Goal: Communication & Community: Answer question/provide support

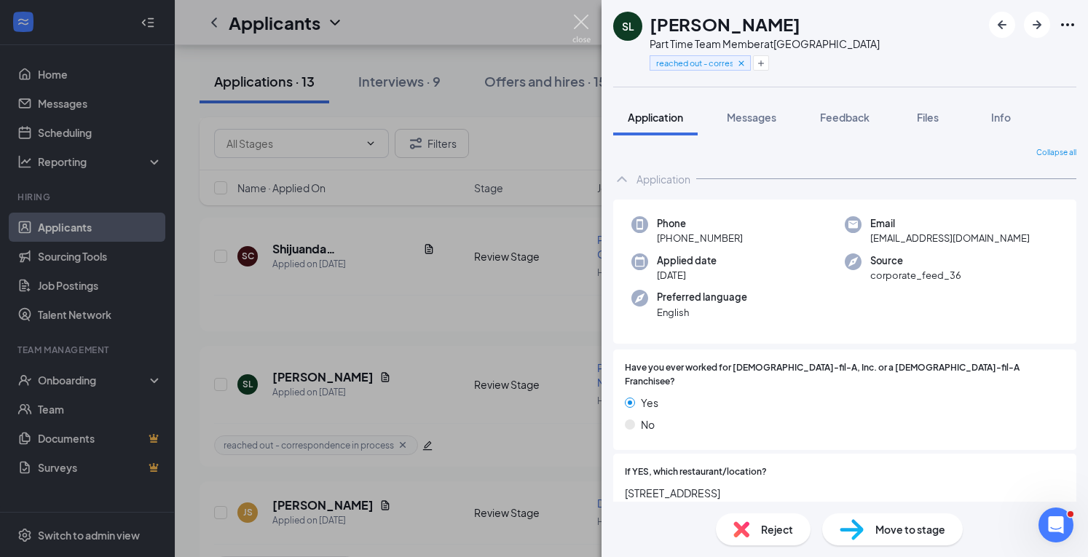
click at [587, 12] on div "SL [PERSON_NAME] Part Time Team Member at [GEOGRAPHIC_DATA] reached out - corre…" at bounding box center [544, 278] width 1088 height 557
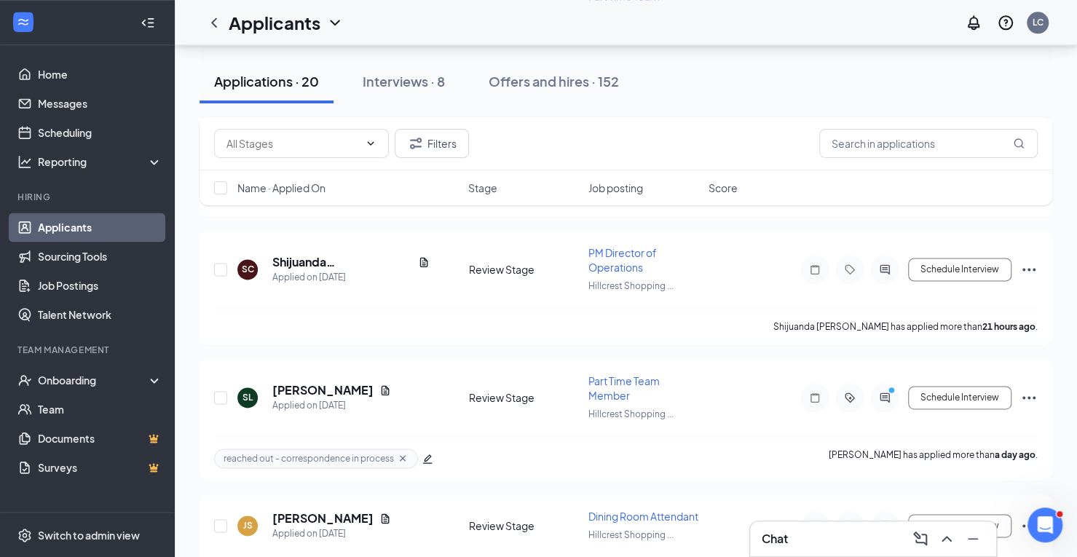
scroll to position [978, 0]
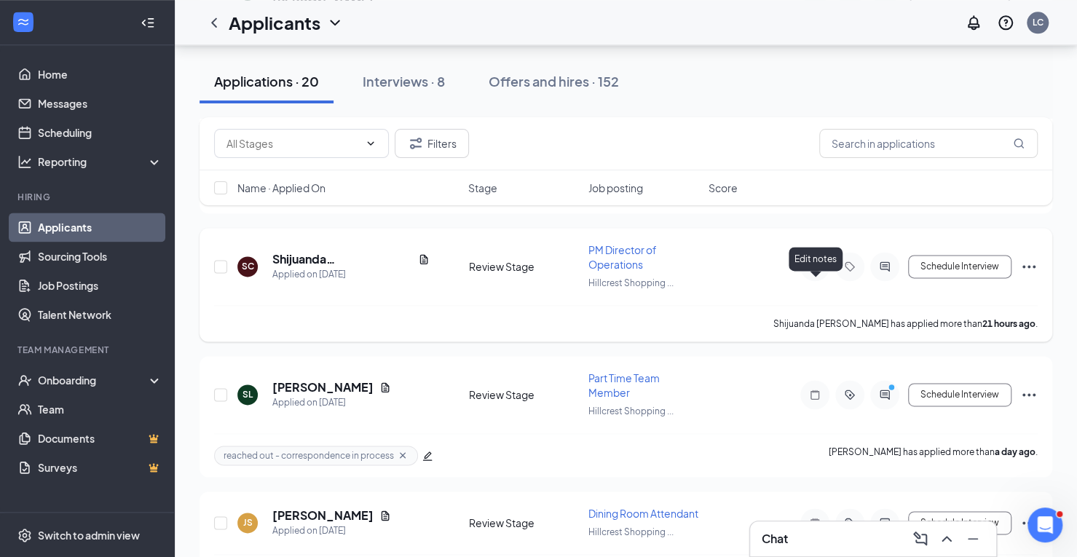
click at [815, 272] on icon "Note" at bounding box center [814, 267] width 17 height 12
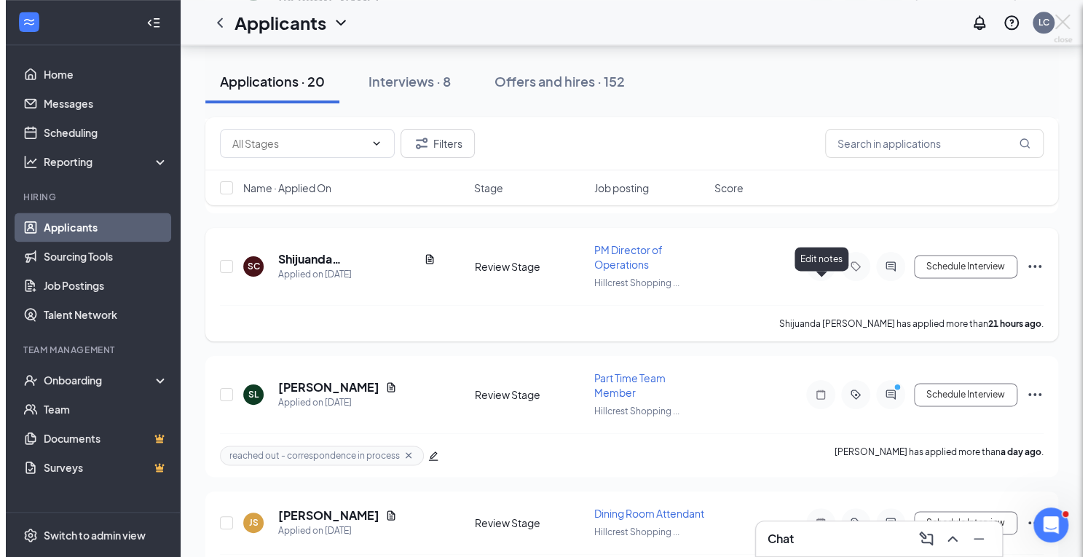
scroll to position [948, 0]
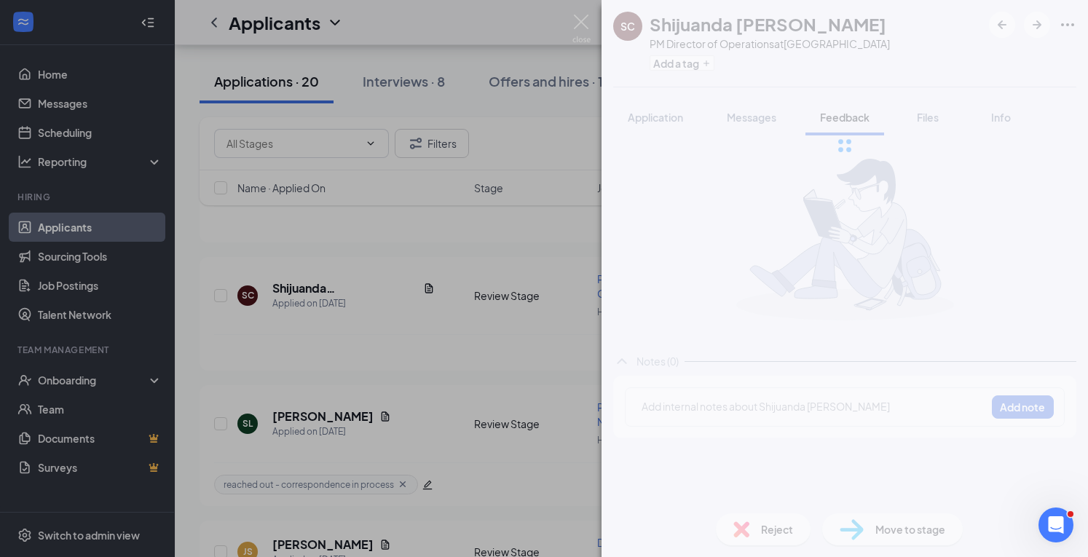
click at [664, 111] on div at bounding box center [845, 145] width 487 height 291
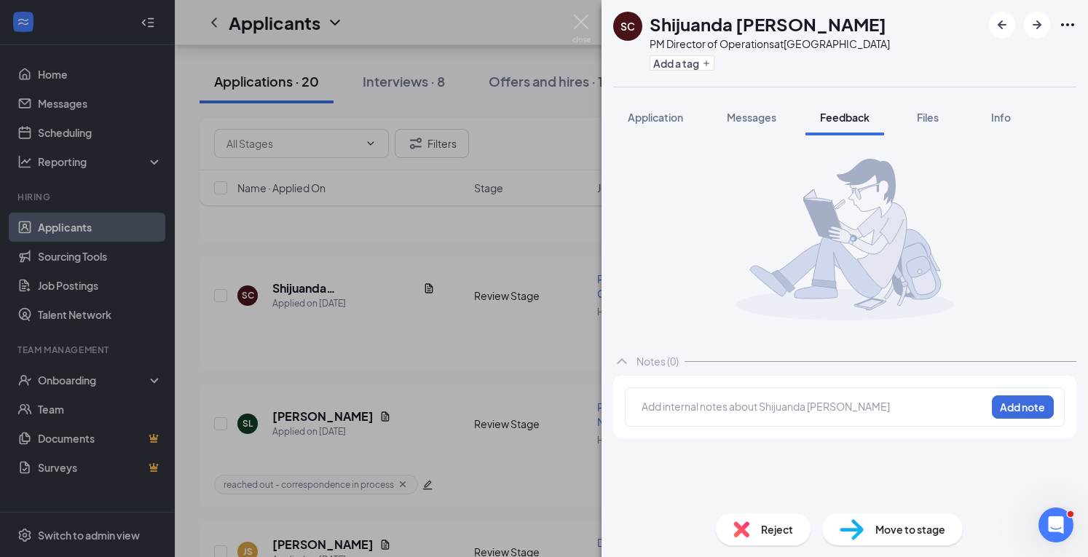
click at [664, 111] on span "Application" at bounding box center [655, 117] width 55 height 13
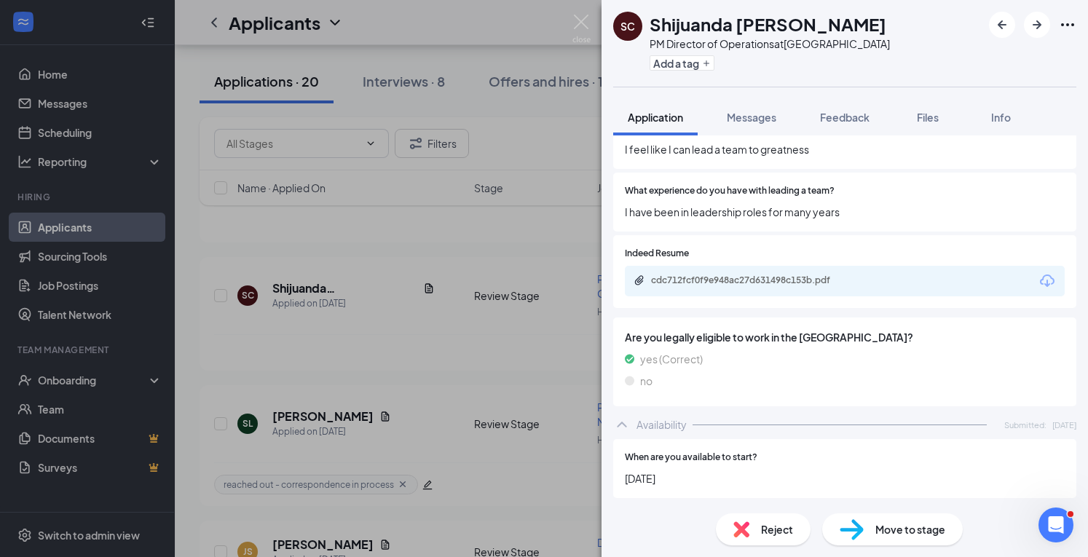
scroll to position [860, 0]
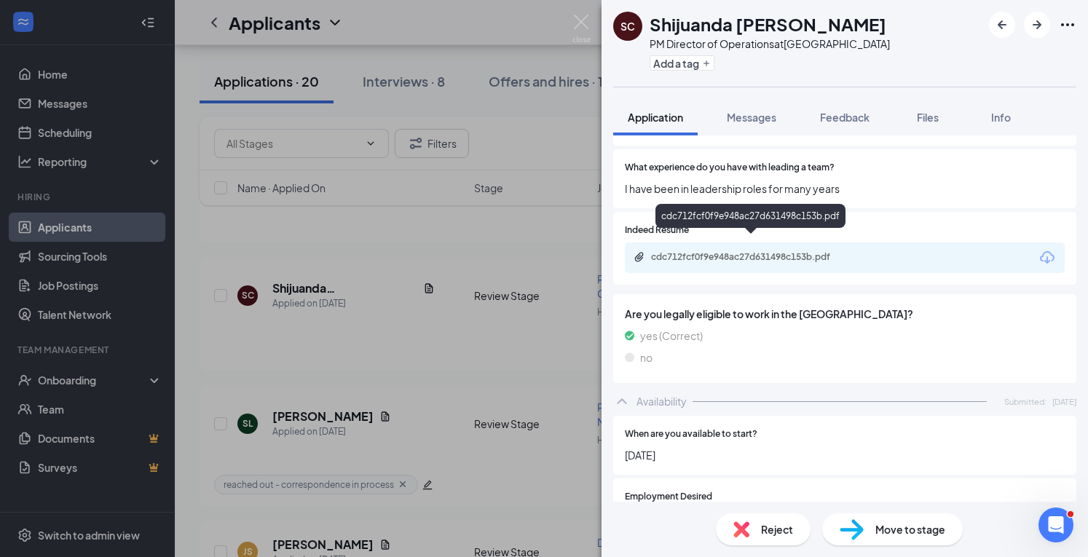
click at [709, 251] on div "cdc712fcf0f9e948ac27d631498c153b.pdf" at bounding box center [753, 257] width 204 height 12
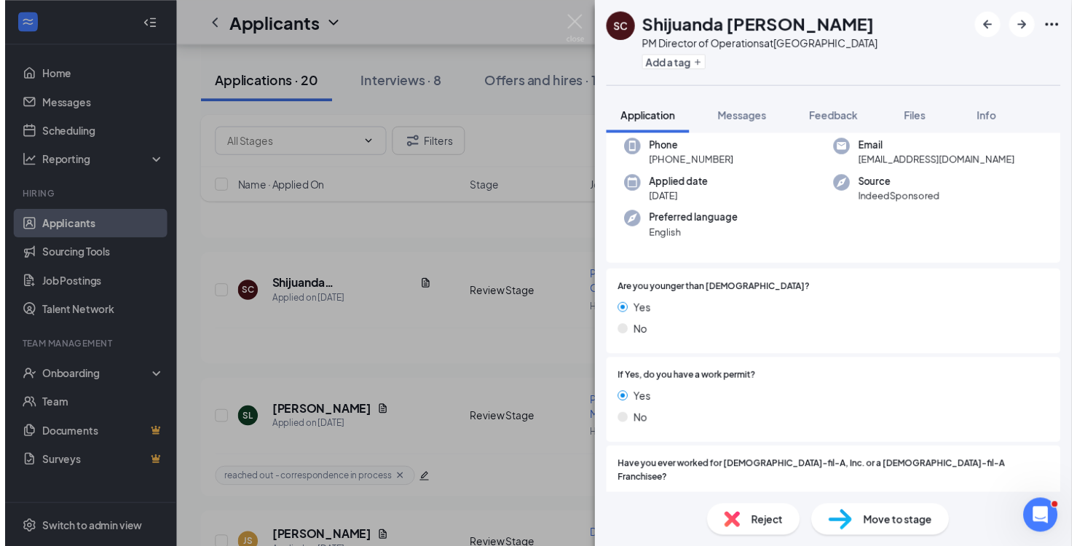
scroll to position [0, 0]
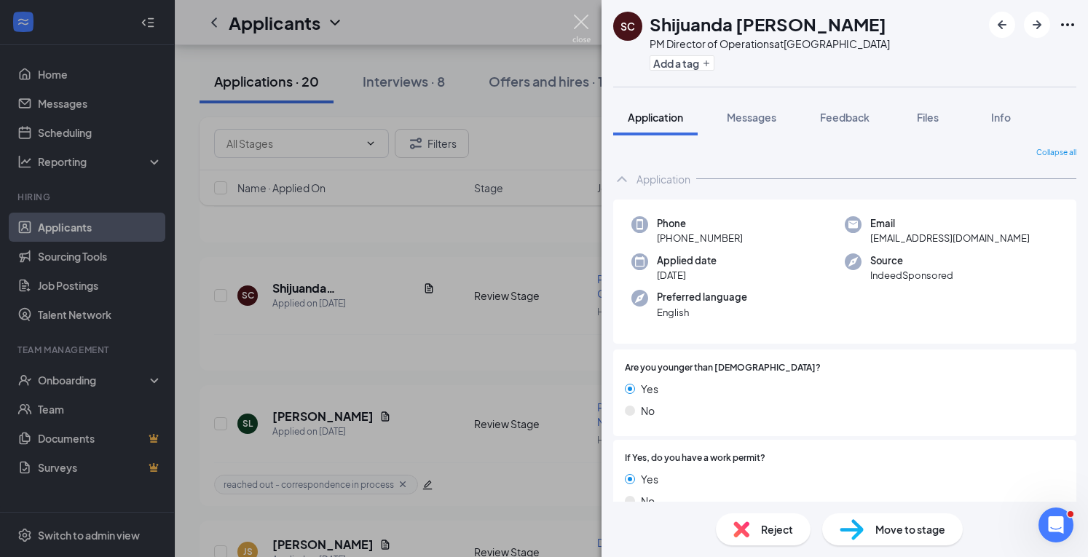
click at [577, 21] on img at bounding box center [582, 29] width 18 height 28
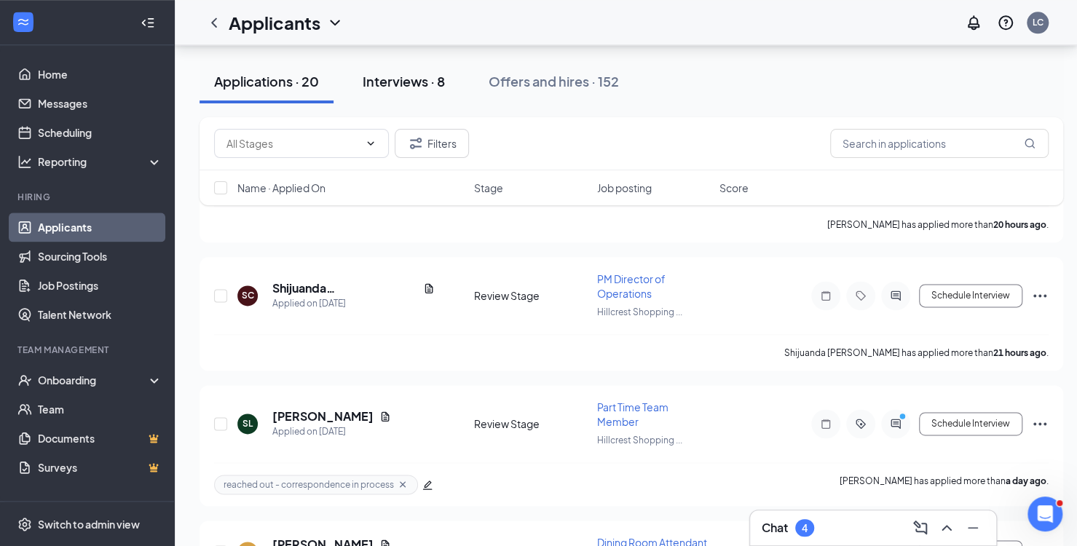
click at [419, 94] on button "Interviews · 8" at bounding box center [403, 82] width 111 height 44
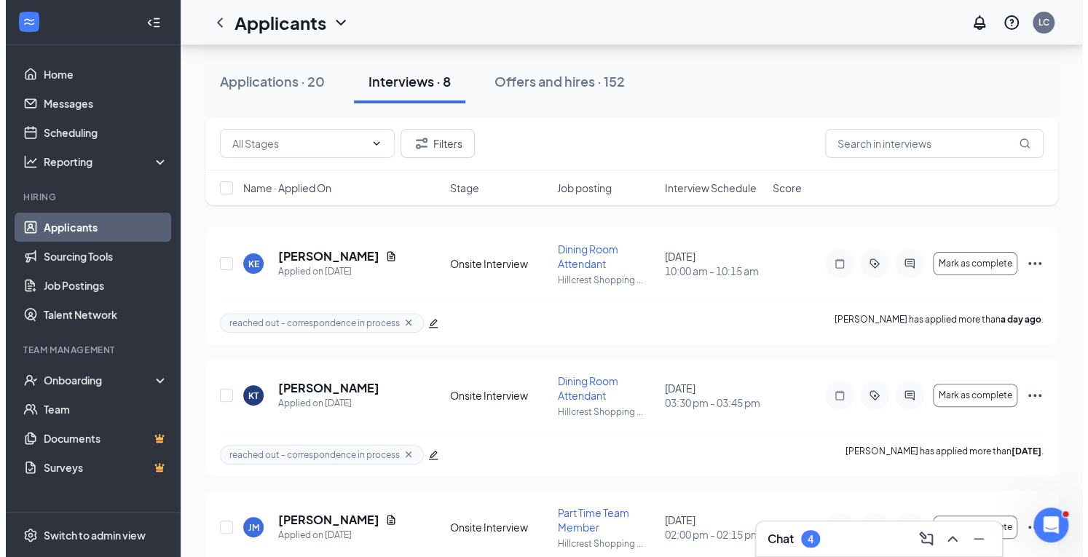
scroll to position [133, 0]
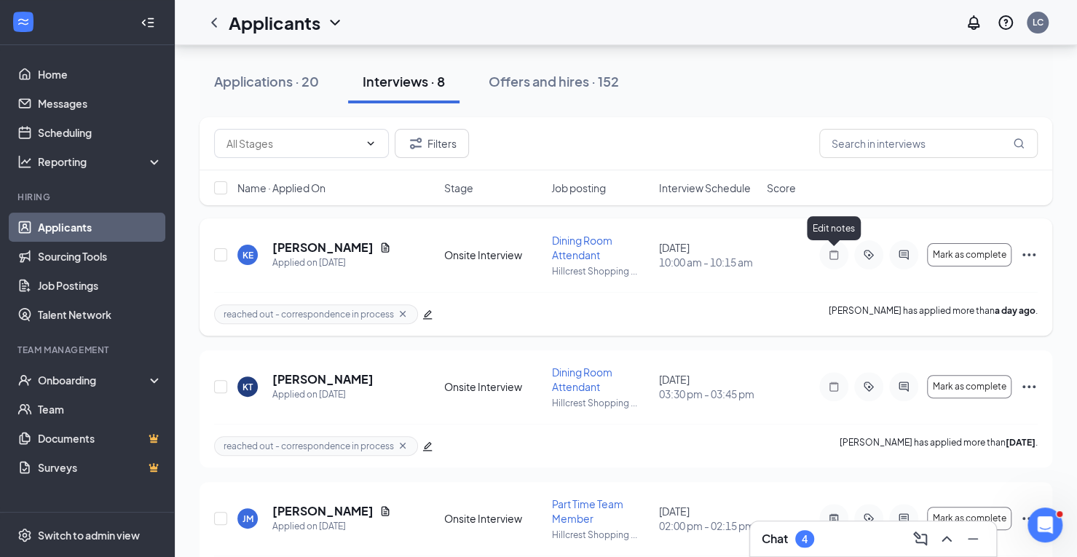
click at [835, 251] on icon "Note" at bounding box center [834, 254] width 9 height 9
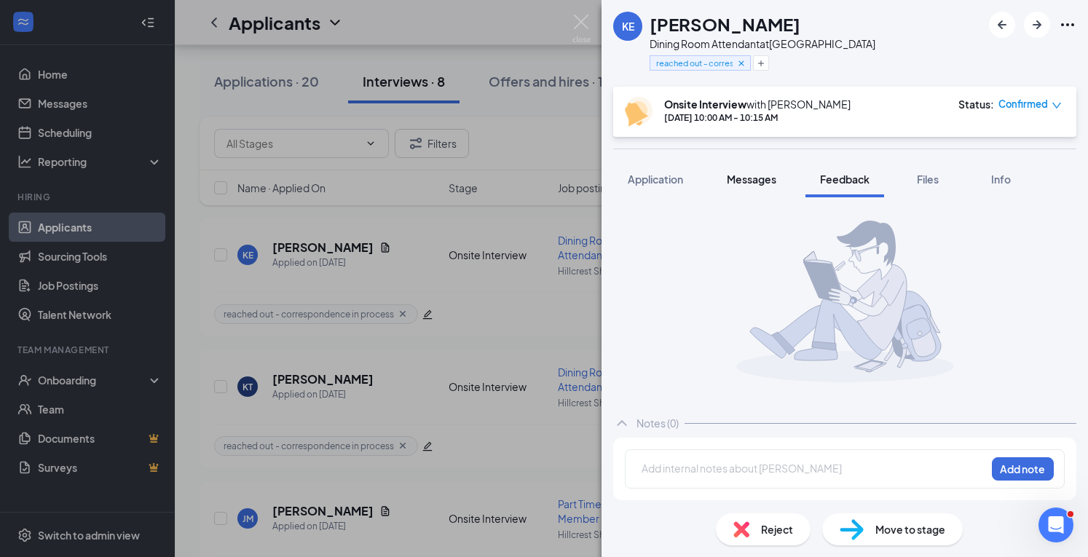
click at [755, 186] on button "Messages" at bounding box center [751, 179] width 79 height 36
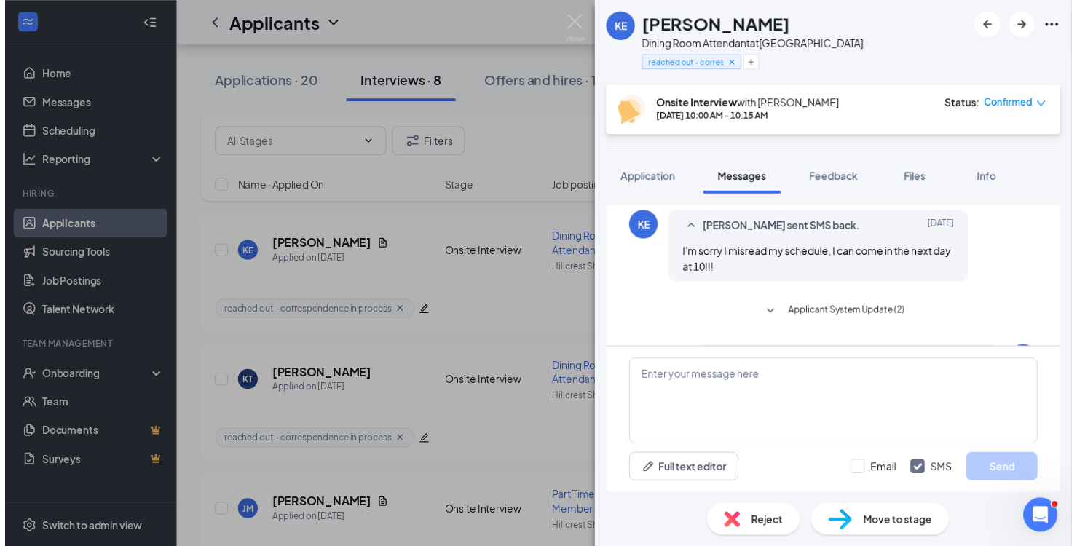
scroll to position [182, 0]
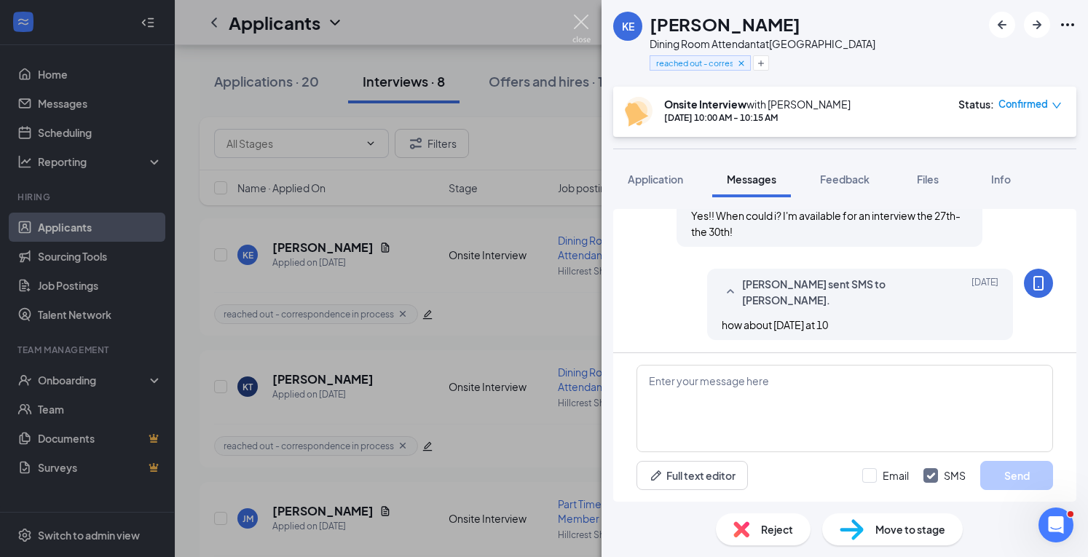
click at [578, 22] on img at bounding box center [582, 29] width 18 height 28
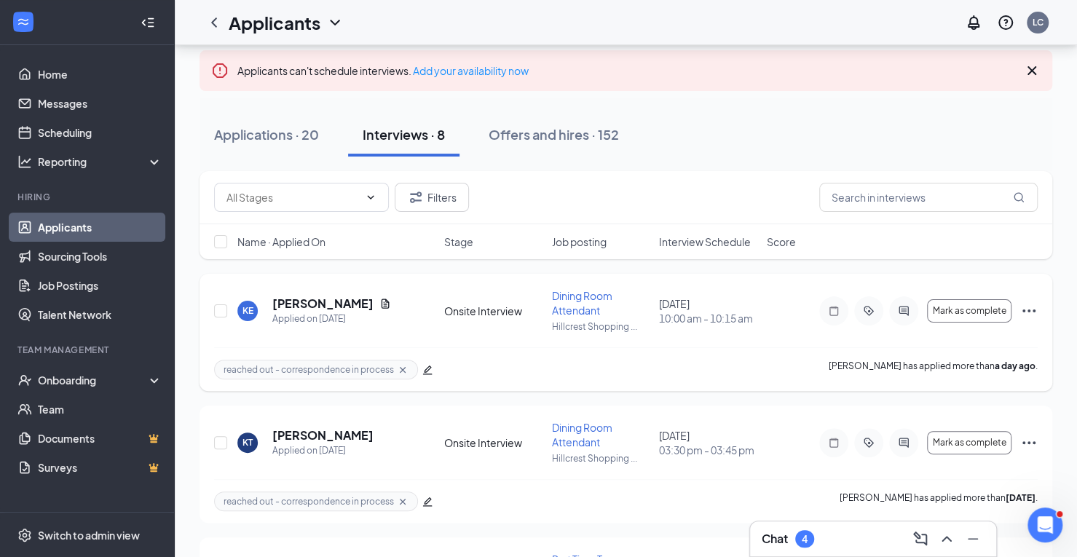
scroll to position [79, 0]
click at [267, 132] on div "Applications · 20" at bounding box center [266, 134] width 105 height 18
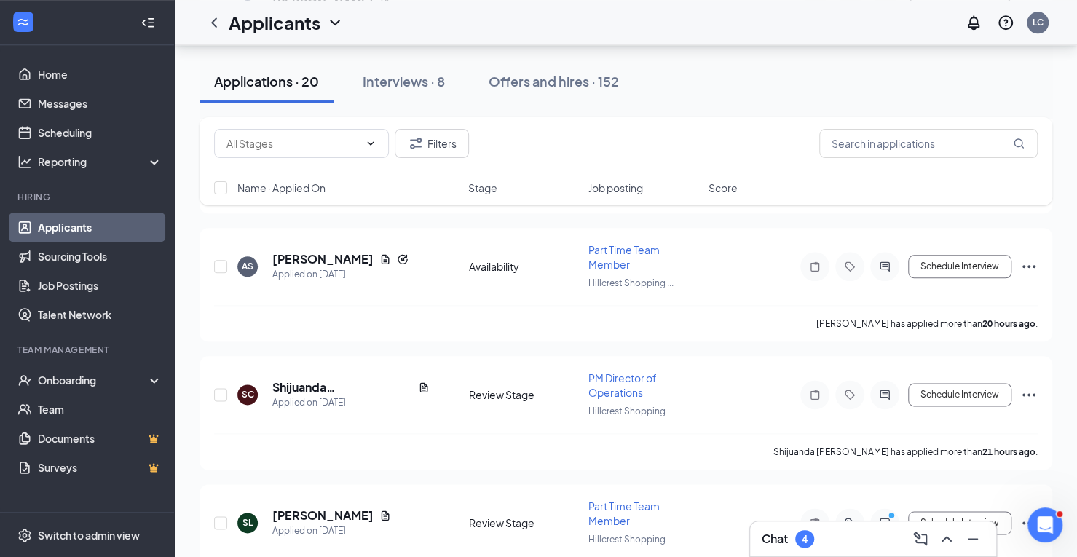
scroll to position [881, 0]
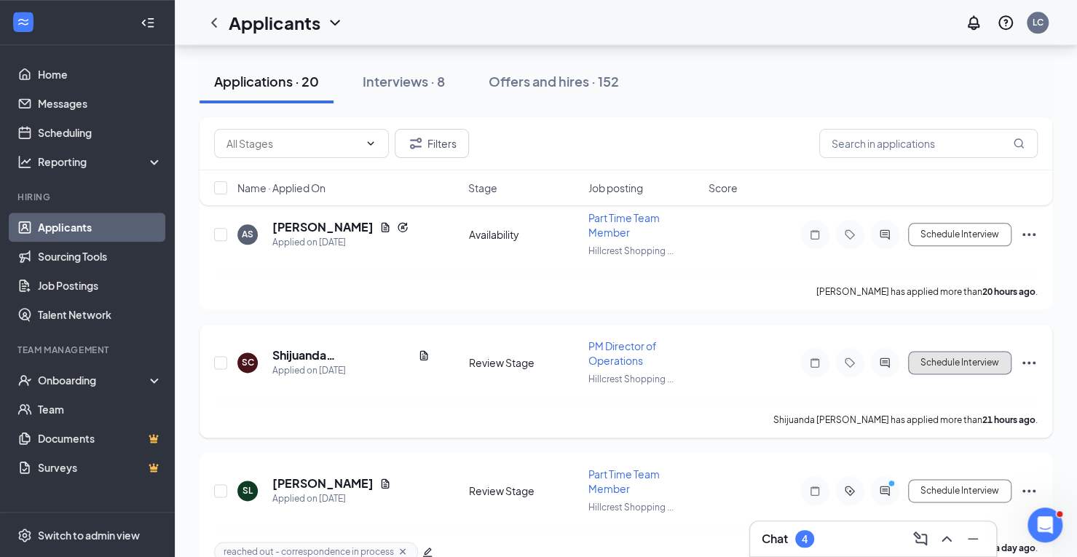
click at [995, 374] on button "Schedule Interview" at bounding box center [959, 362] width 103 height 23
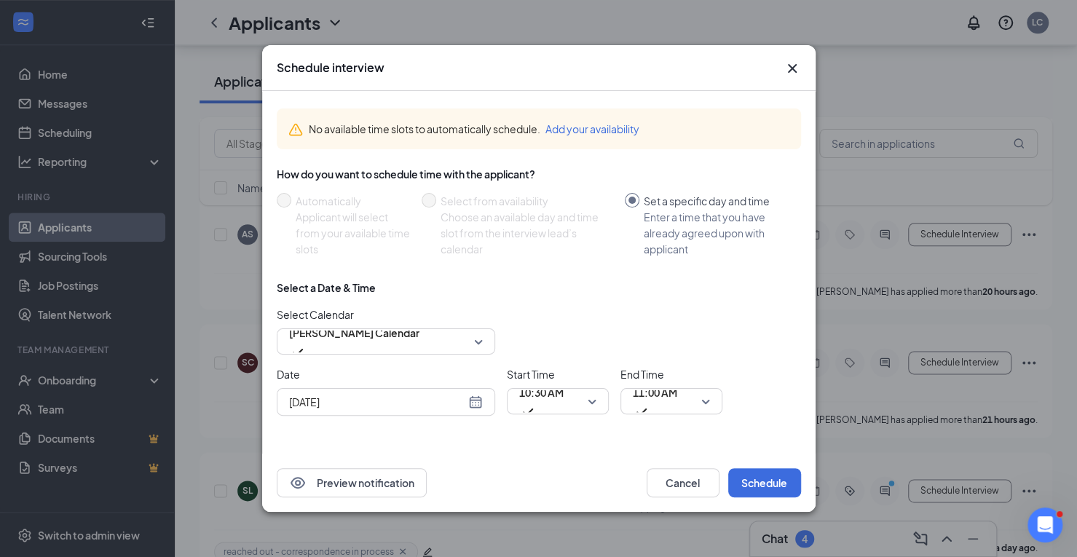
click at [475, 404] on div "[DATE]" at bounding box center [386, 402] width 194 height 16
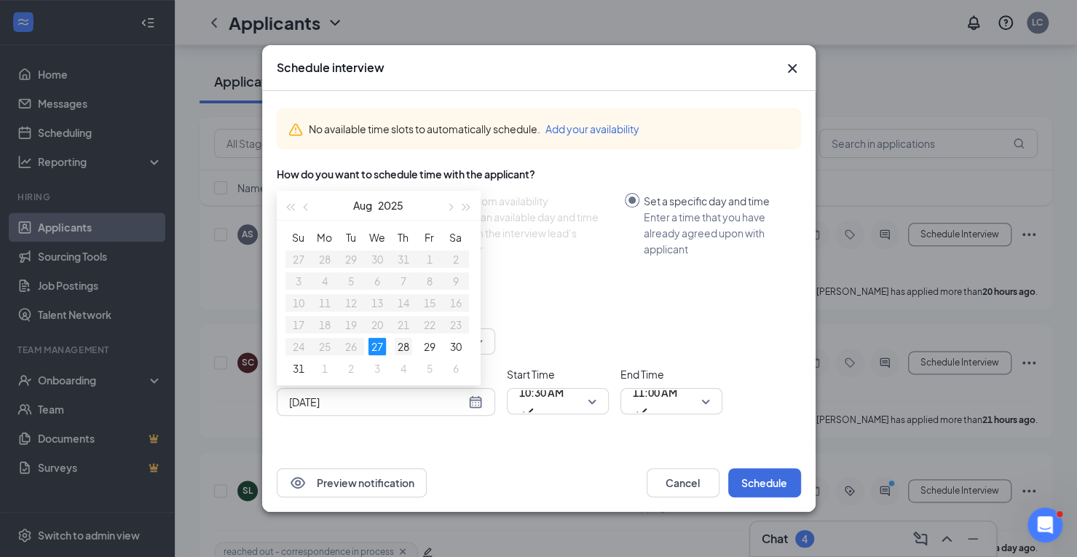
type input "[DATE]"
click at [403, 343] on div "28" at bounding box center [403, 346] width 17 height 17
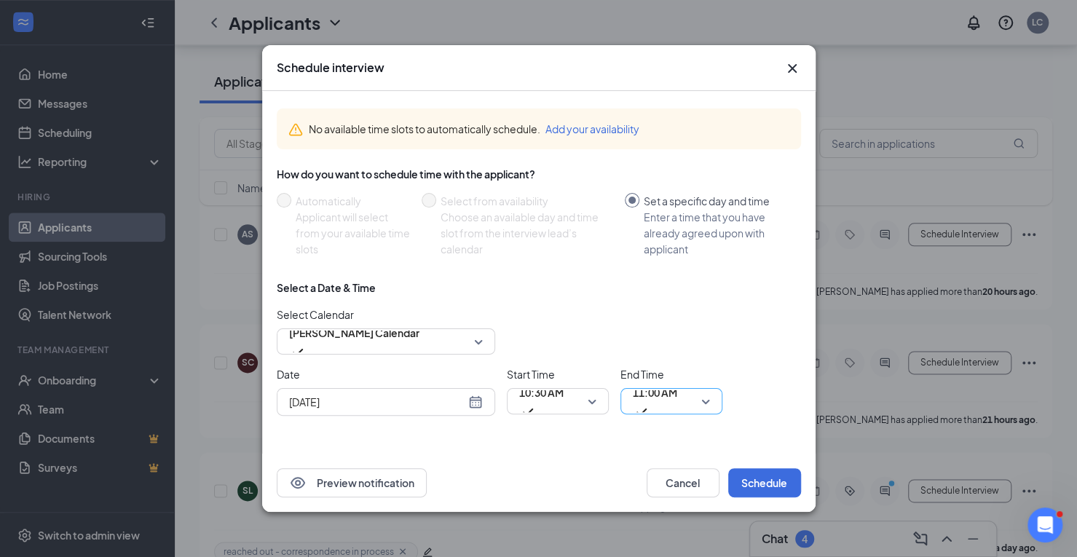
click at [677, 401] on span "11:00 AM" at bounding box center [655, 401] width 44 height 39
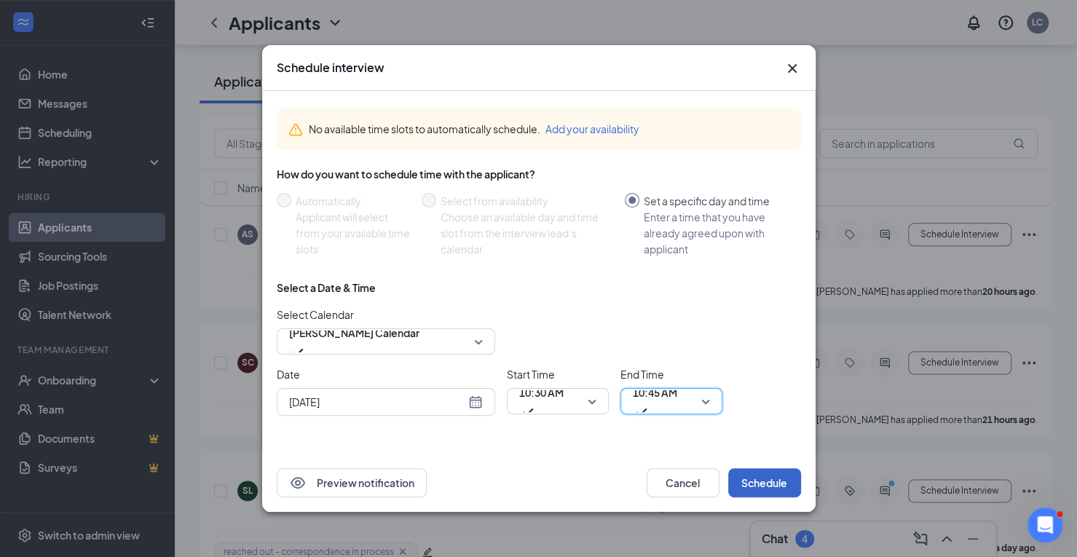
click at [757, 480] on button "Schedule" at bounding box center [764, 482] width 73 height 29
click at [763, 480] on button "Schedule" at bounding box center [764, 482] width 73 height 29
click at [473, 340] on span "[PERSON_NAME] Calendar" at bounding box center [386, 342] width 194 height 22
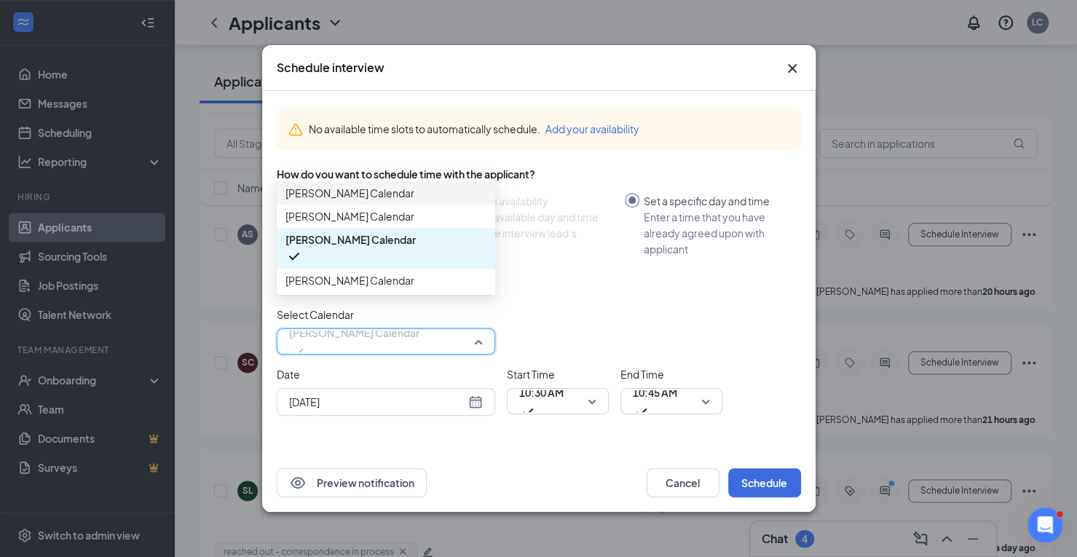
click at [433, 205] on div "[PERSON_NAME] Calendar" at bounding box center [386, 192] width 219 height 23
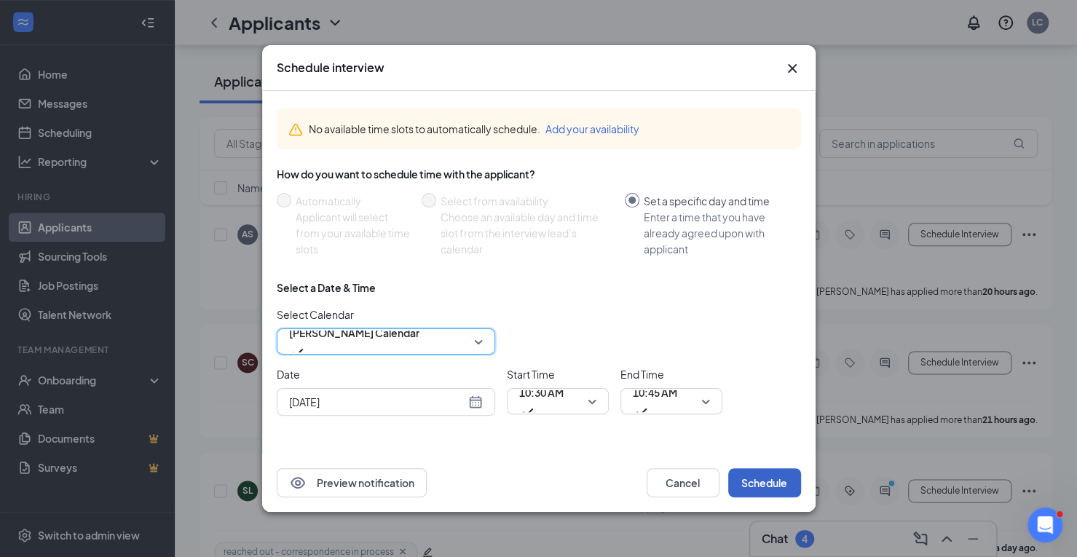
click at [767, 474] on button "Schedule" at bounding box center [764, 482] width 73 height 29
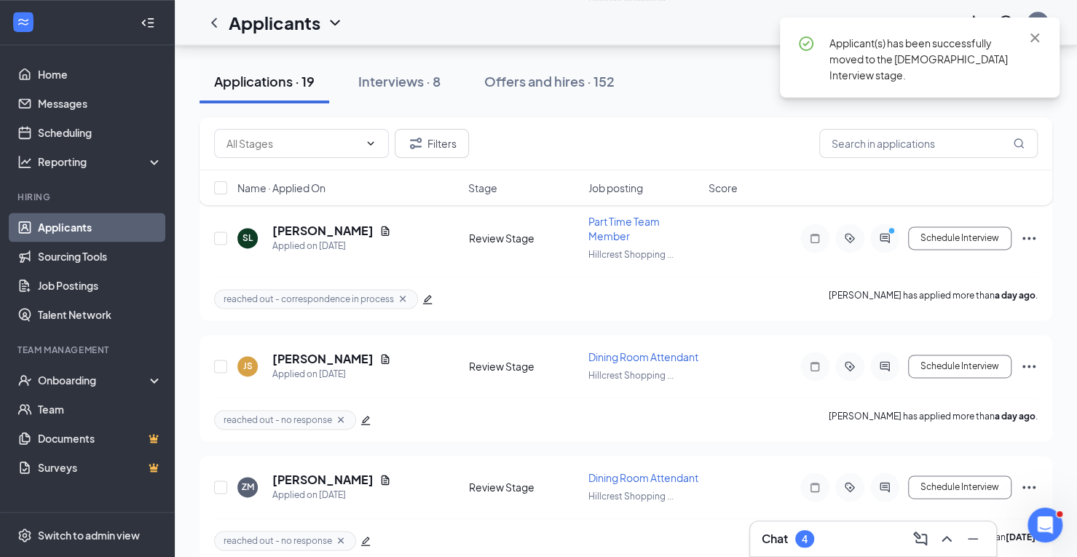
scroll to position [1052, 0]
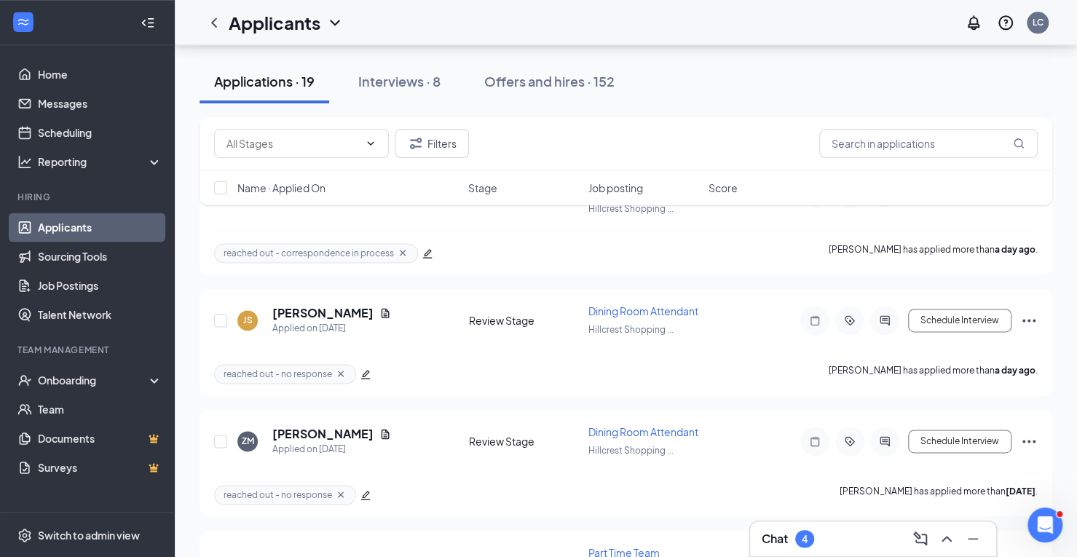
click at [861, 540] on div "Chat 4" at bounding box center [873, 538] width 223 height 23
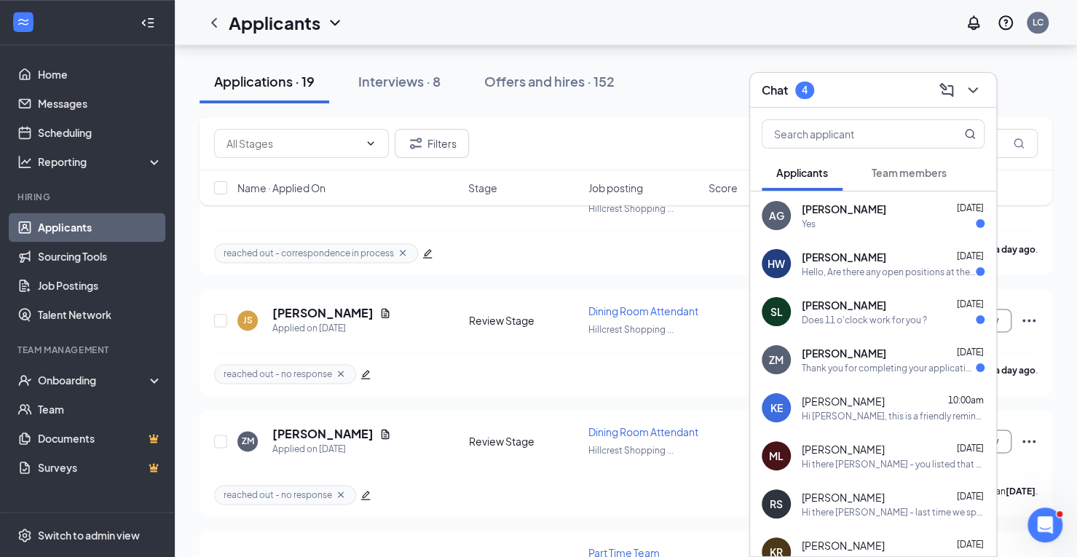
click at [855, 353] on span "[PERSON_NAME]" at bounding box center [844, 353] width 84 height 15
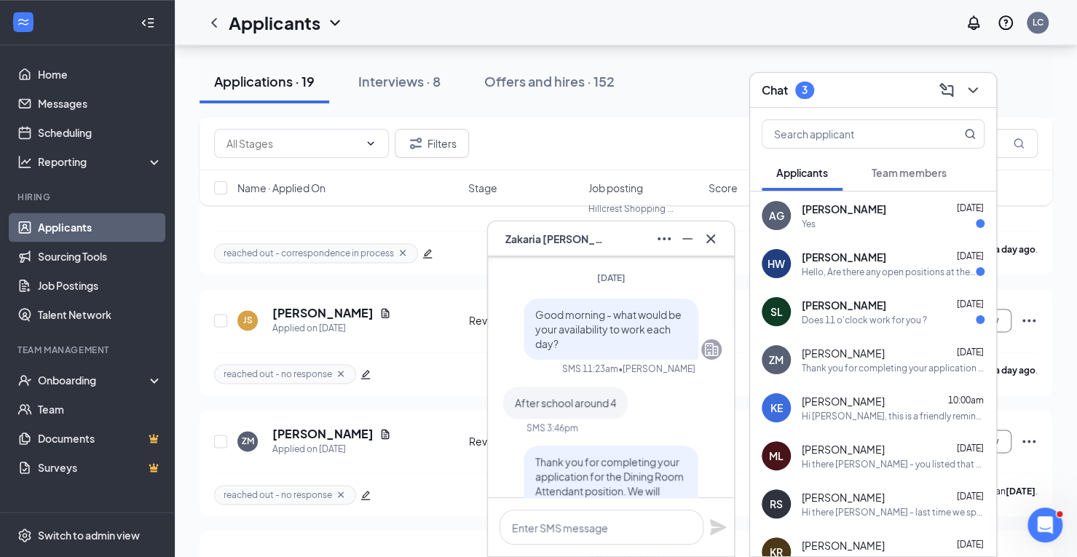
scroll to position [0, 0]
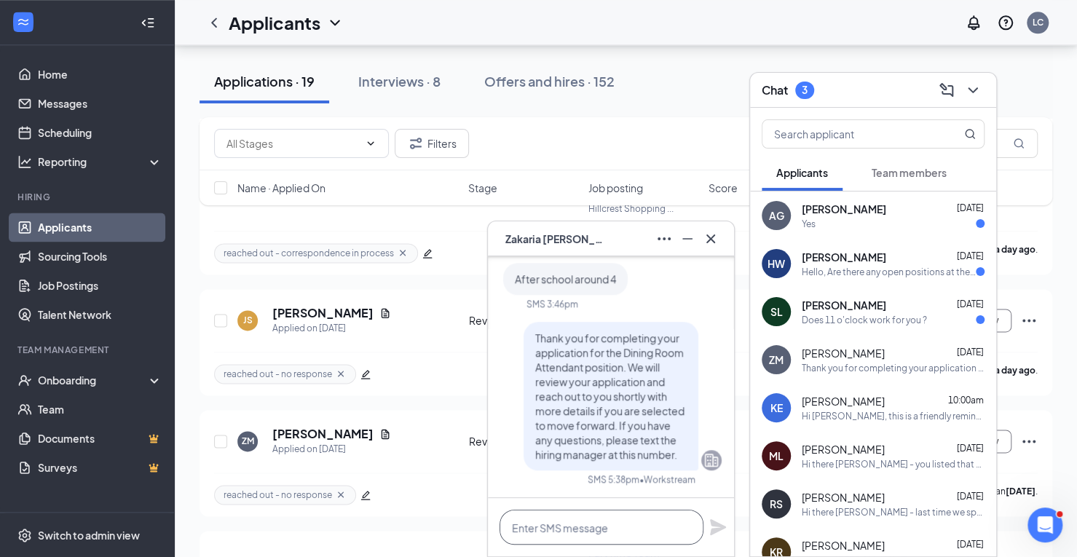
click at [542, 532] on textarea at bounding box center [602, 527] width 204 height 35
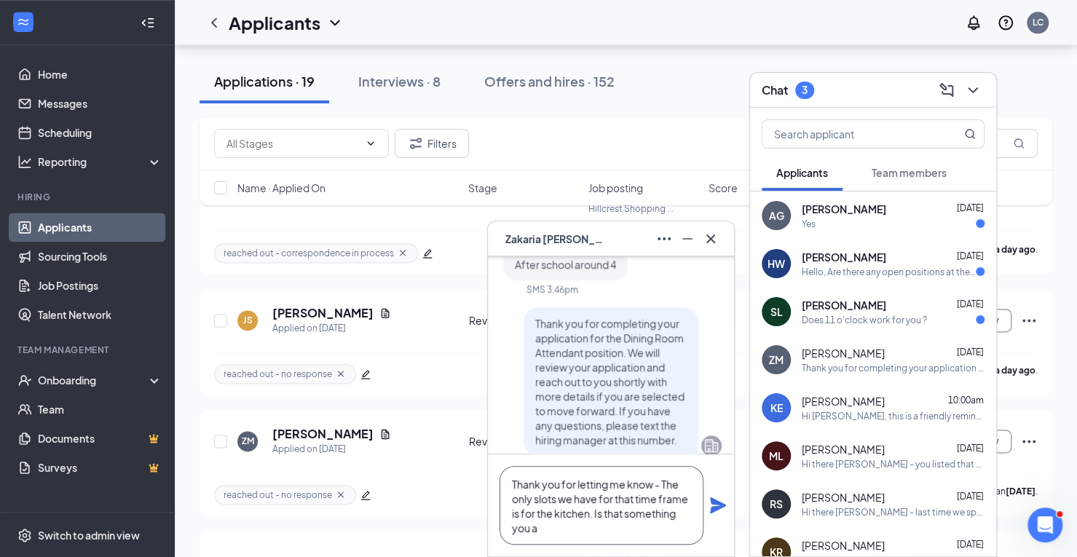
scroll to position [-43, 0]
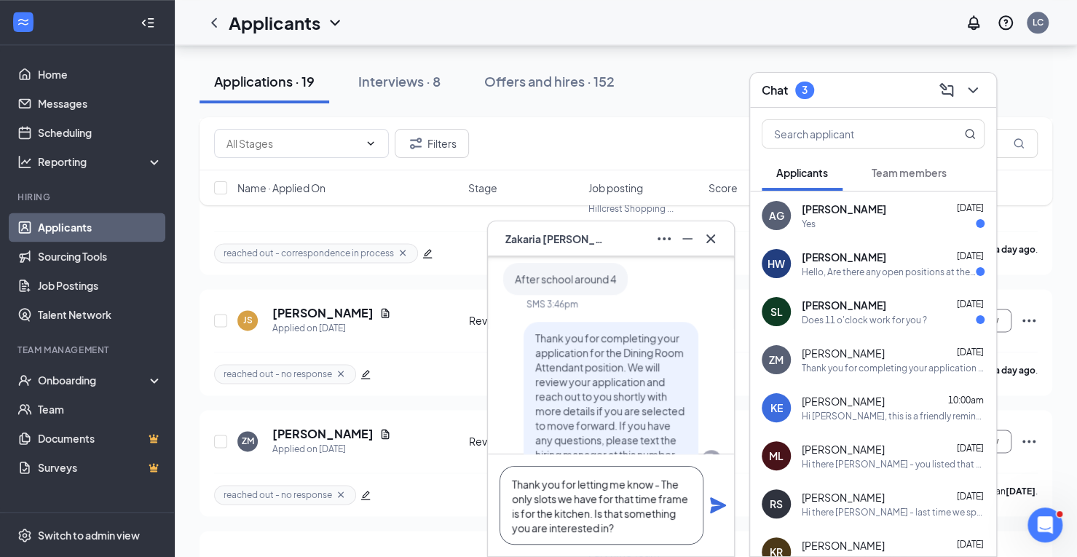
type textarea "Thank you for letting me know - The only slots we have for that time frame is f…"
click at [718, 504] on icon "Plane" at bounding box center [718, 506] width 16 height 16
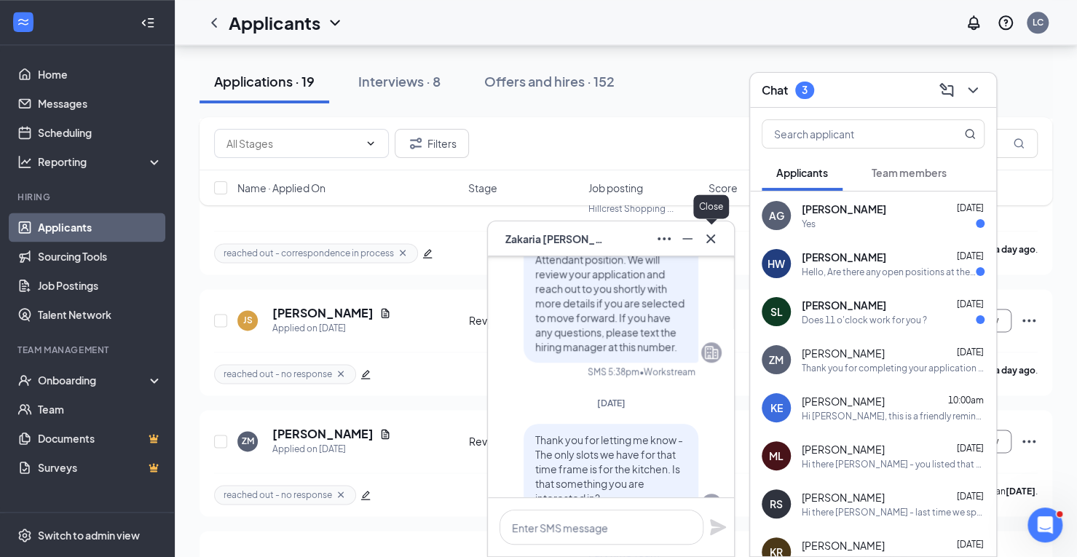
scroll to position [0, 0]
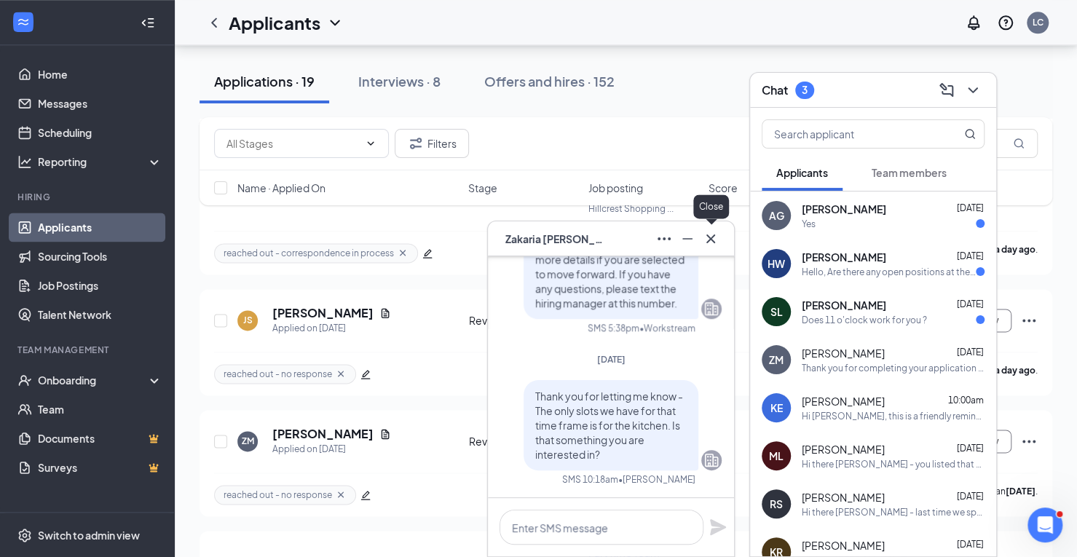
click at [712, 245] on icon "Cross" at bounding box center [710, 238] width 17 height 17
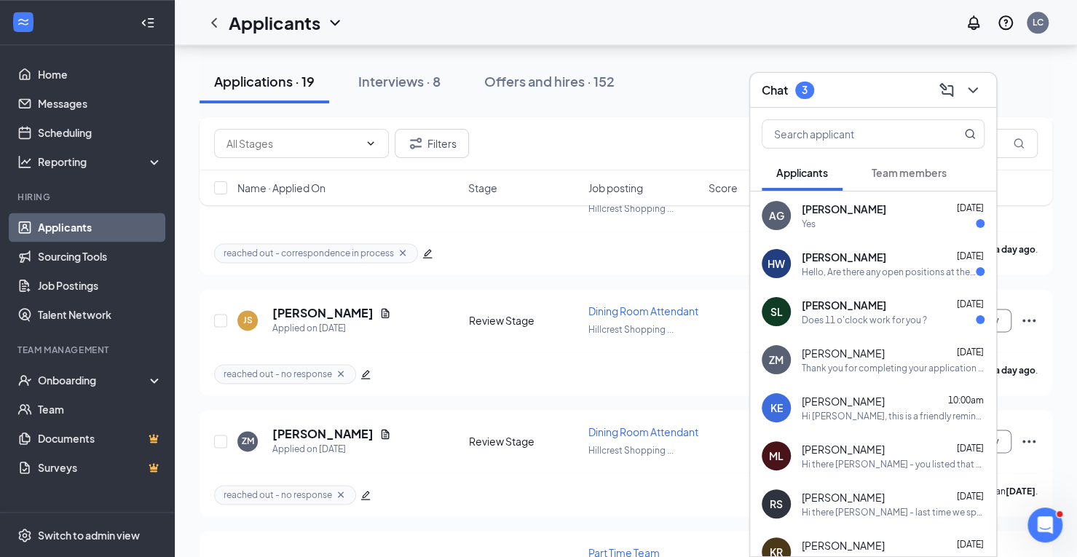
click at [835, 320] on div "Does 11 o'clock work for you ?" at bounding box center [864, 320] width 125 height 12
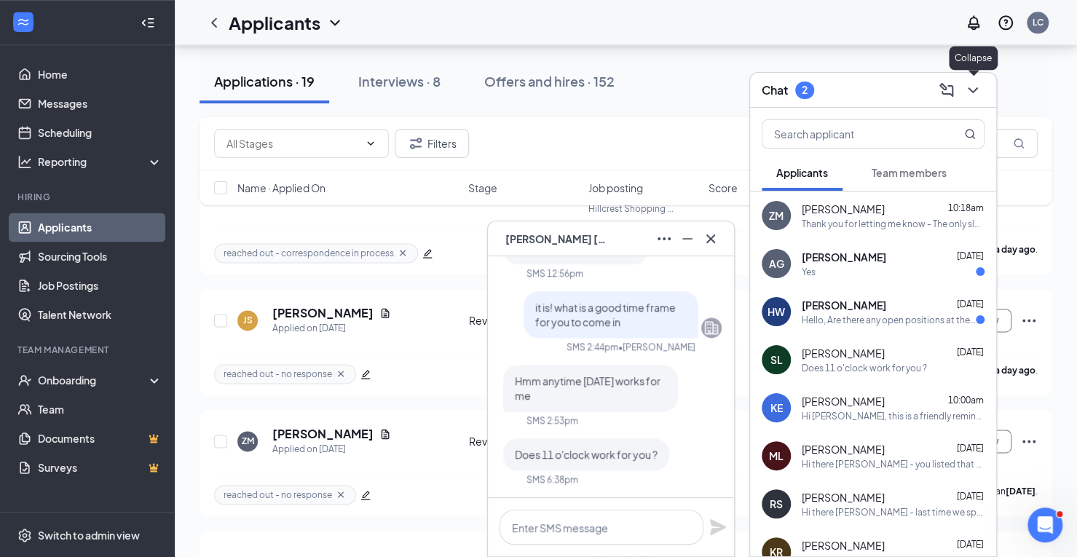
click at [983, 84] on button at bounding box center [973, 90] width 23 height 23
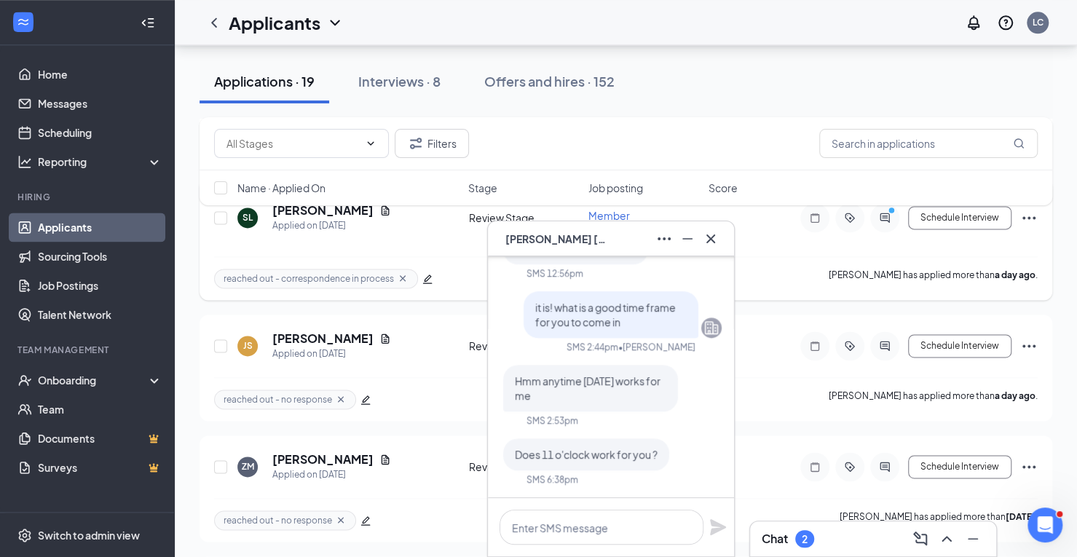
scroll to position [1023, 0]
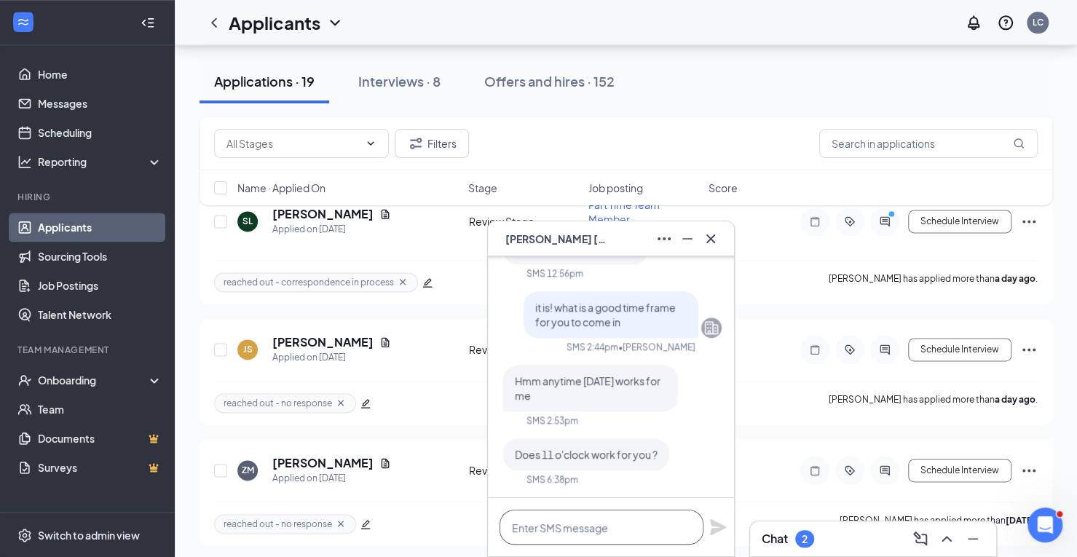
click at [606, 532] on textarea at bounding box center [602, 527] width 204 height 35
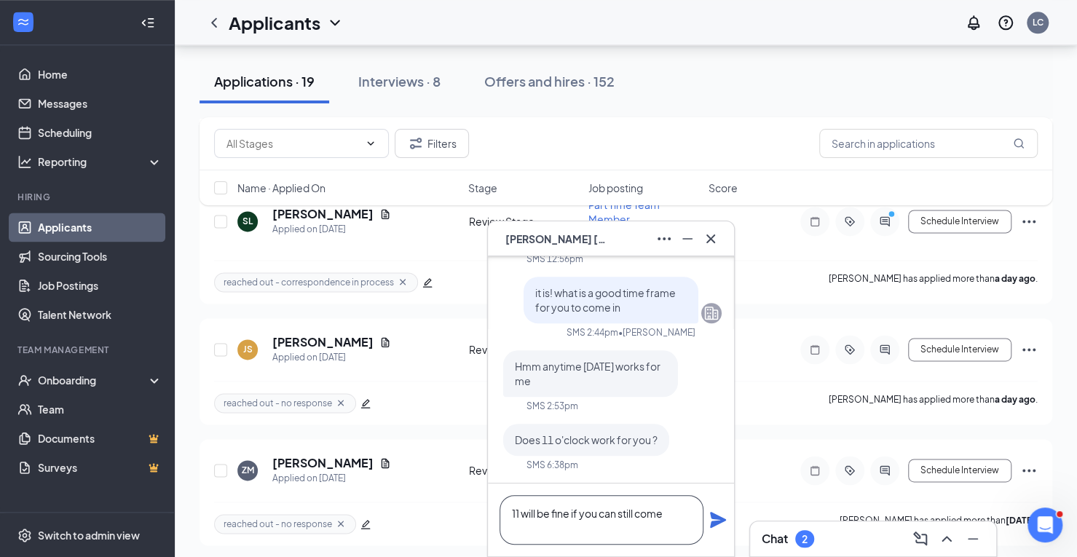
type textarea "11 will be fine if you can still come"
click at [718, 518] on icon "Plane" at bounding box center [718, 520] width 16 height 16
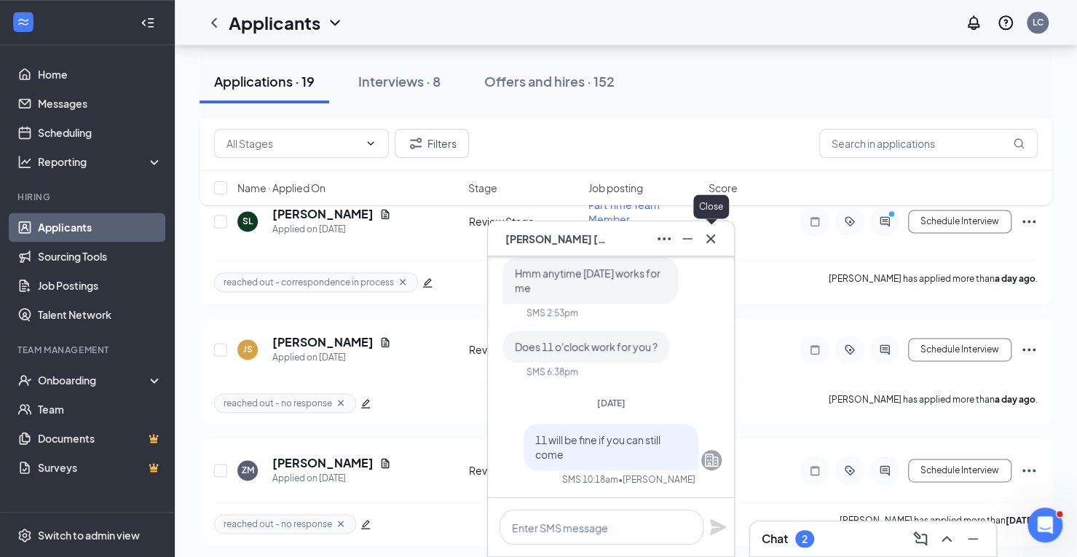
click at [713, 238] on icon "Cross" at bounding box center [710, 238] width 17 height 17
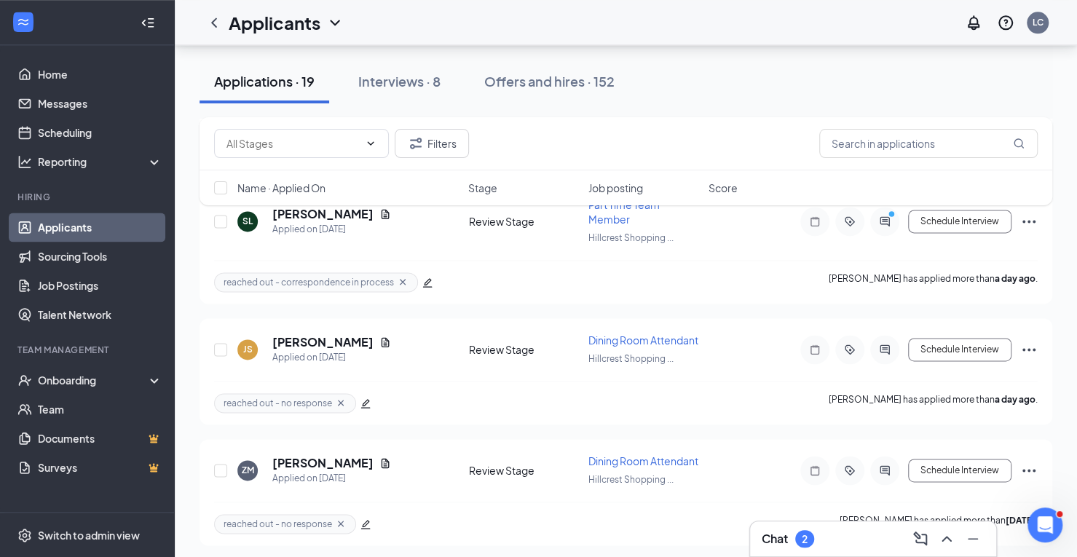
click at [823, 534] on div "Chat 2" at bounding box center [873, 538] width 223 height 23
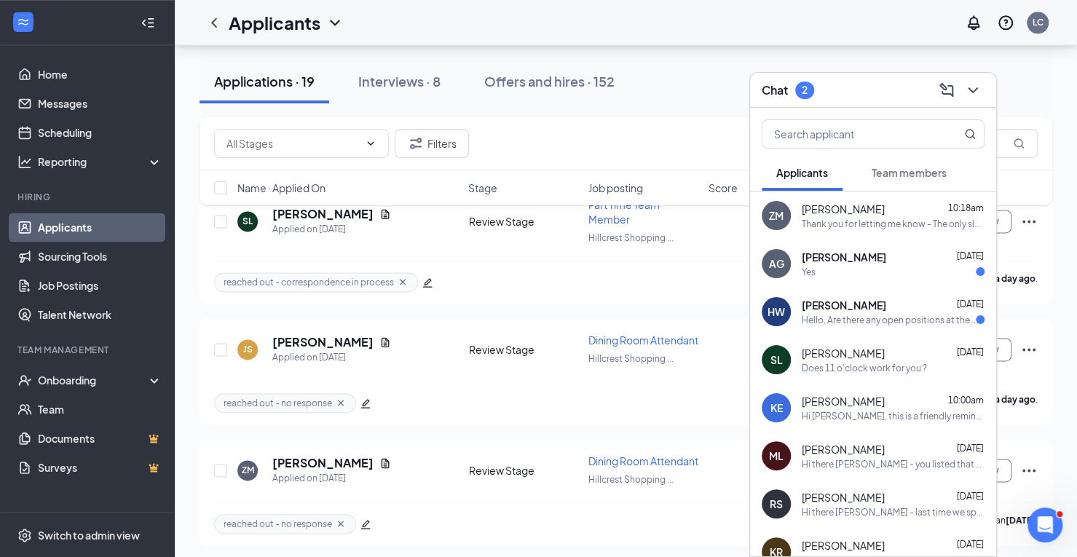
click at [864, 311] on span "[PERSON_NAME]" at bounding box center [844, 305] width 84 height 15
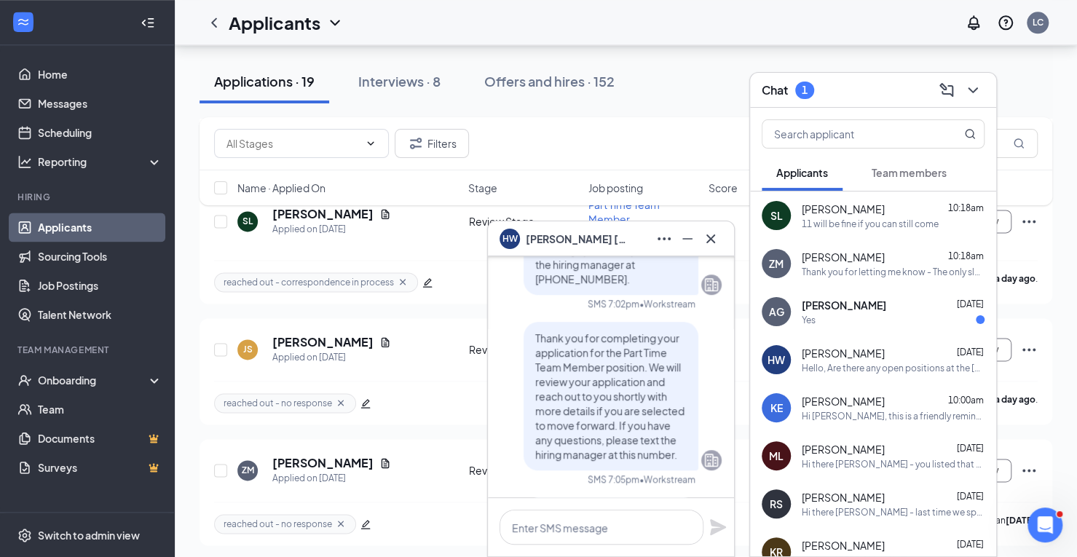
scroll to position [-235, 0]
click at [977, 100] on button at bounding box center [973, 90] width 23 height 23
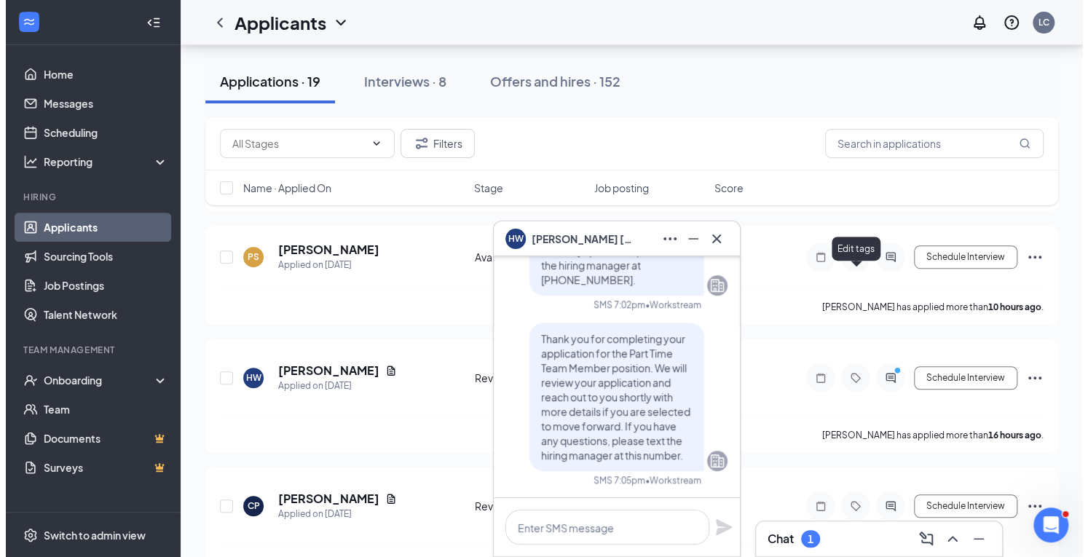
scroll to position [354, 0]
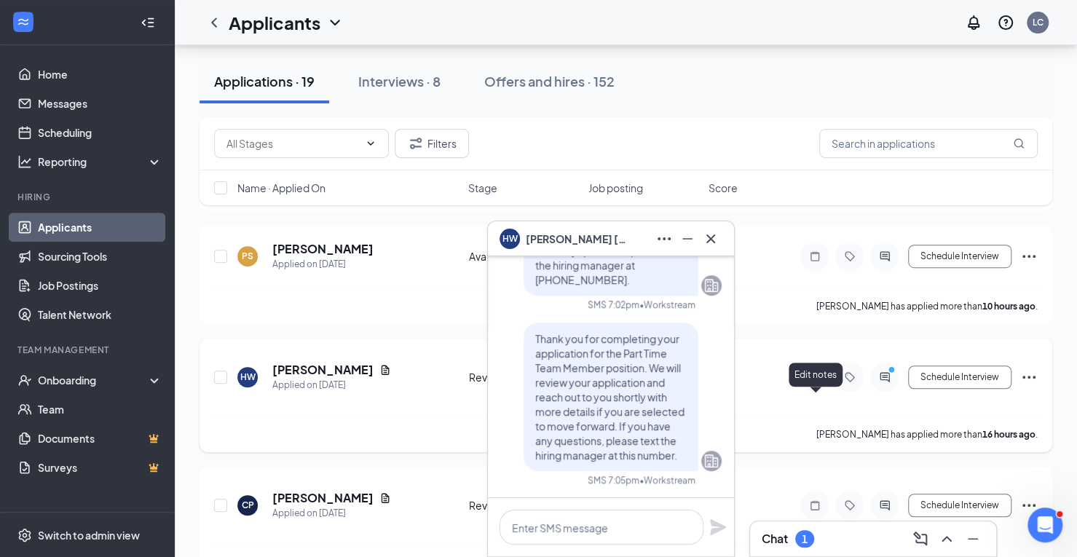
click at [813, 383] on icon "Note" at bounding box center [814, 377] width 17 height 12
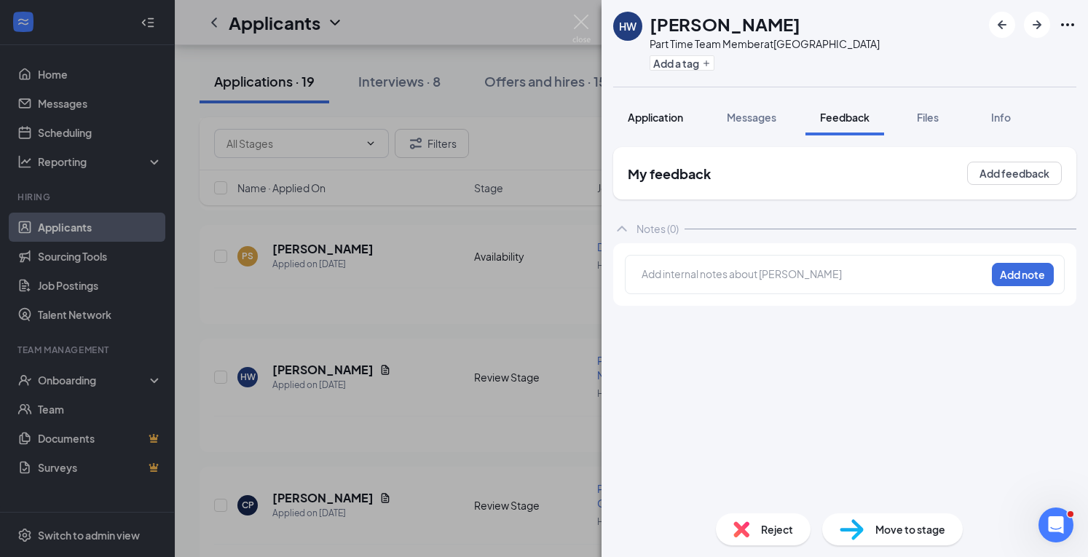
click at [661, 122] on span "Application" at bounding box center [655, 117] width 55 height 13
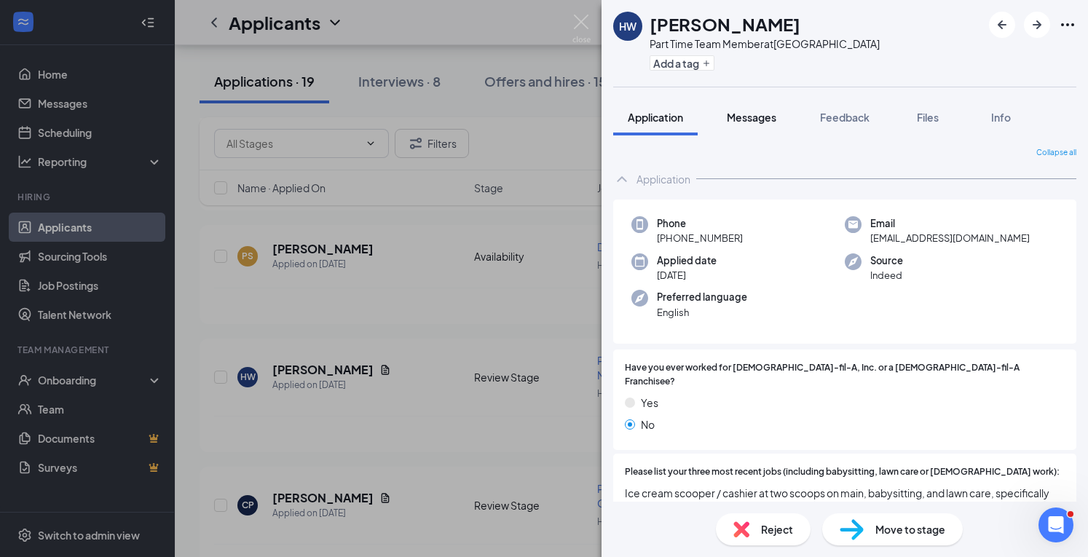
click at [766, 111] on span "Messages" at bounding box center [752, 117] width 50 height 13
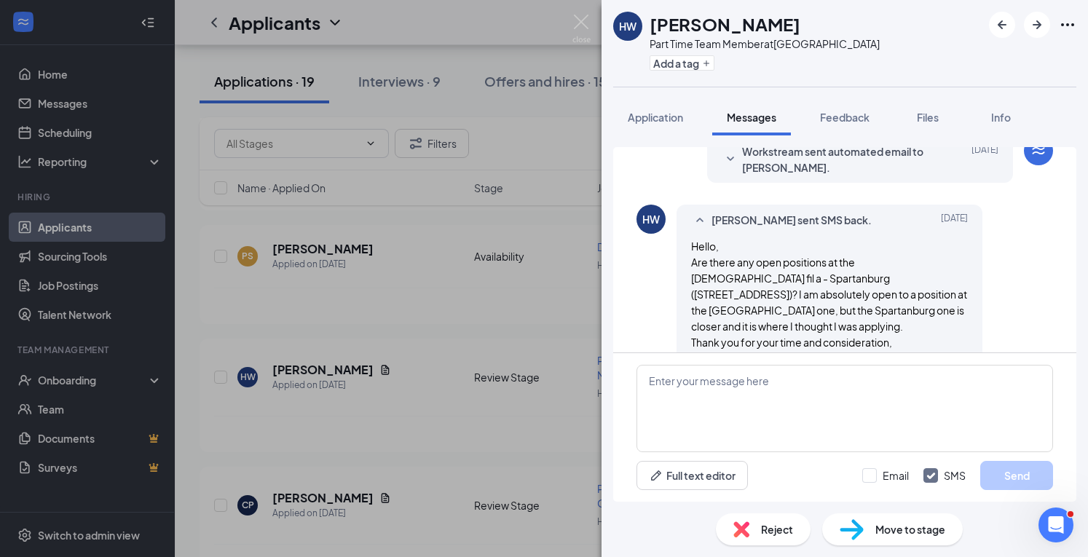
scroll to position [526, 0]
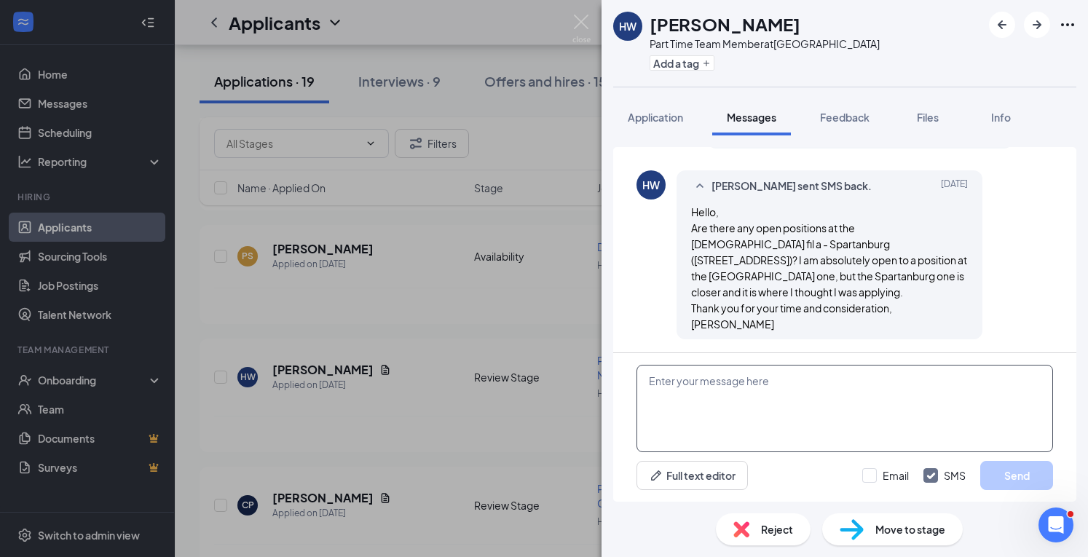
click at [685, 403] on textarea at bounding box center [845, 408] width 417 height 87
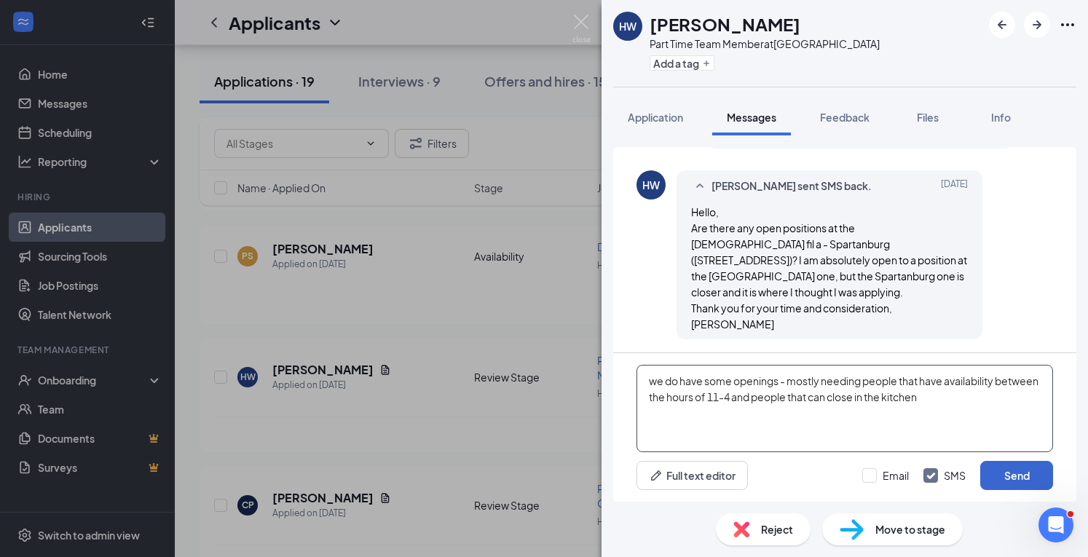
type textarea "we do have some openings - mostly needing people that have availability between…"
click at [1018, 470] on button "Send" at bounding box center [1016, 475] width 73 height 29
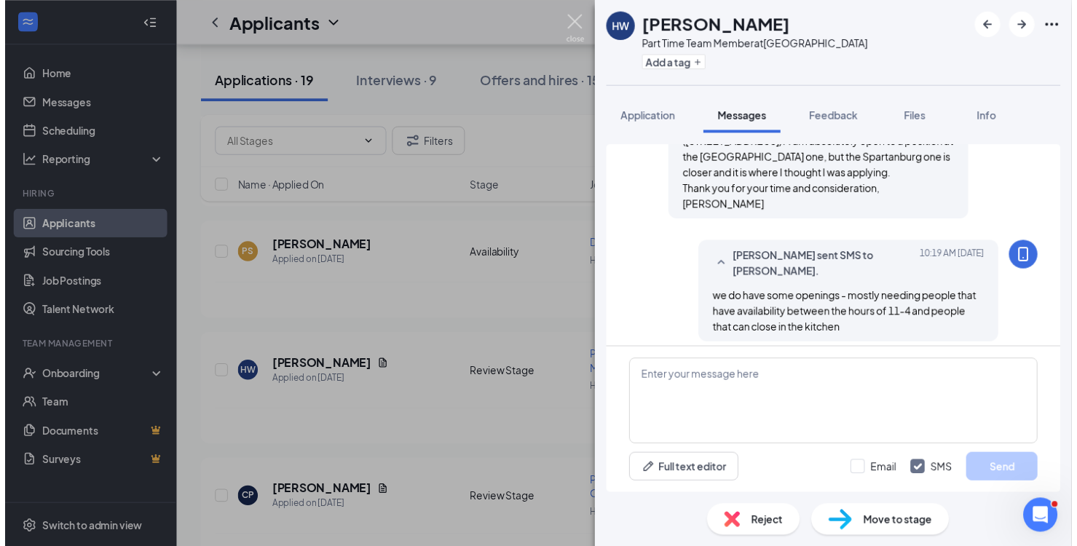
scroll to position [651, 0]
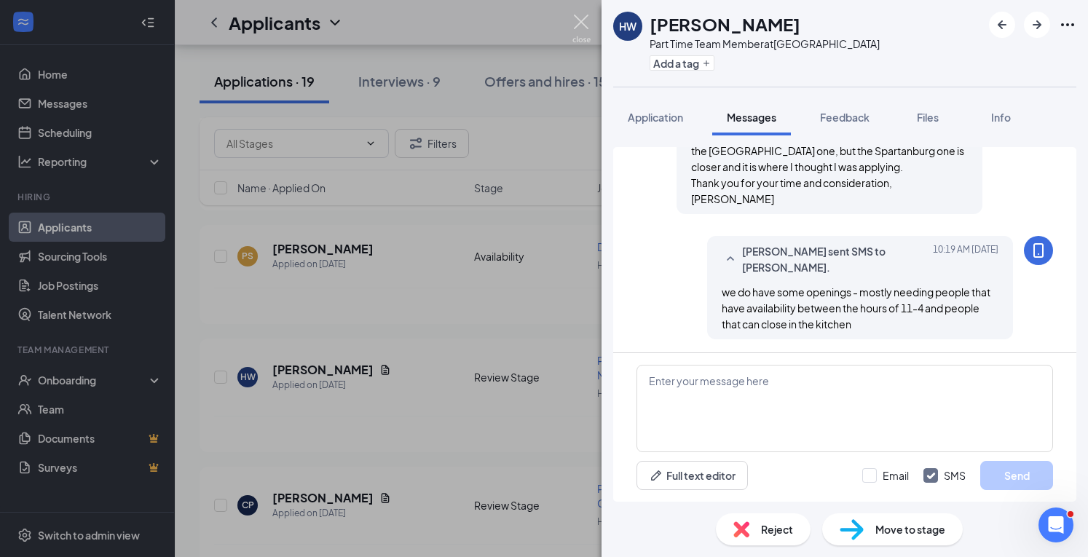
click at [579, 22] on img at bounding box center [582, 29] width 18 height 28
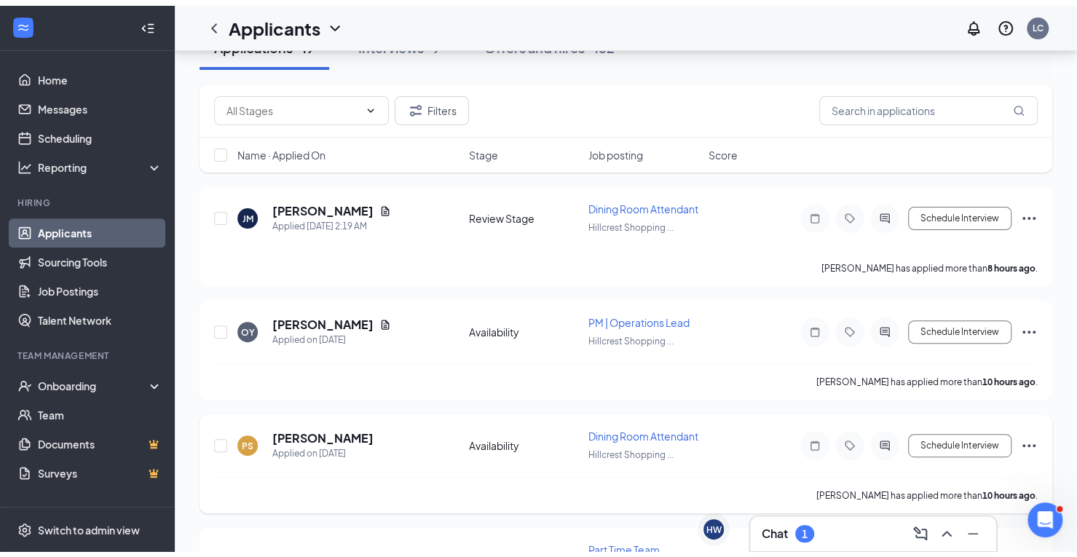
scroll to position [5, 0]
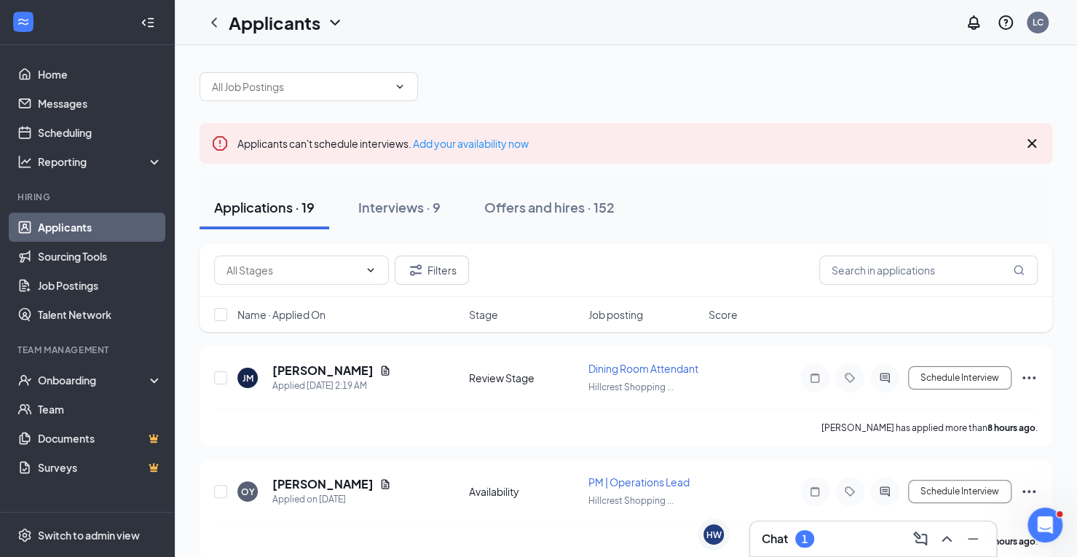
click at [836, 540] on div "Chat 1" at bounding box center [873, 538] width 223 height 23
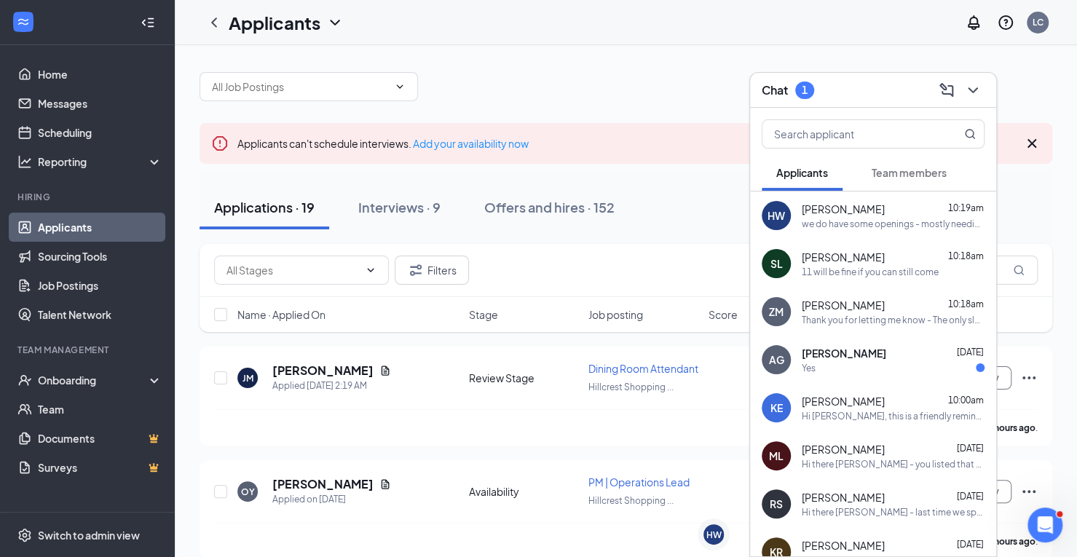
click at [842, 365] on div "Yes" at bounding box center [893, 368] width 183 height 12
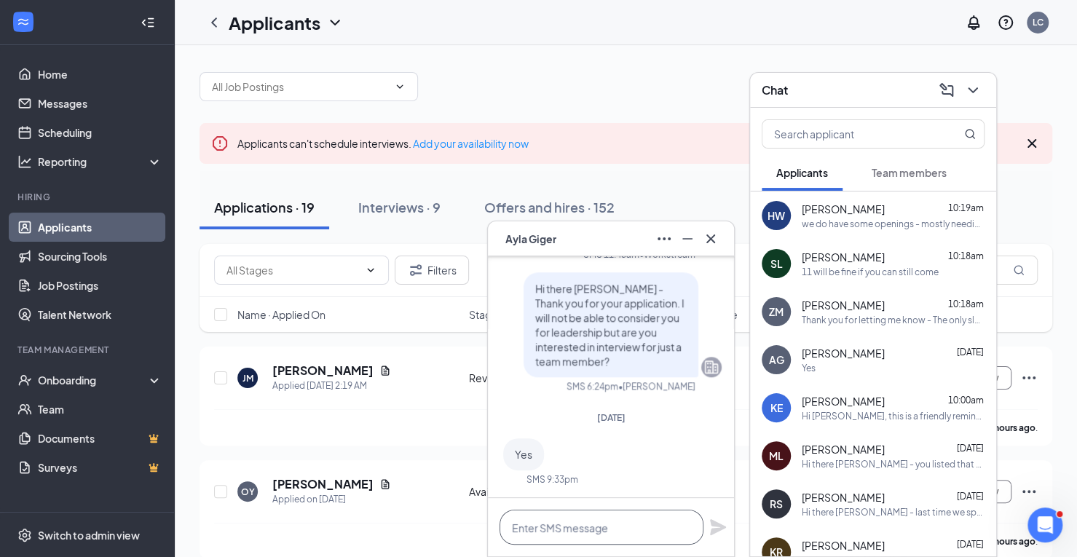
click at [536, 535] on textarea at bounding box center [602, 527] width 204 height 35
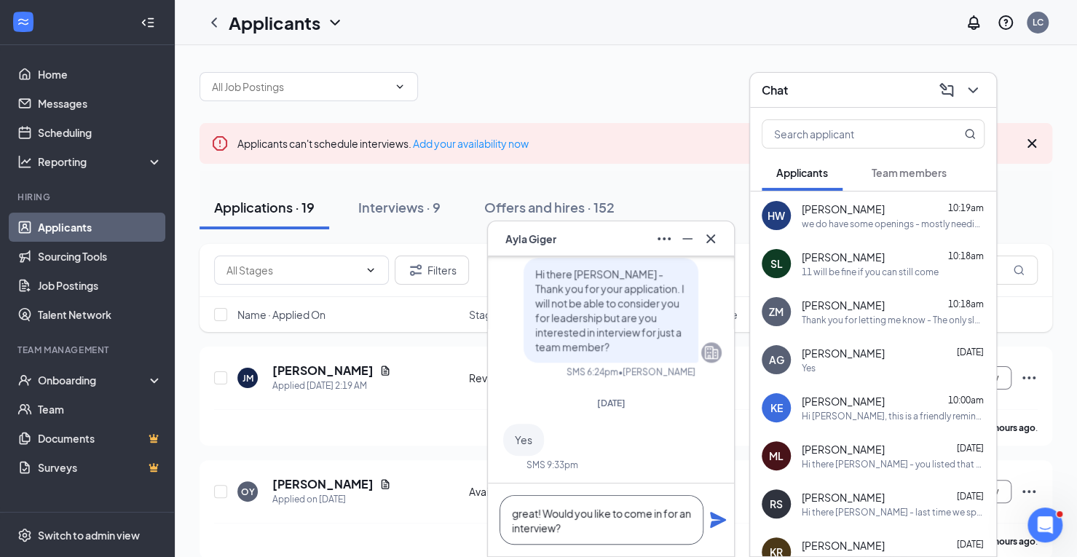
type textarea "great! Would you like to come in for an interview?"
click at [716, 523] on icon "Plane" at bounding box center [718, 520] width 16 height 16
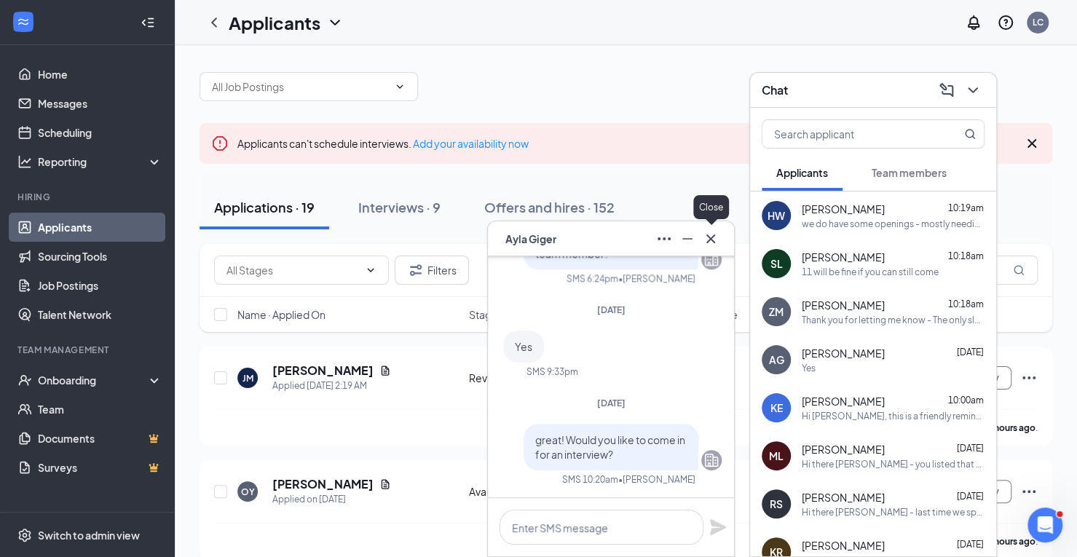
click at [711, 238] on icon "Cross" at bounding box center [711, 238] width 9 height 9
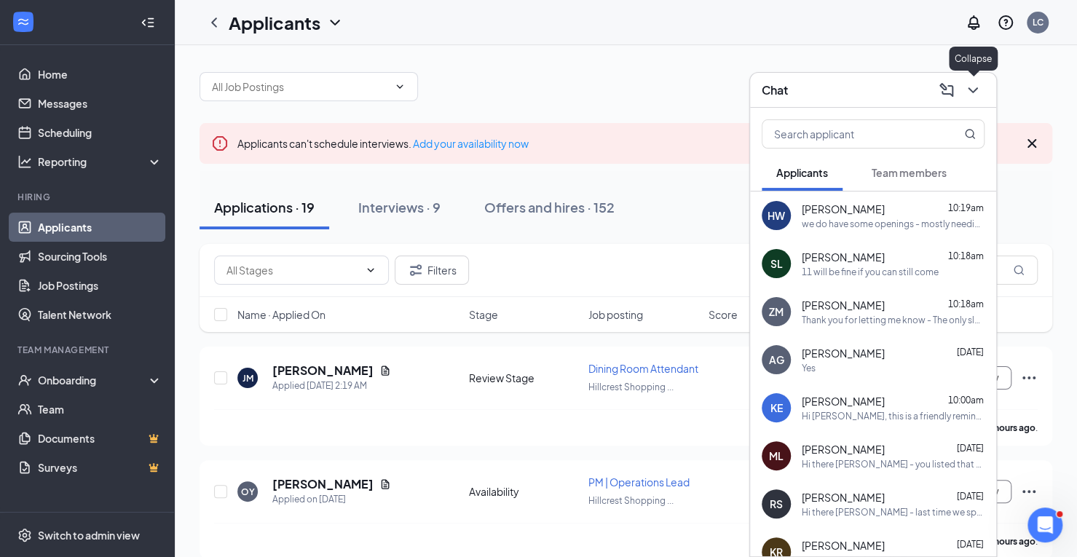
click at [975, 82] on icon "ChevronDown" at bounding box center [972, 90] width 17 height 17
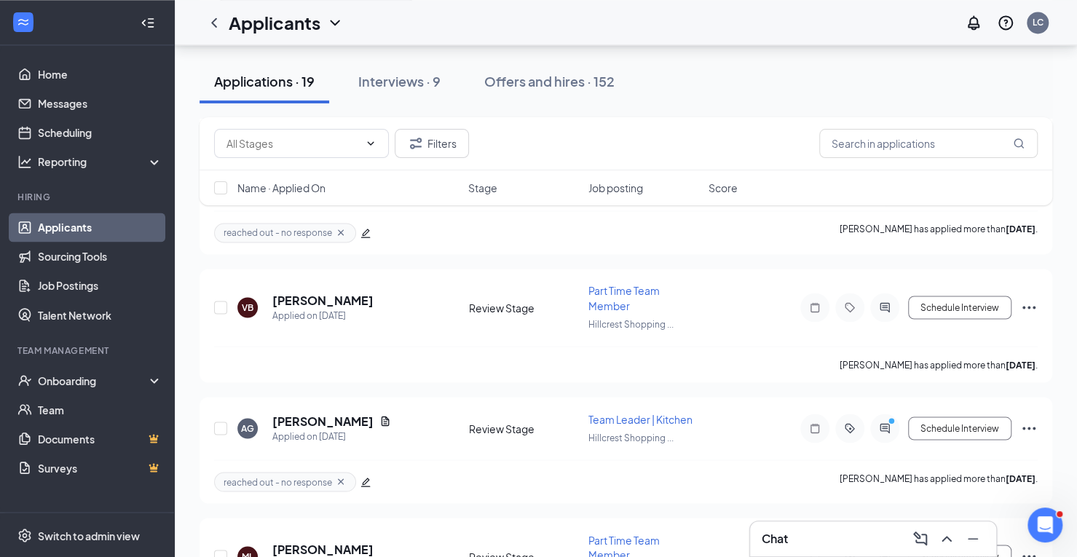
scroll to position [1330, 0]
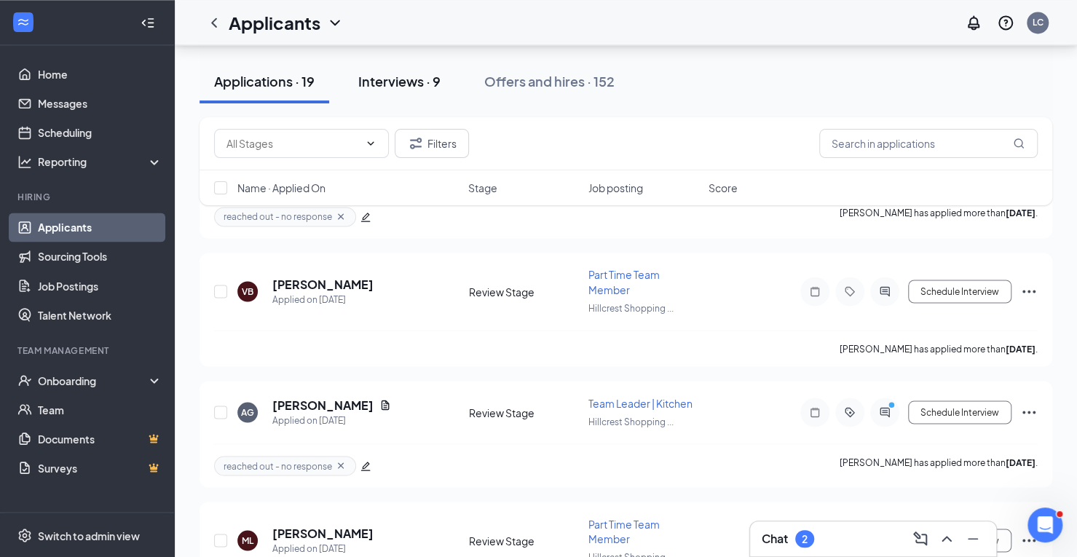
click at [408, 87] on div "Interviews · 9" at bounding box center [399, 81] width 82 height 18
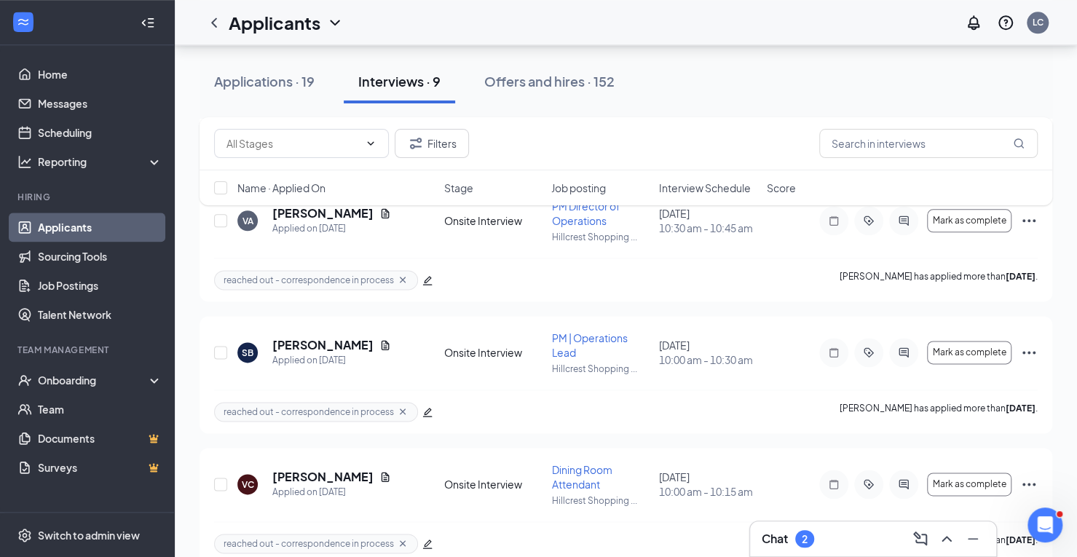
scroll to position [963, 0]
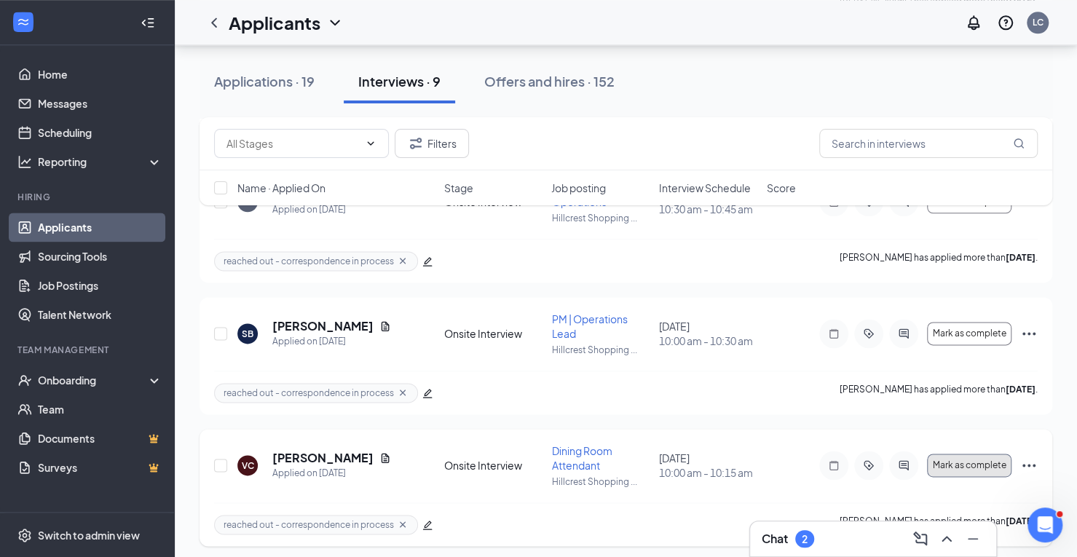
click at [948, 460] on span "Mark as complete" at bounding box center [970, 465] width 74 height 10
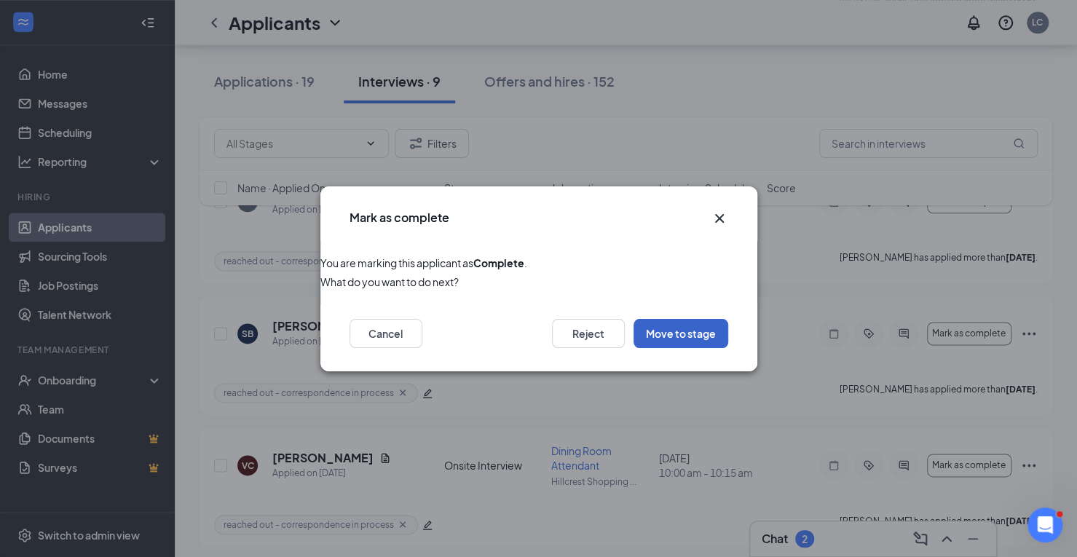
click at [681, 334] on button "Move to stage" at bounding box center [681, 333] width 95 height 29
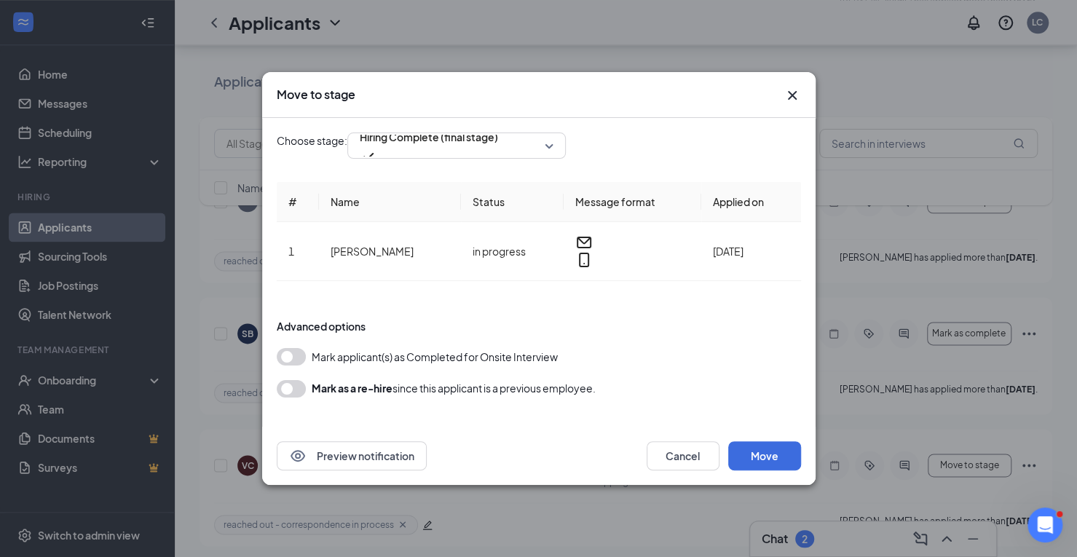
click at [297, 348] on button "button" at bounding box center [291, 356] width 29 height 17
click at [760, 441] on button "Move" at bounding box center [764, 455] width 73 height 29
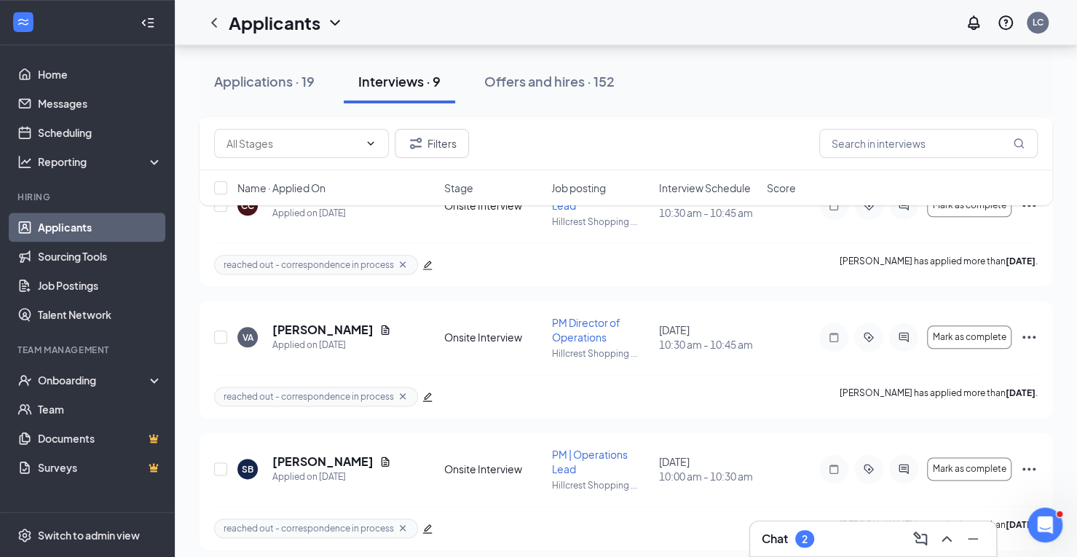
scroll to position [832, 0]
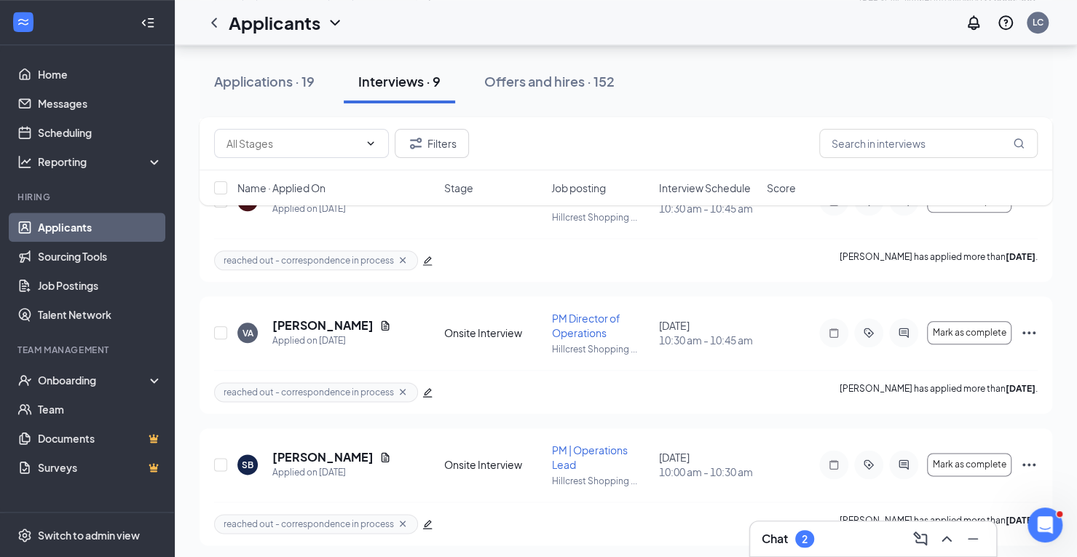
click at [869, 549] on div "Chat 2" at bounding box center [873, 538] width 223 height 23
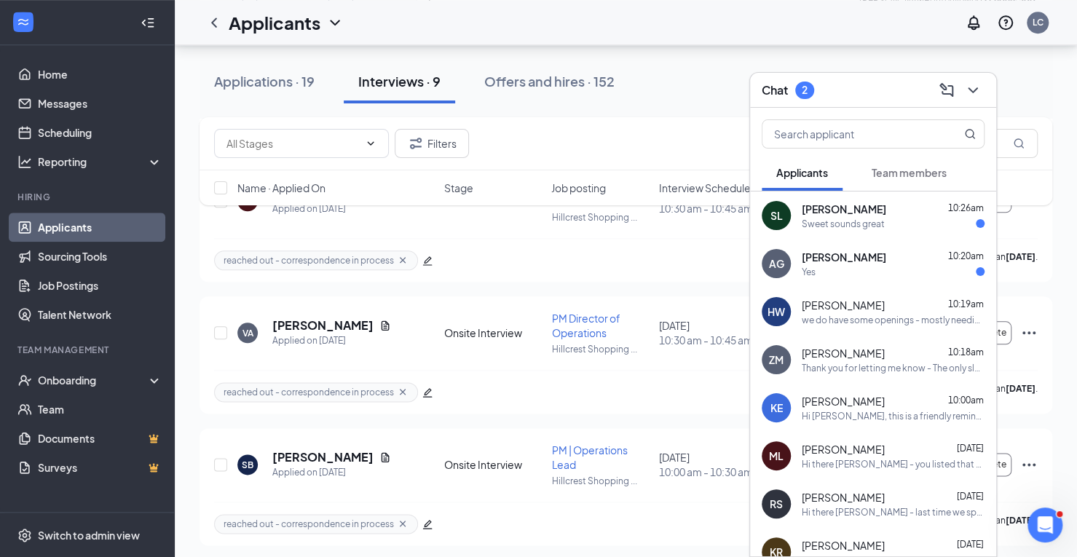
click at [844, 223] on div "Sweet sounds great" at bounding box center [843, 224] width 83 height 12
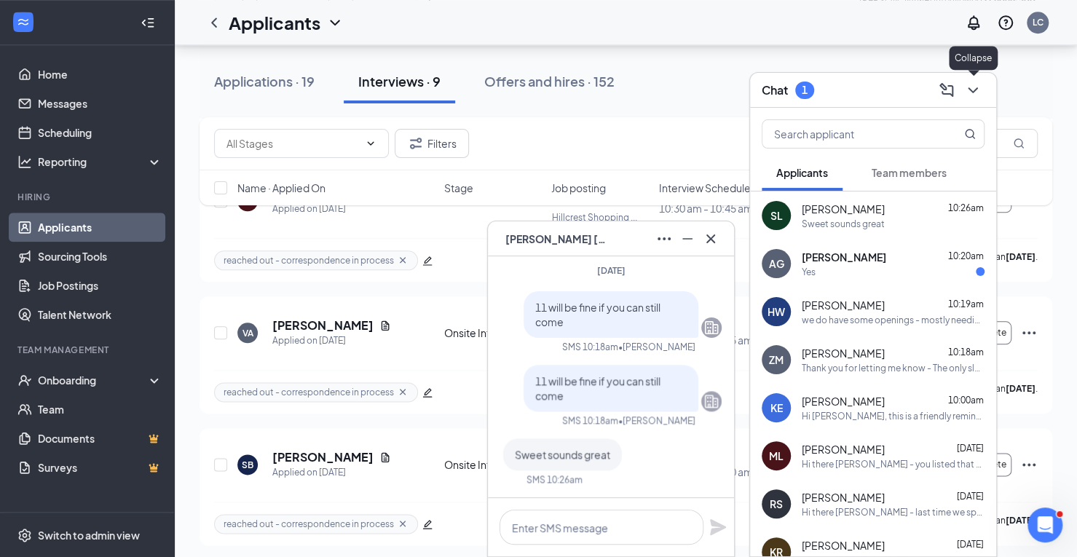
click at [967, 93] on icon "ChevronDown" at bounding box center [972, 90] width 17 height 17
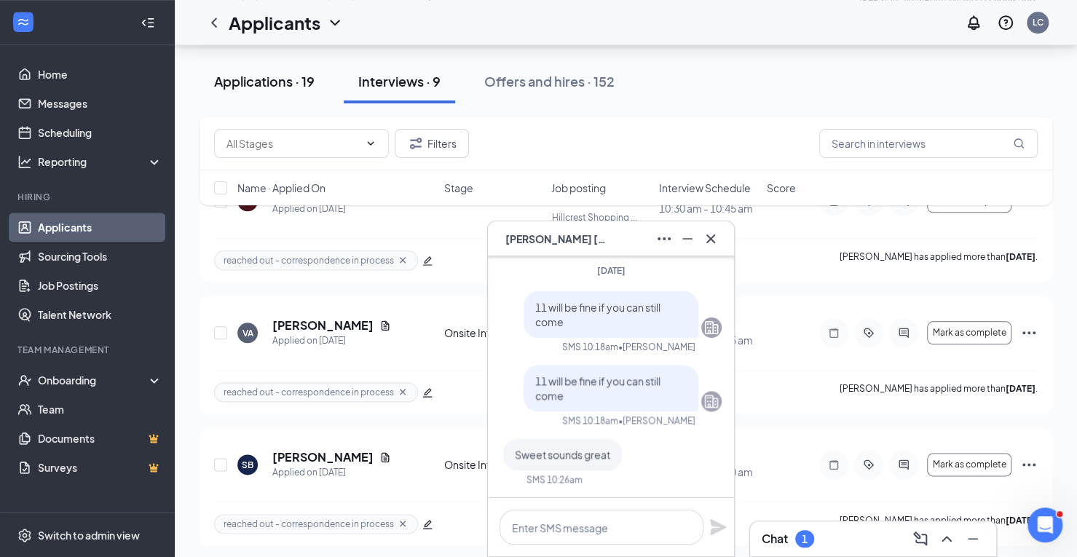
click at [300, 85] on div "Applications · 19" at bounding box center [264, 81] width 101 height 18
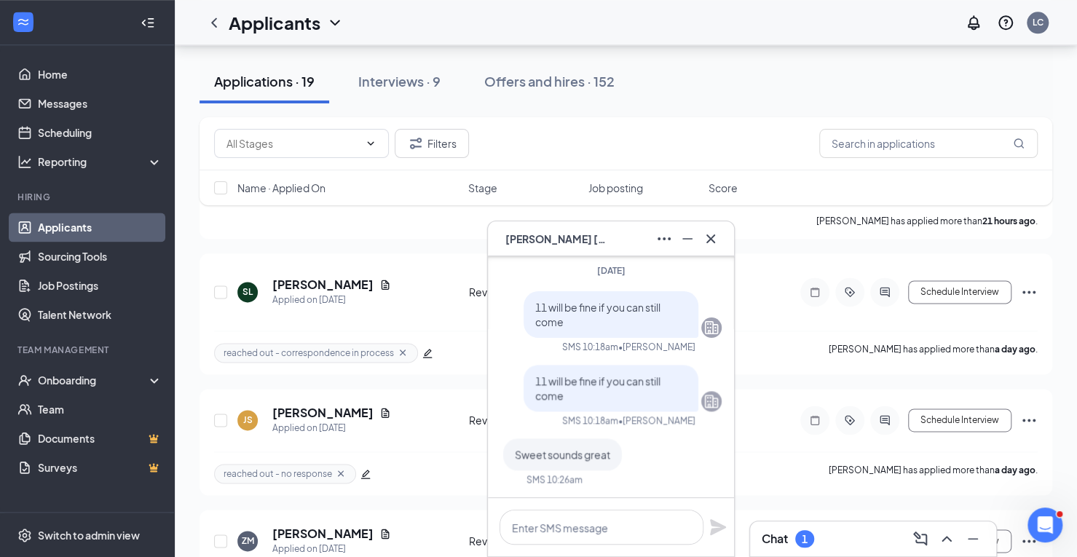
scroll to position [953, 0]
click at [937, 303] on button "Schedule Interview" at bounding box center [959, 291] width 103 height 23
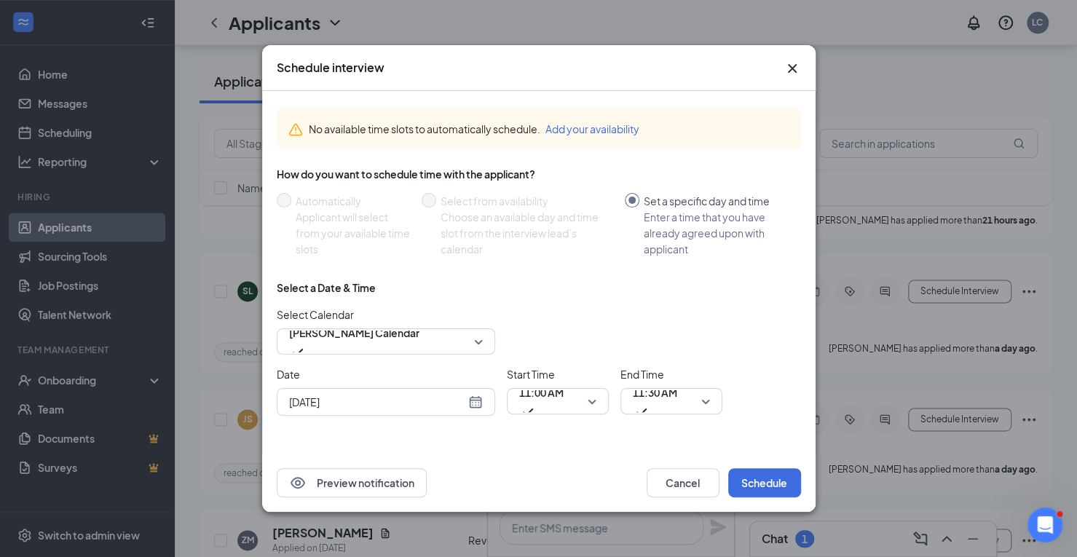
click at [468, 401] on div "[DATE]" at bounding box center [386, 402] width 194 height 16
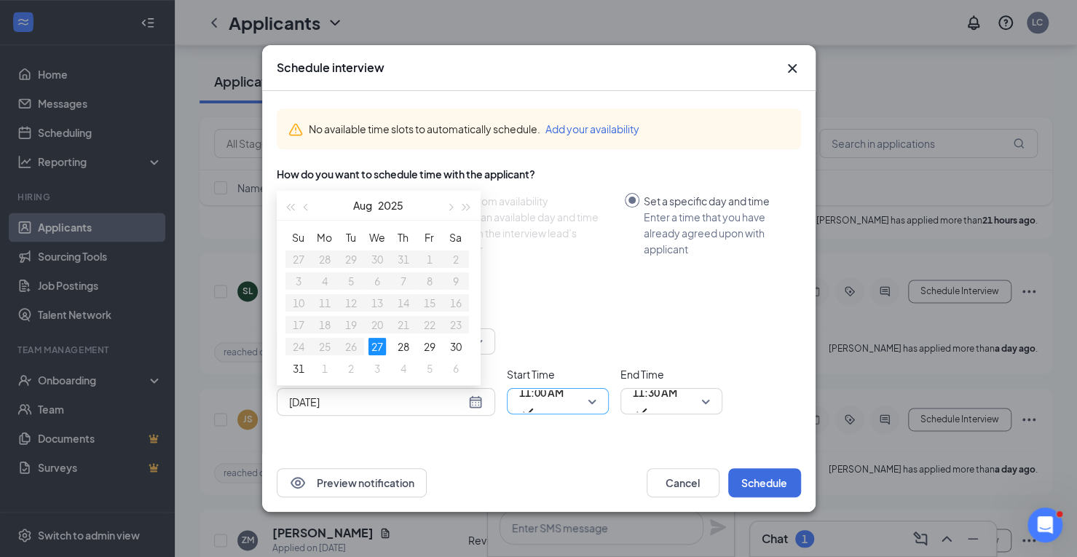
click at [594, 399] on span "11:00 AM" at bounding box center [557, 401] width 77 height 22
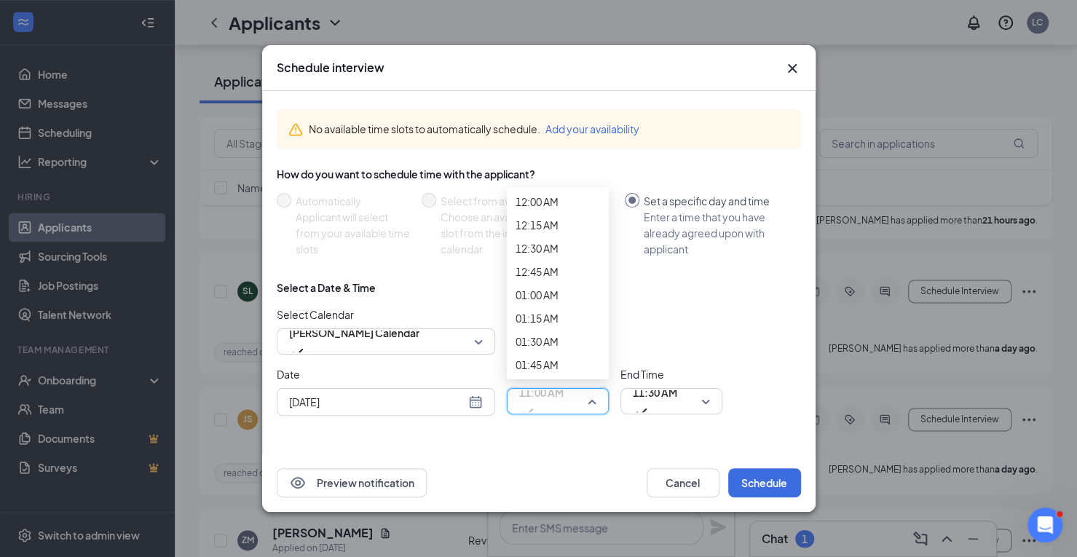
scroll to position [1323, 0]
click at [677, 396] on span "11:30 AM" at bounding box center [655, 401] width 44 height 39
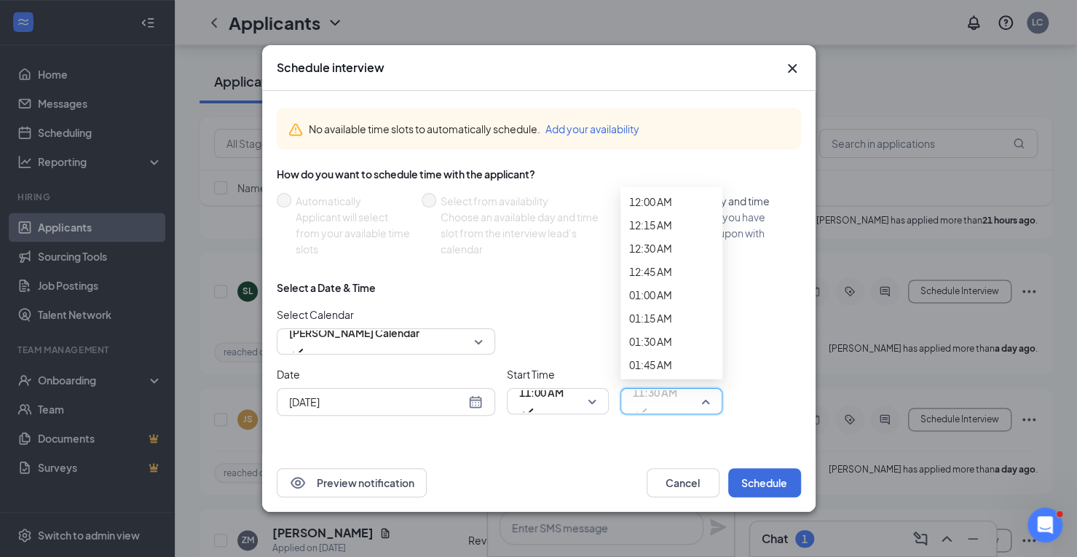
scroll to position [1390, 0]
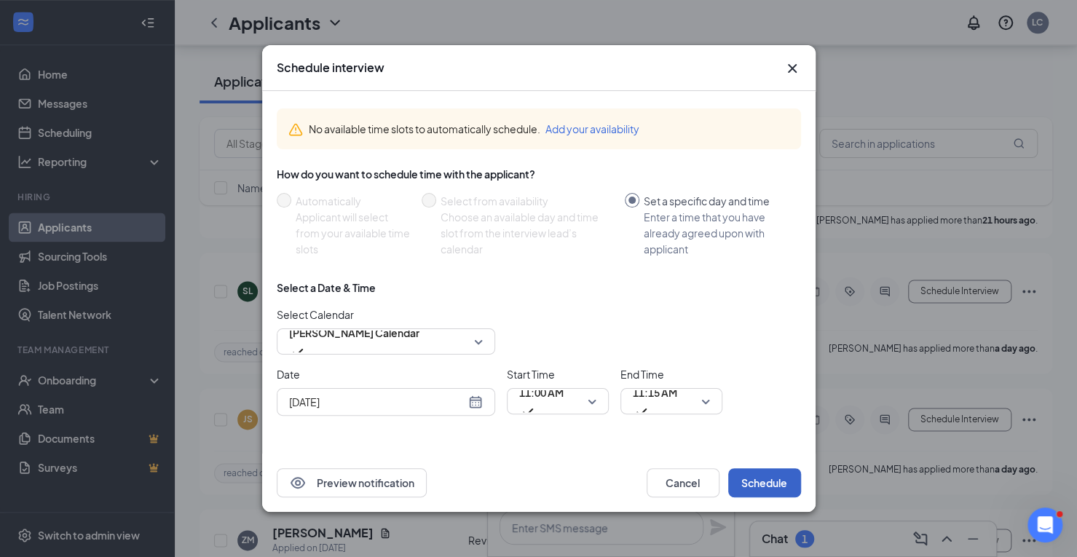
click at [762, 473] on button "Schedule" at bounding box center [764, 482] width 73 height 29
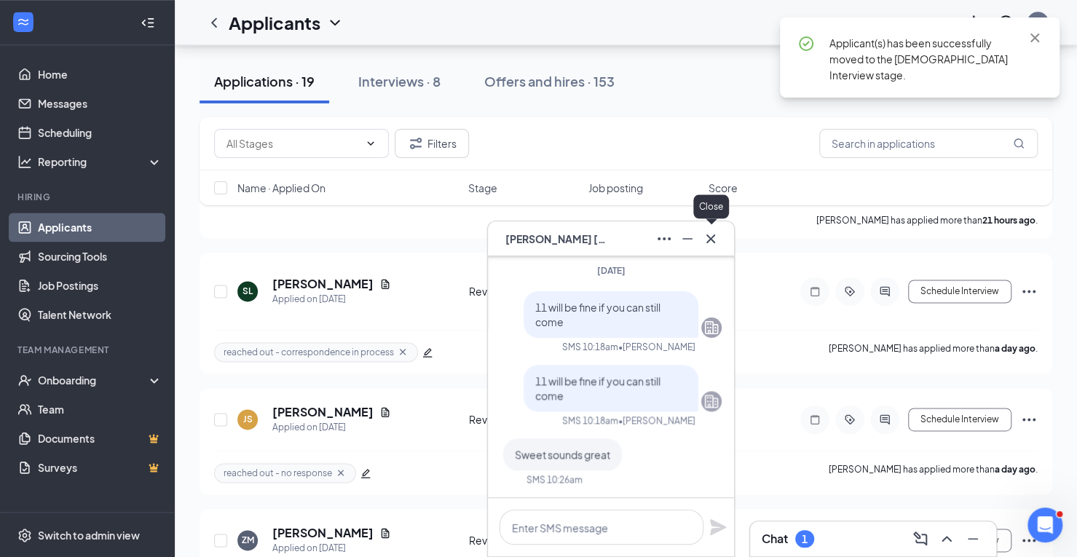
click at [712, 238] on icon "Cross" at bounding box center [711, 238] width 9 height 9
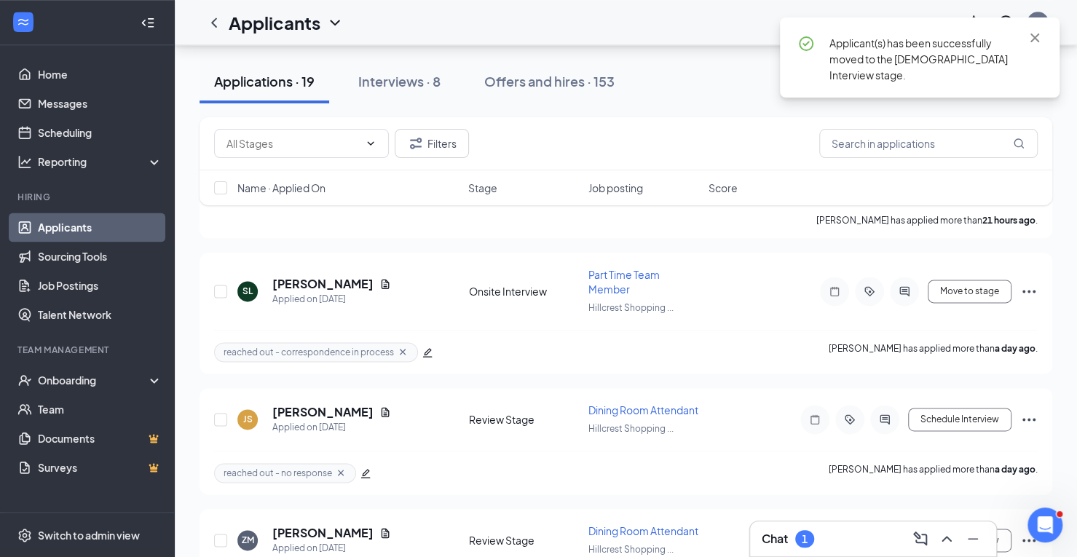
click at [826, 540] on div "Chat 1" at bounding box center [873, 538] width 223 height 23
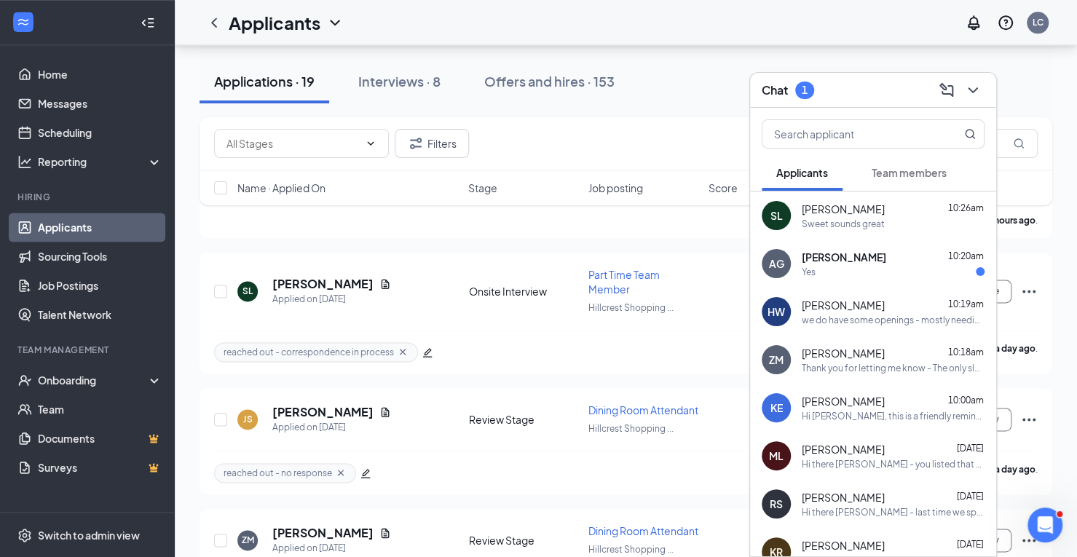
click at [857, 267] on div "Yes" at bounding box center [893, 272] width 183 height 12
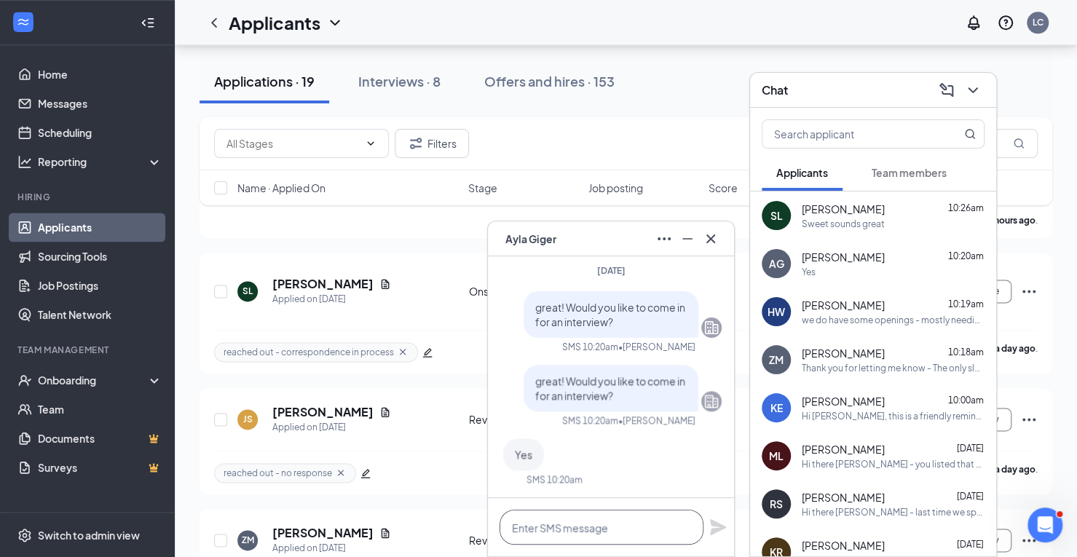
click at [580, 529] on textarea at bounding box center [602, 527] width 204 height 35
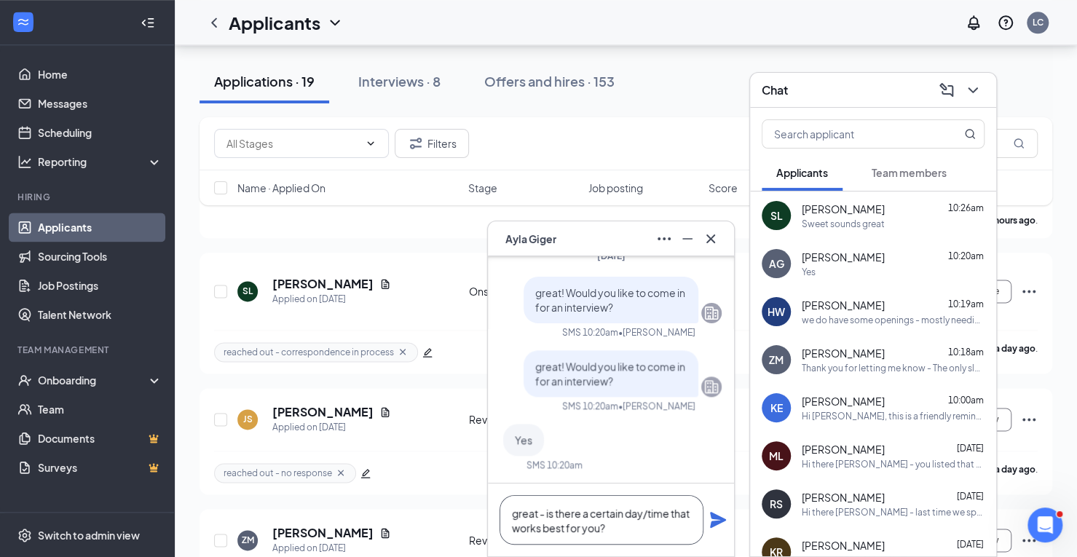
type textarea "great - is there a certain day/time that works best for you?"
click at [720, 516] on icon "Plane" at bounding box center [717, 519] width 17 height 17
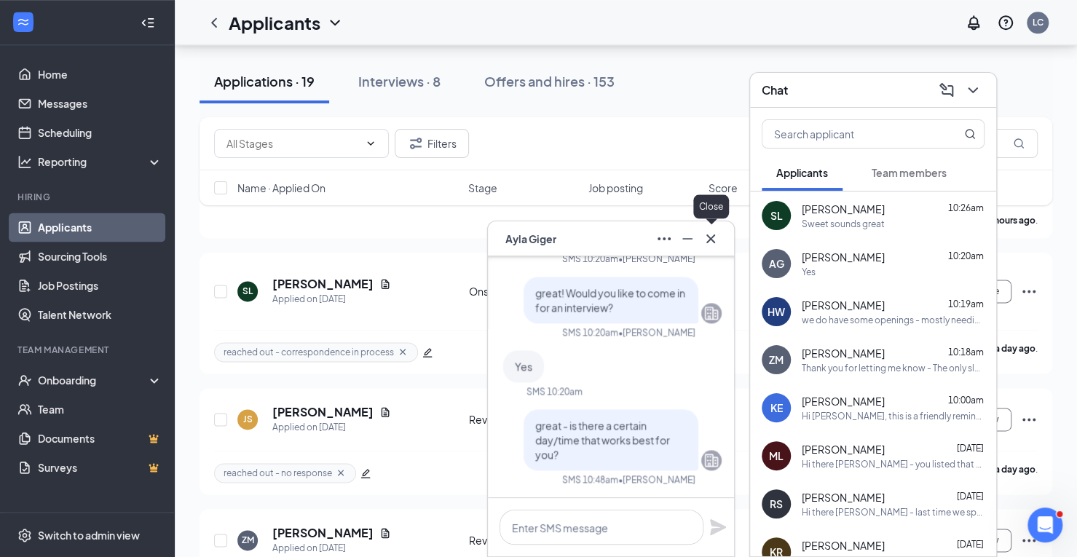
click at [710, 236] on icon "Cross" at bounding box center [710, 238] width 17 height 17
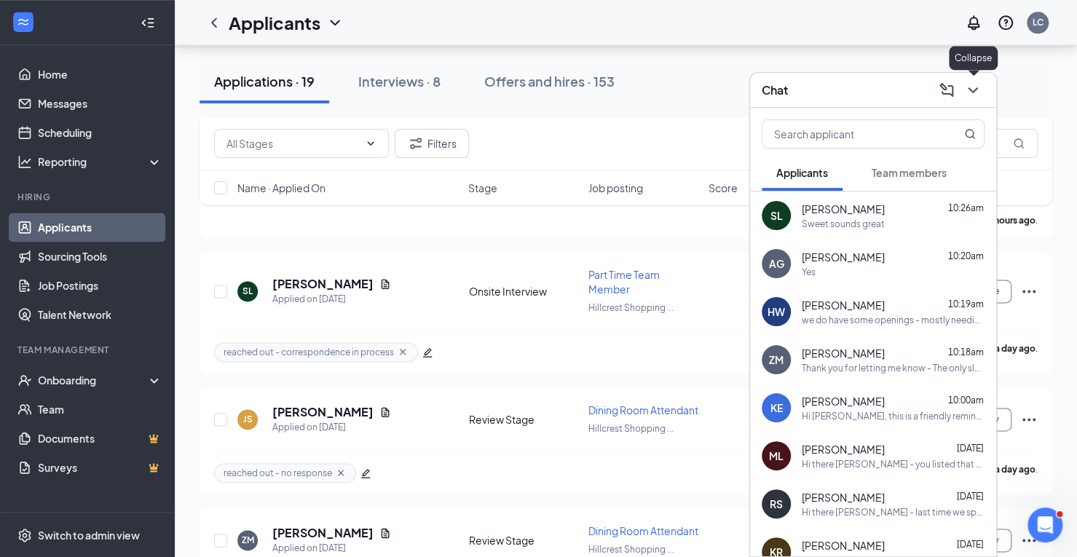
click at [973, 91] on icon "ChevronDown" at bounding box center [972, 90] width 17 height 17
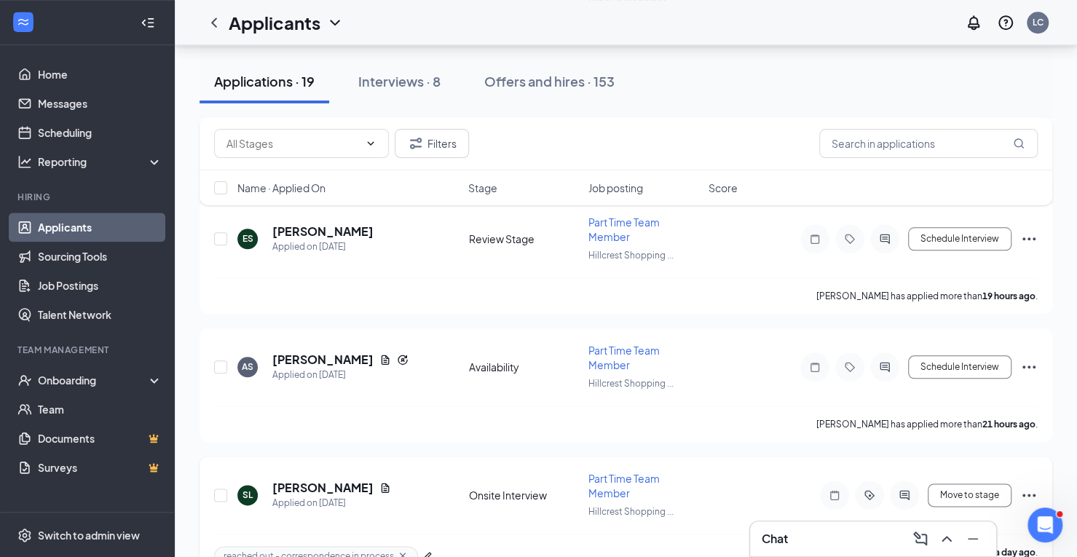
scroll to position [748, 0]
click at [886, 374] on icon "ActiveChat" at bounding box center [884, 368] width 17 height 12
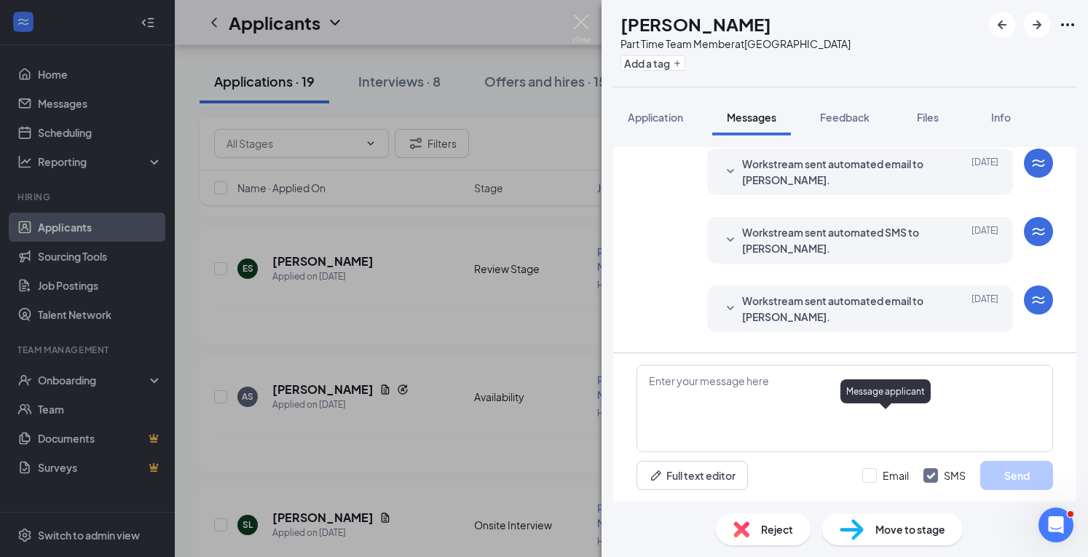
scroll to position [109, 0]
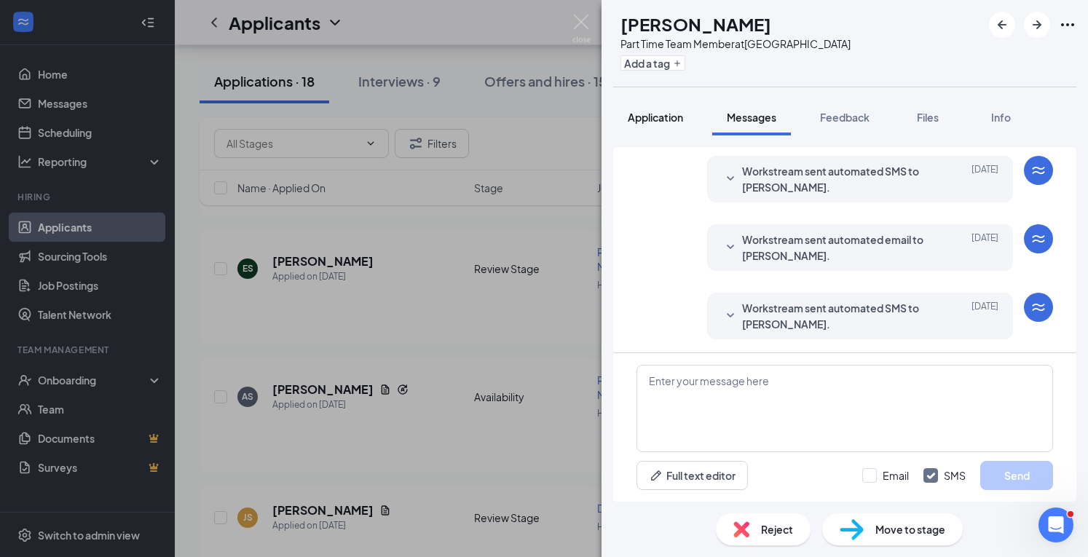
click at [661, 108] on button "Application" at bounding box center [655, 117] width 84 height 36
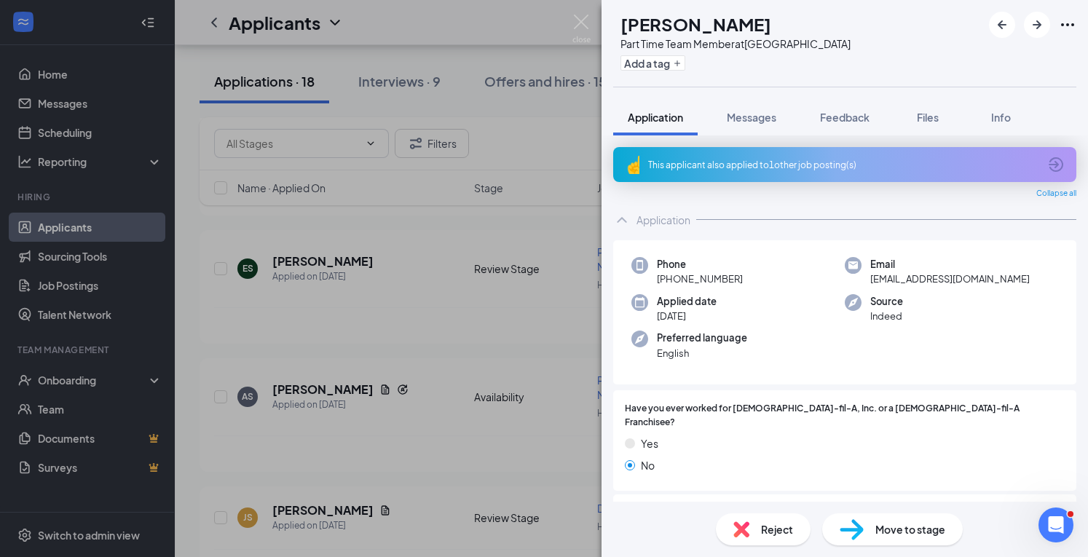
click at [734, 167] on div "This applicant also applied to 1 other job posting(s)" at bounding box center [843, 165] width 390 height 12
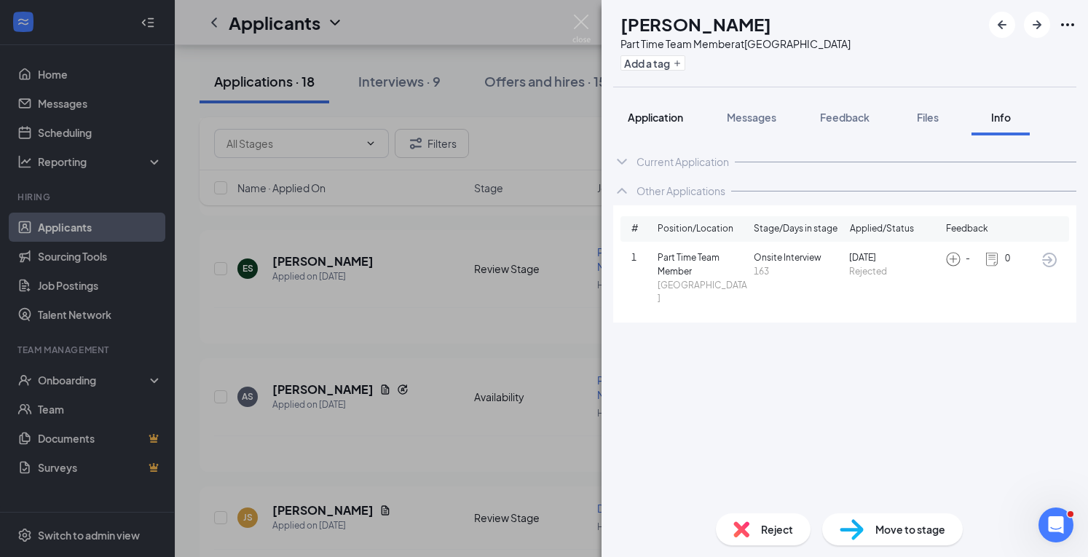
click at [656, 114] on span "Application" at bounding box center [655, 117] width 55 height 13
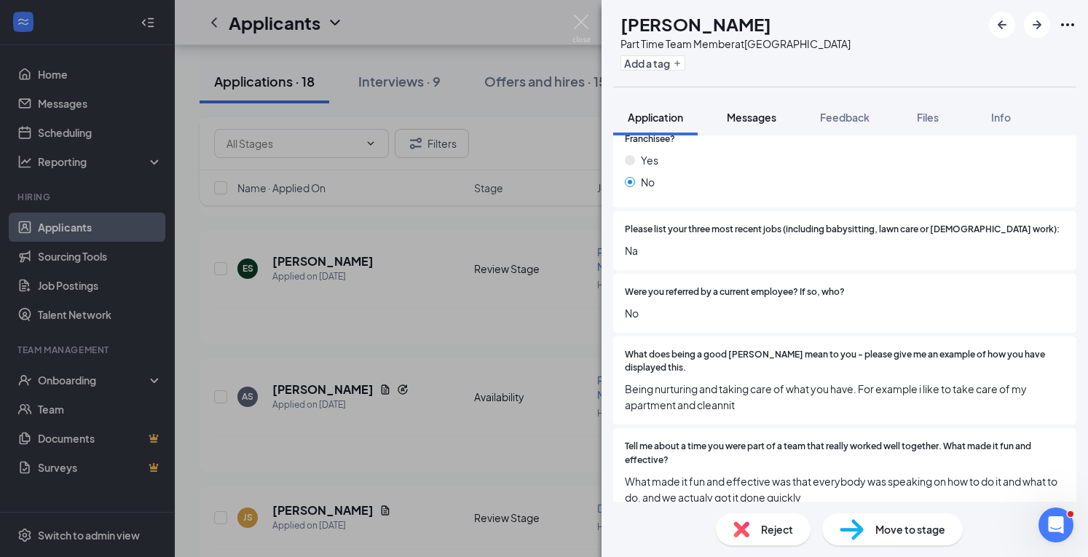
scroll to position [283, 0]
click at [749, 113] on span "Messages" at bounding box center [752, 117] width 50 height 13
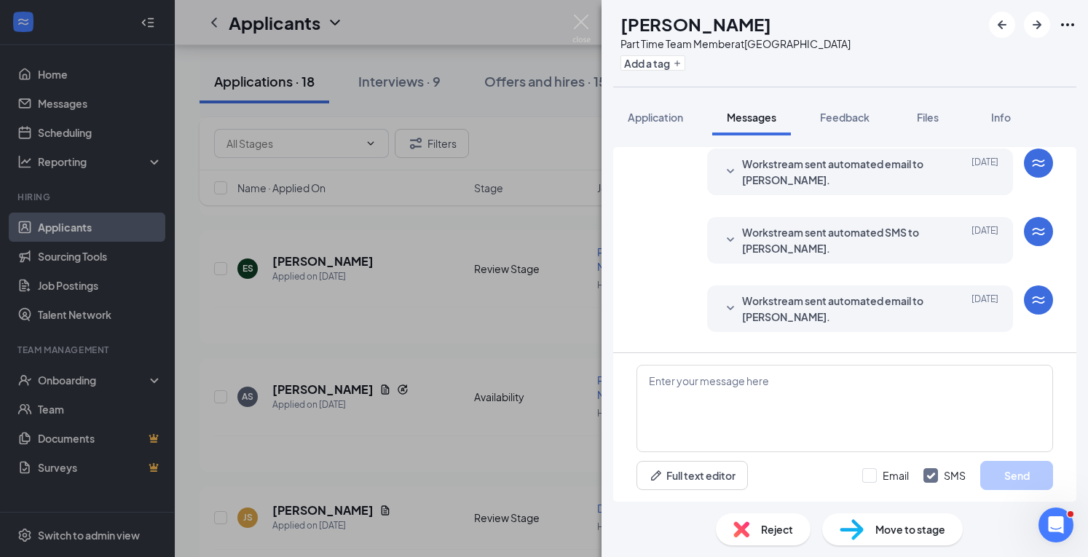
scroll to position [109, 0]
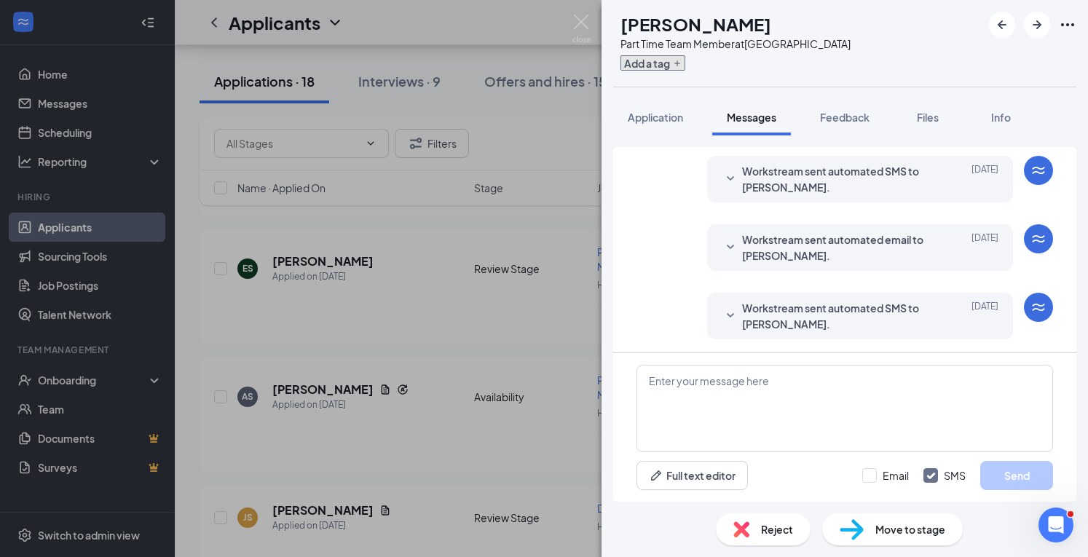
click at [685, 63] on button "Add a tag" at bounding box center [653, 62] width 65 height 15
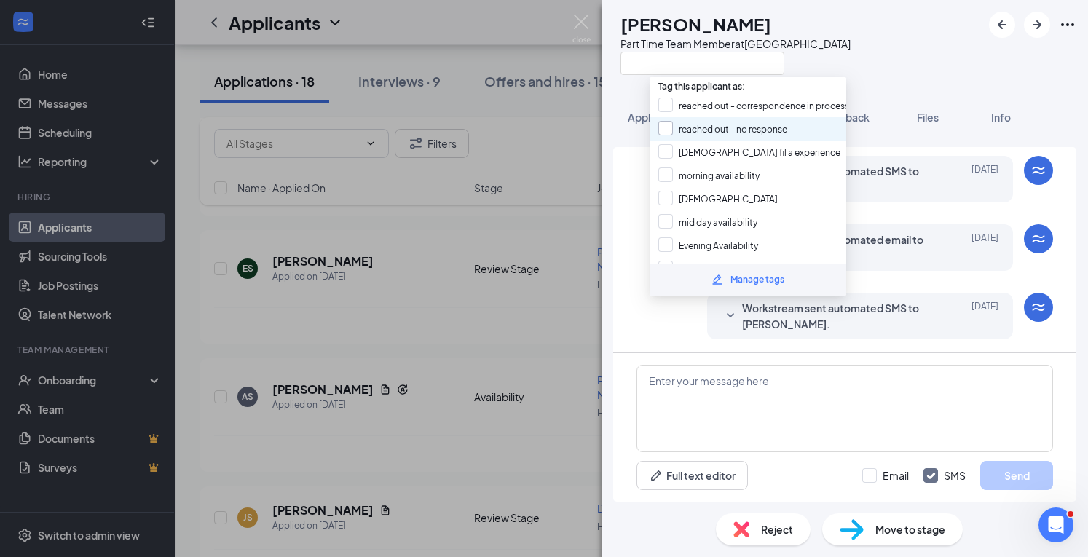
click at [665, 125] on input "reached out - no response" at bounding box center [722, 129] width 129 height 16
checkbox input "true"
click at [848, 54] on div at bounding box center [736, 63] width 230 height 24
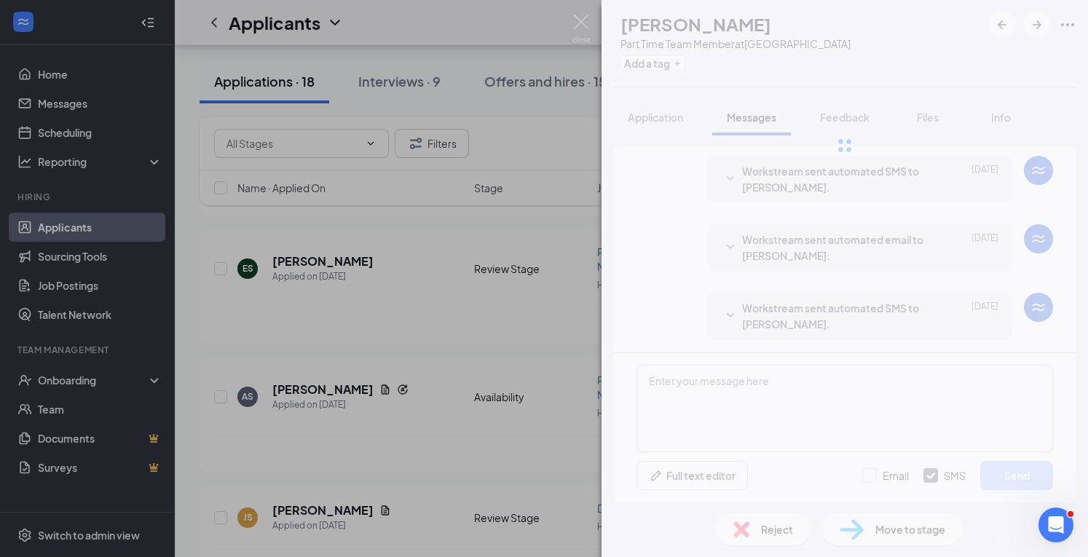
click at [696, 393] on div "AS [PERSON_NAME] Part Time Team Member at [GEOGRAPHIC_DATA] Add a tag Applicati…" at bounding box center [845, 278] width 487 height 557
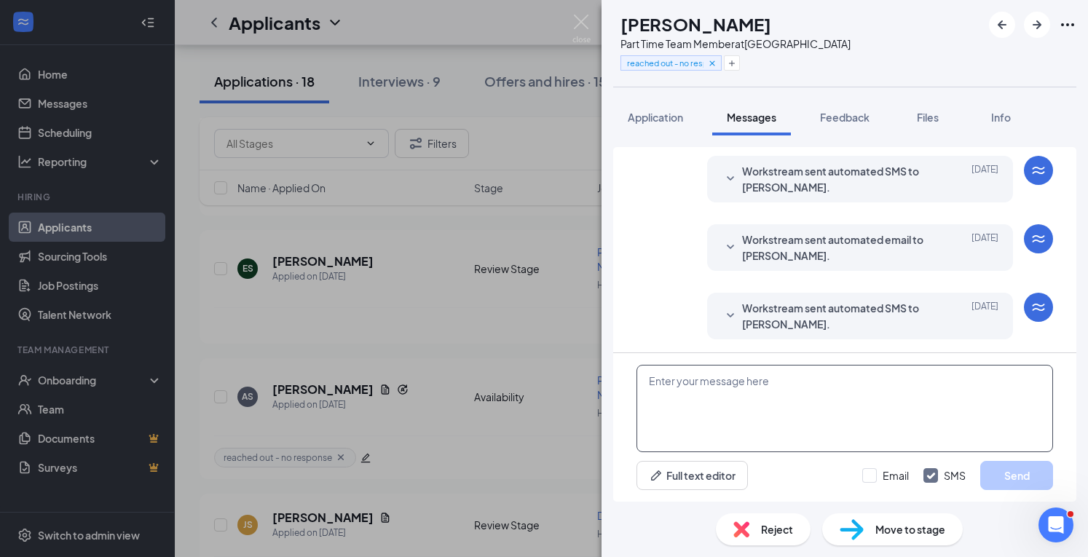
click at [696, 393] on textarea at bounding box center [845, 408] width 417 height 87
click at [789, 380] on textarea "Hi there - what would your availabiity" at bounding box center [845, 408] width 417 height 87
drag, startPoint x: 789, startPoint y: 380, endPoint x: 868, endPoint y: 95, distance: 296.4
click at [868, 95] on div "AS [PERSON_NAME] Part Time Team Member at [GEOGRAPHIC_DATA] reached out - no re…" at bounding box center [845, 278] width 487 height 557
type textarea "Hi there - what would your availability be to work each day?"
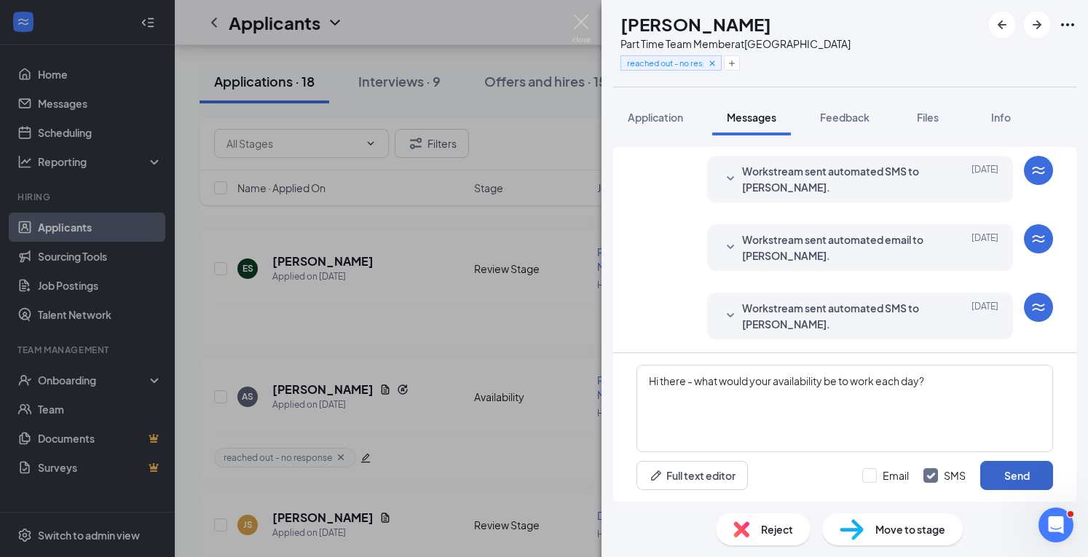
click at [1007, 487] on button "Send" at bounding box center [1016, 475] width 73 height 29
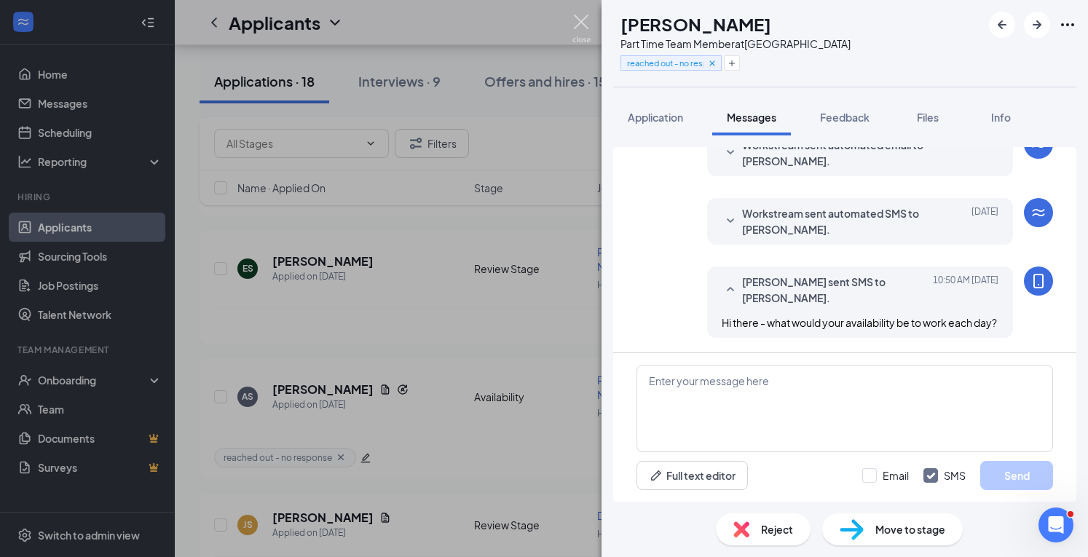
click at [584, 20] on img at bounding box center [582, 29] width 18 height 28
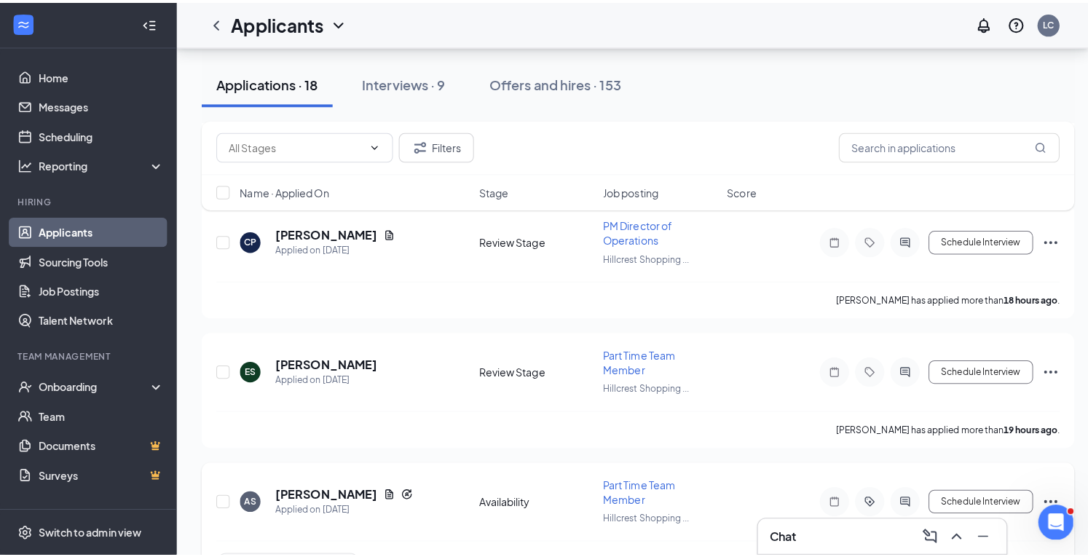
scroll to position [619, 0]
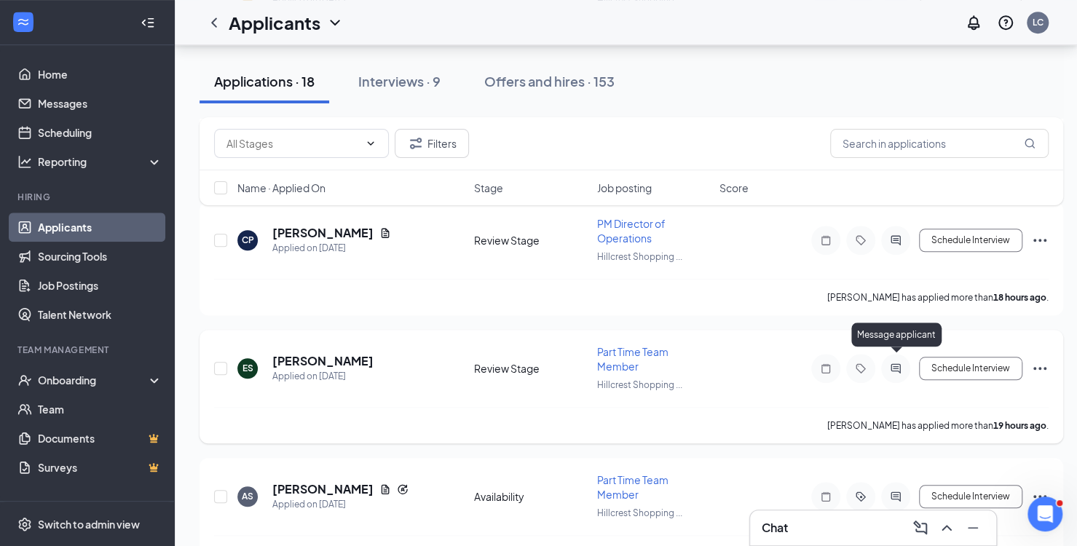
click at [895, 363] on icon "ActiveChat" at bounding box center [895, 367] width 9 height 9
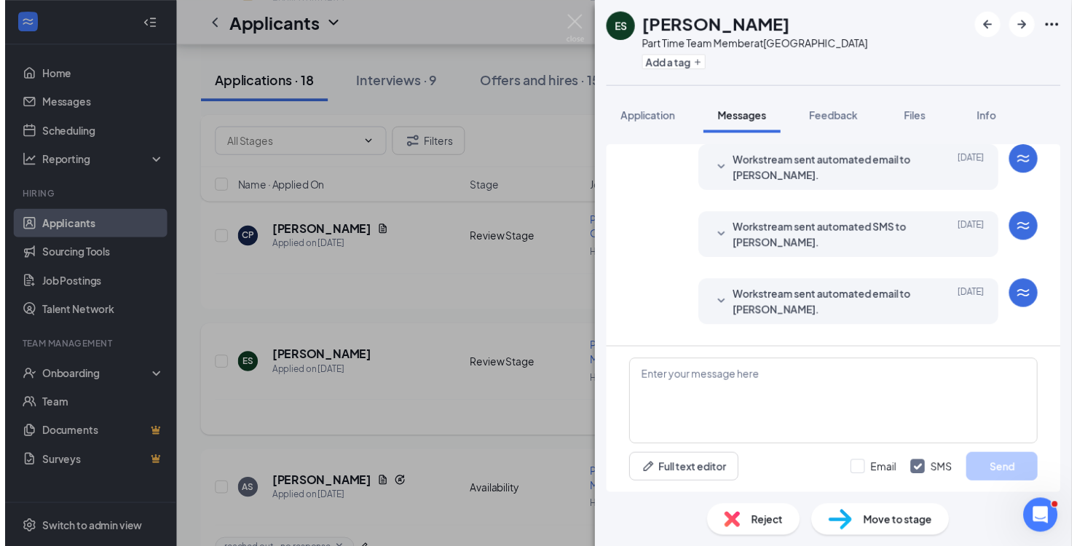
scroll to position [220, 0]
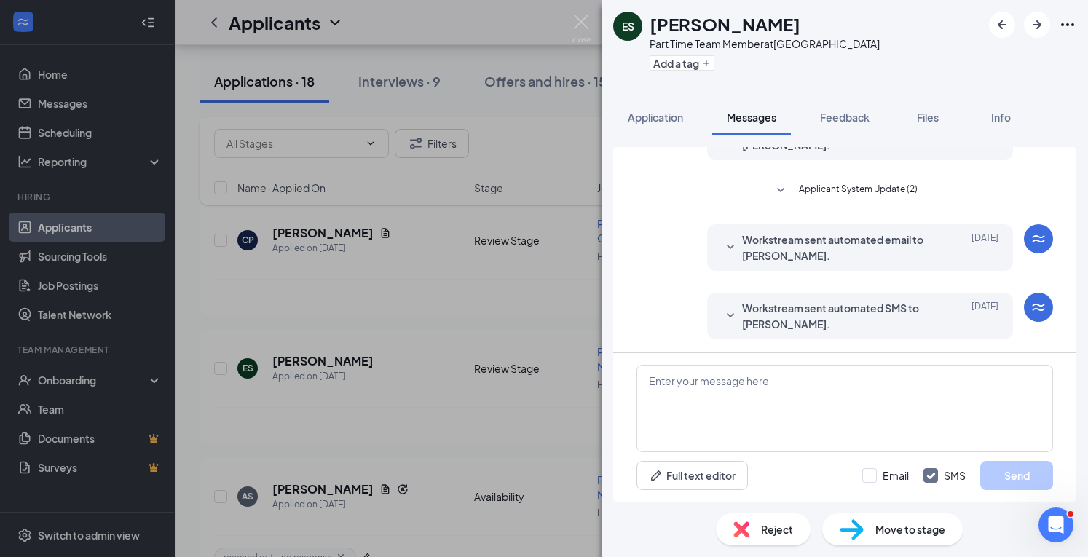
click at [591, 15] on div "ES [PERSON_NAME] Part Time Team Member at [GEOGRAPHIC_DATA] Add a tag Applicati…" at bounding box center [544, 278] width 1088 height 557
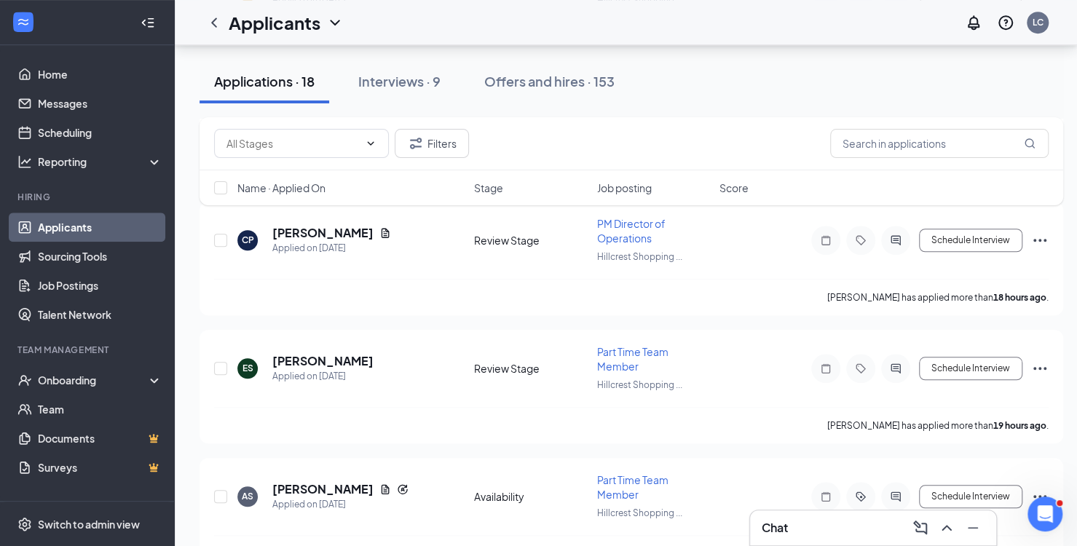
click at [580, 19] on div "Applicants LC" at bounding box center [626, 22] width 903 height 45
click at [404, 76] on div "Interviews · 9" at bounding box center [399, 81] width 82 height 18
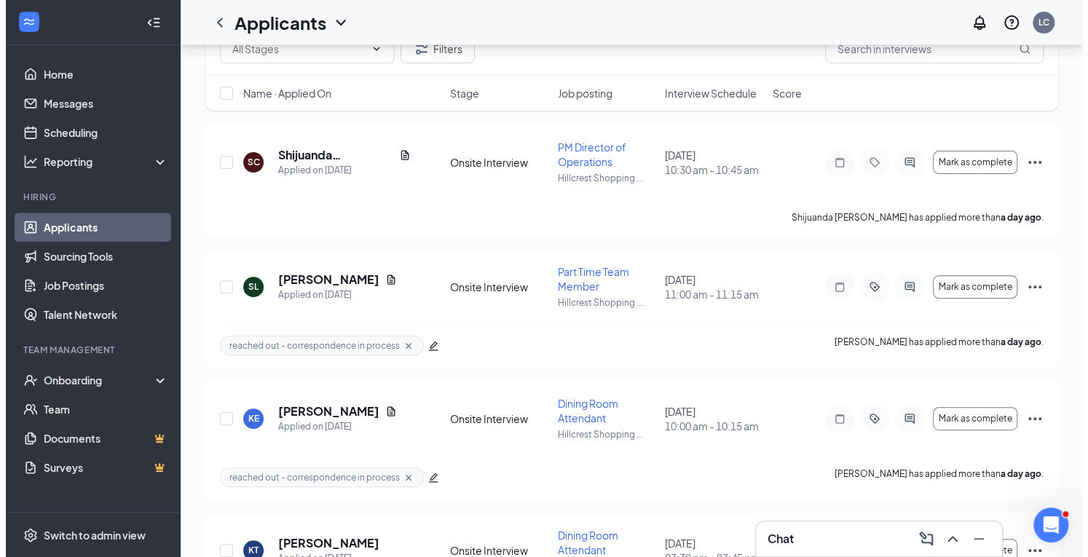
scroll to position [232, 0]
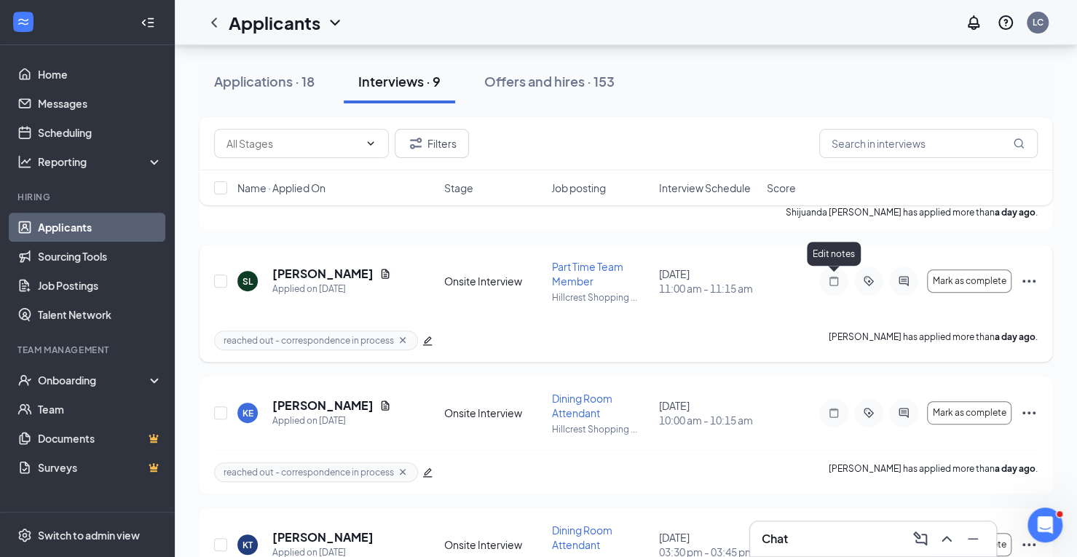
click at [836, 281] on icon "Note" at bounding box center [833, 281] width 17 height 12
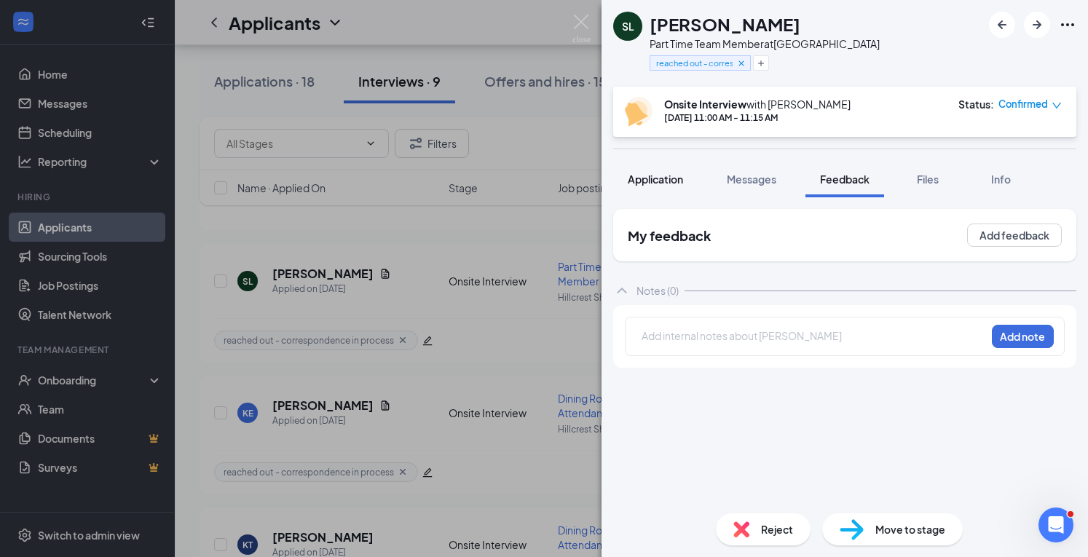
click at [670, 174] on span "Application" at bounding box center [655, 179] width 55 height 13
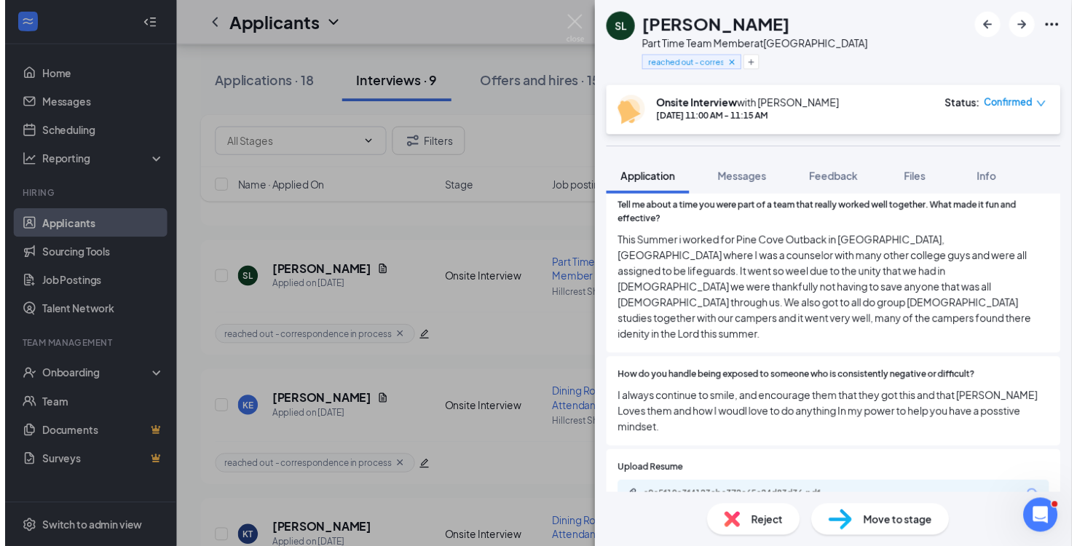
scroll to position [627, 0]
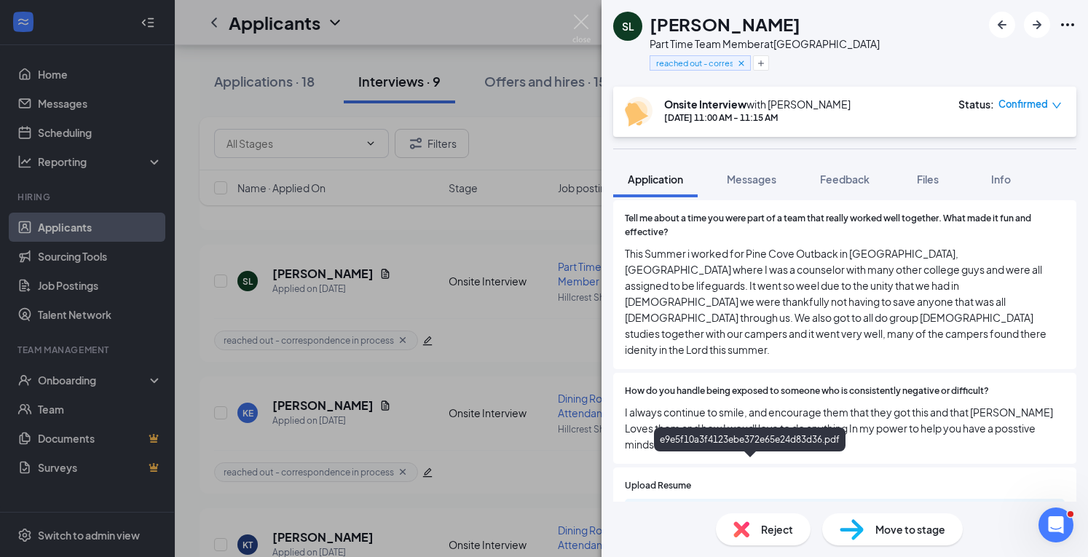
click at [771, 507] on div "e9e5f10a3f4123ebe372e65e24d83d36.pdf" at bounding box center [753, 513] width 204 height 12
click at [578, 17] on img at bounding box center [582, 29] width 18 height 28
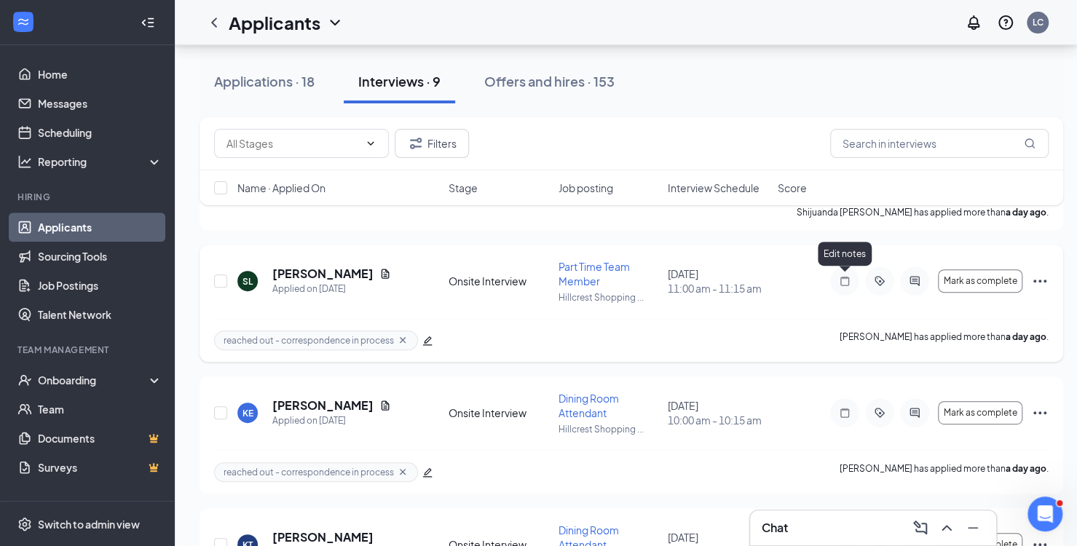
click at [847, 280] on icon "Note" at bounding box center [844, 281] width 17 height 12
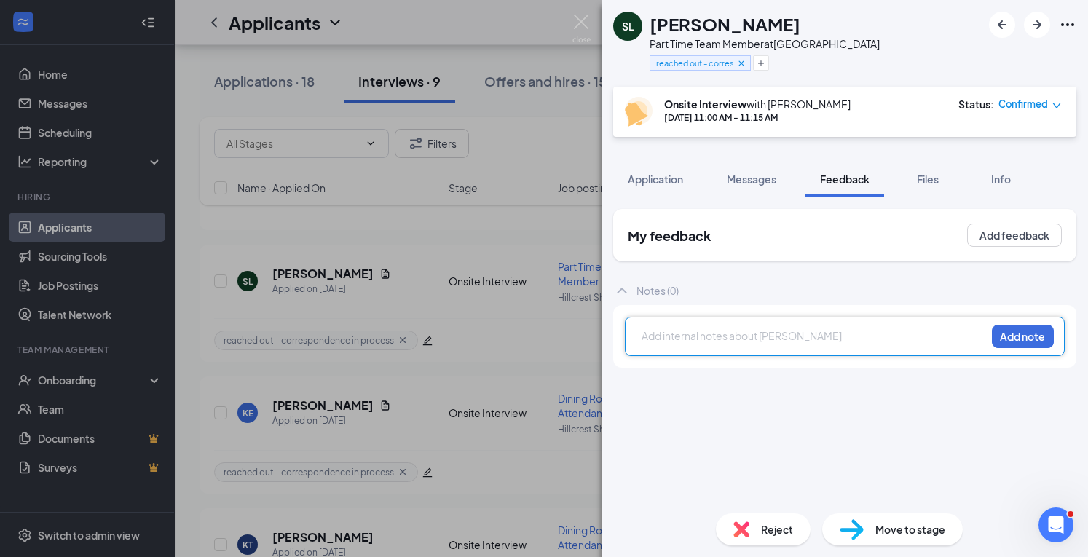
click at [708, 342] on div at bounding box center [813, 336] width 343 height 15
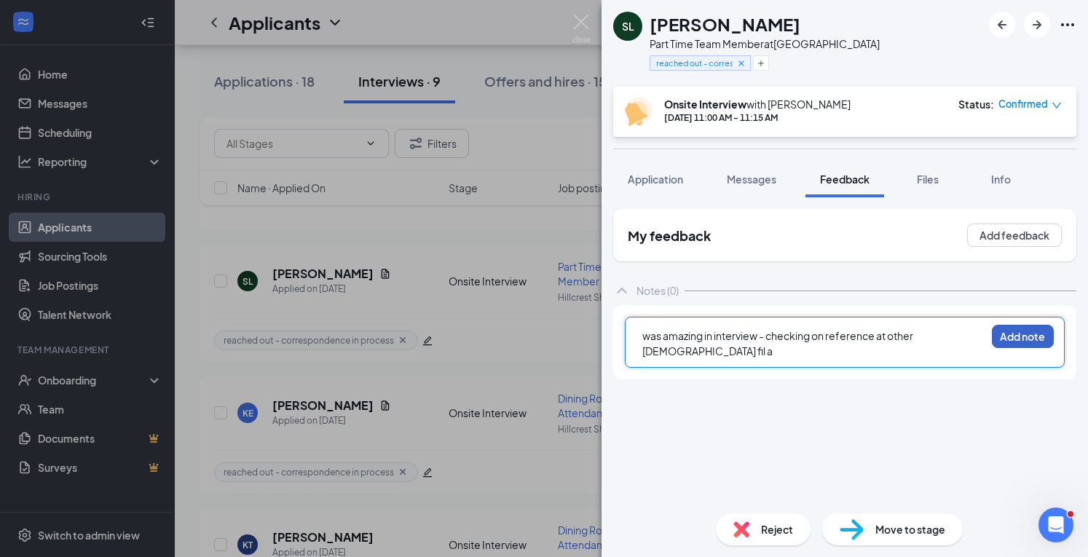
click at [1026, 330] on button "Add note" at bounding box center [1023, 336] width 62 height 23
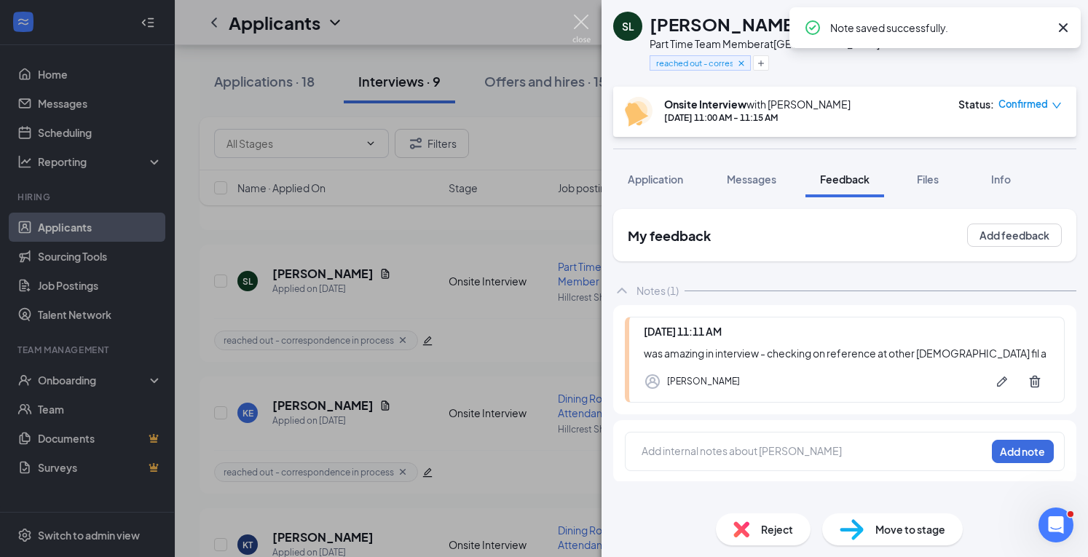
click at [578, 19] on img at bounding box center [582, 29] width 18 height 28
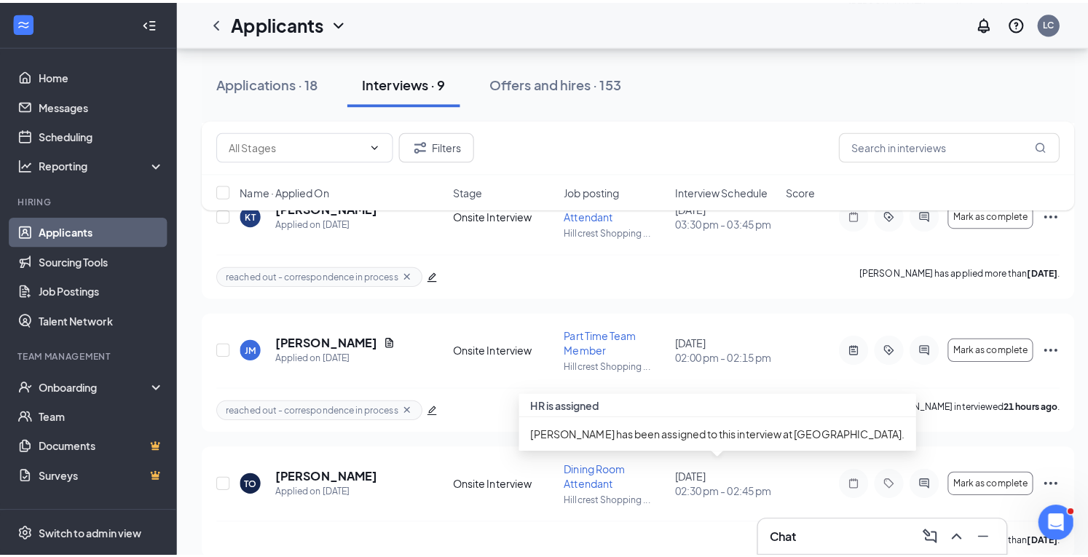
scroll to position [567, 0]
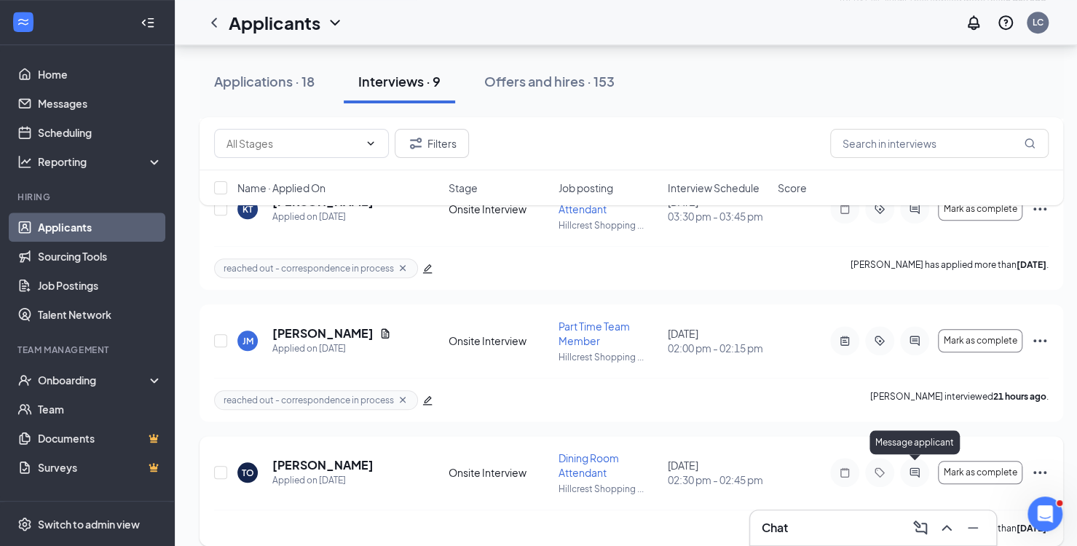
click at [911, 468] on icon "ActiveChat" at bounding box center [914, 473] width 17 height 12
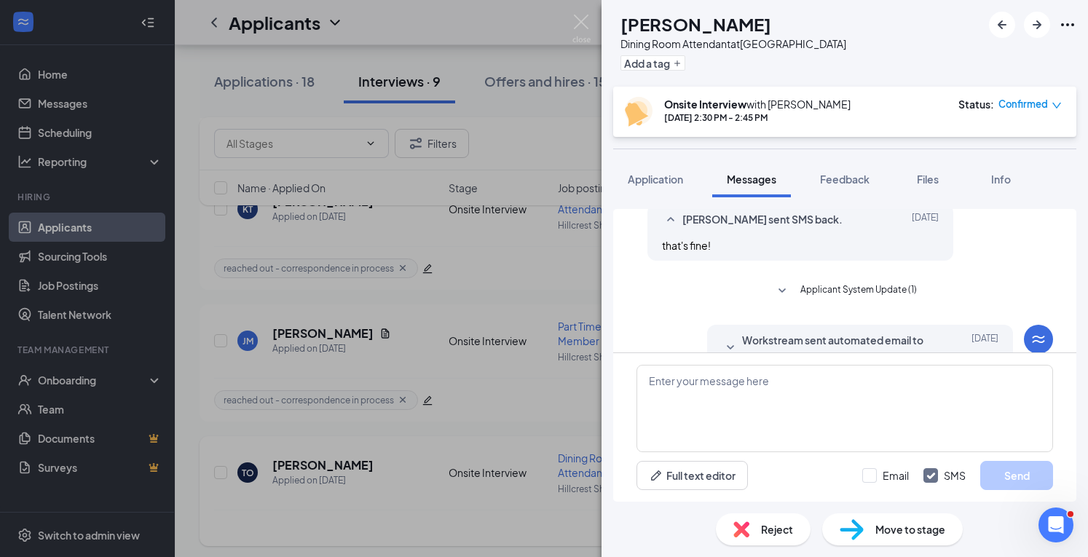
scroll to position [679, 0]
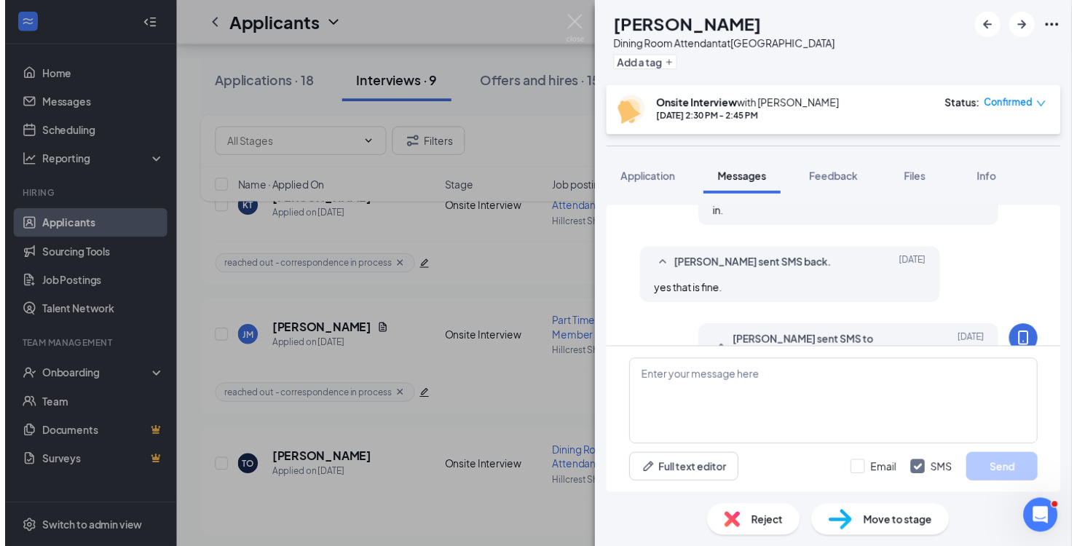
scroll to position [93, 0]
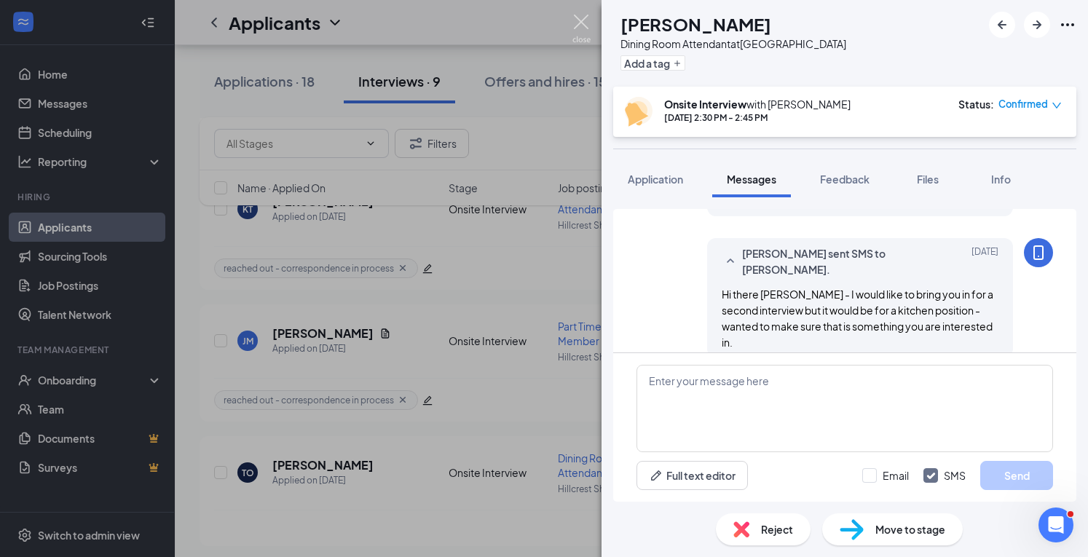
click at [586, 22] on img at bounding box center [582, 29] width 18 height 28
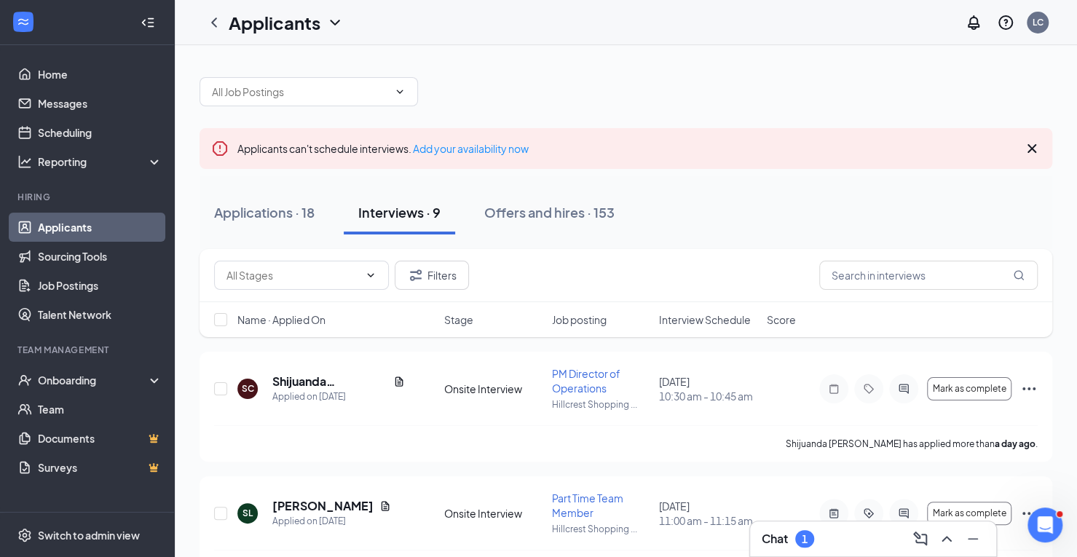
click at [857, 531] on div "Chat 1" at bounding box center [873, 538] width 223 height 23
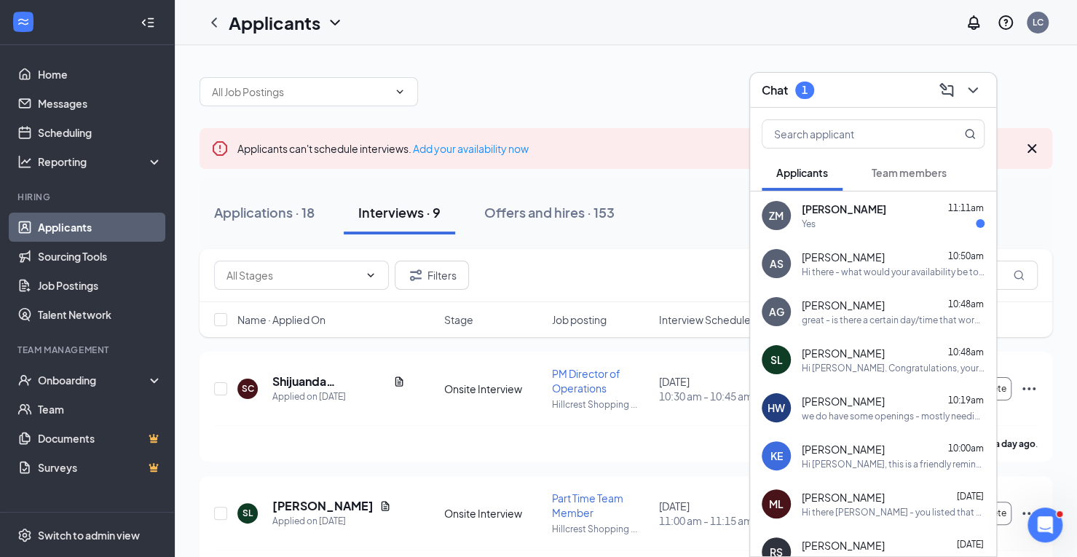
click at [621, 256] on div "Filters" at bounding box center [626, 275] width 853 height 53
click at [0, 348] on li "Team Management Onboarding Team Documents Surveys" at bounding box center [87, 413] width 174 height 138
click at [310, 219] on div "Applications · 19" at bounding box center [264, 212] width 101 height 18
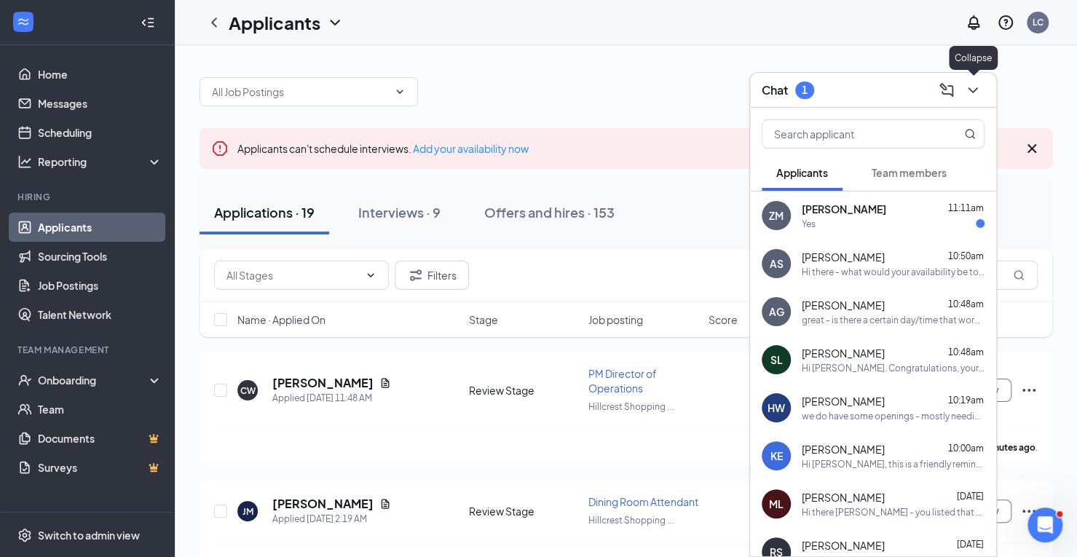
click at [973, 86] on icon "ChevronDown" at bounding box center [972, 90] width 17 height 17
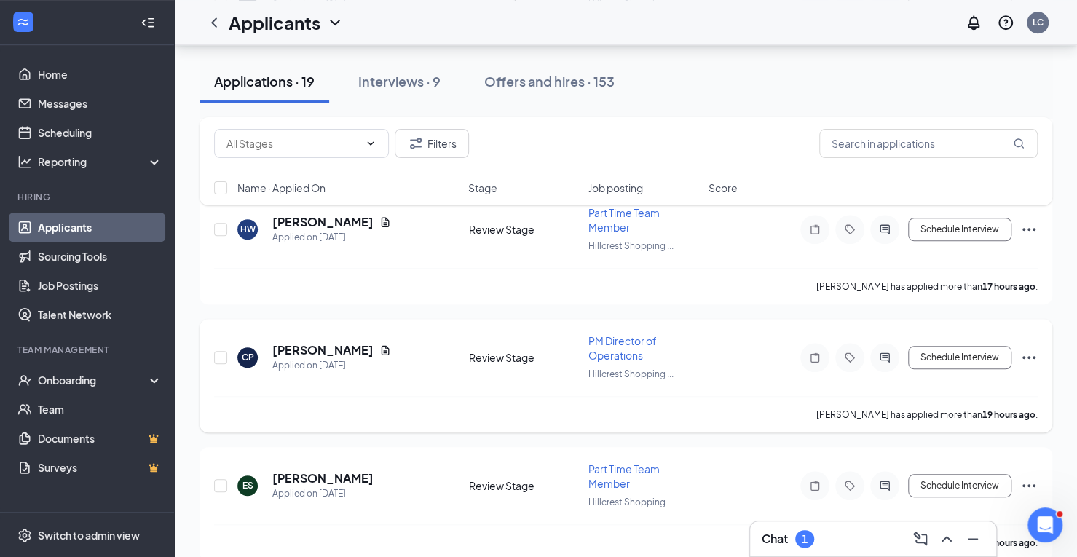
scroll to position [565, 0]
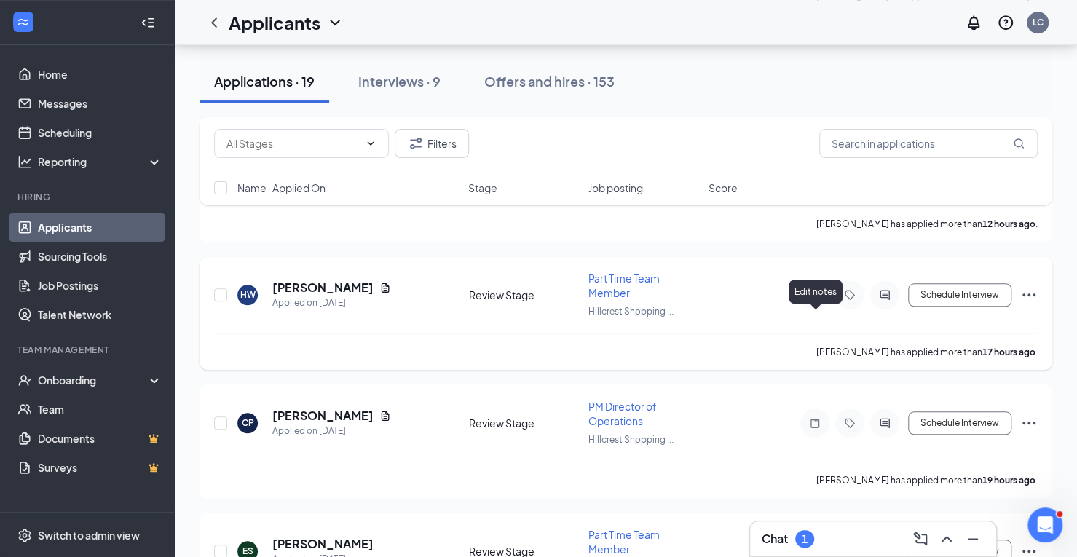
click at [816, 301] on icon "Note" at bounding box center [814, 295] width 17 height 12
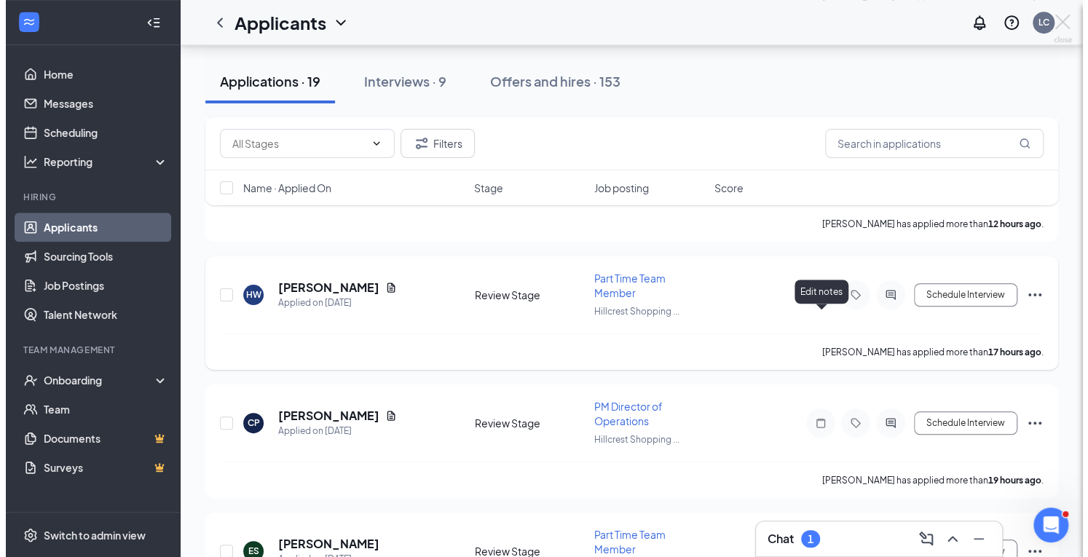
scroll to position [550, 0]
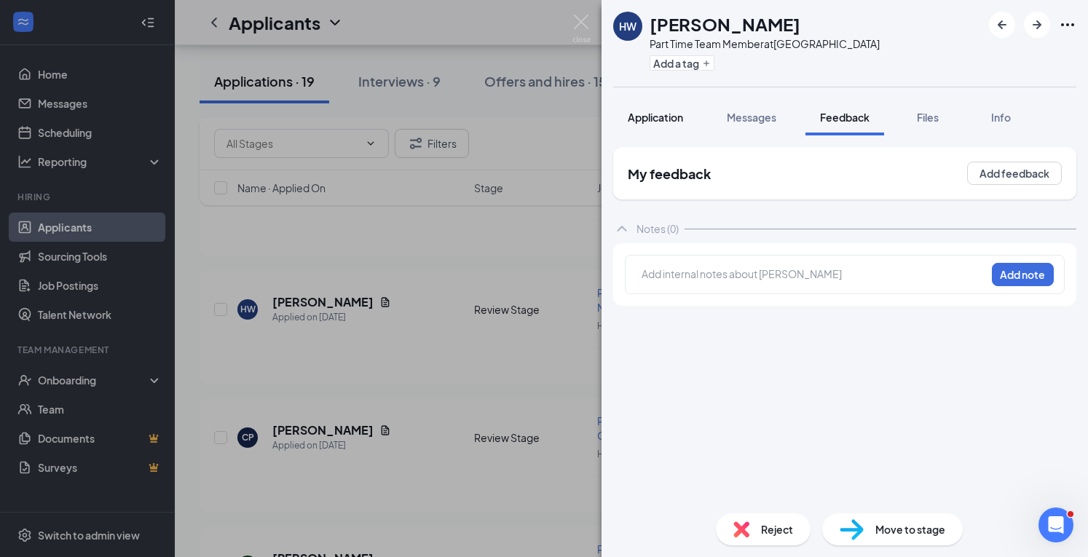
click at [667, 105] on button "Application" at bounding box center [655, 117] width 84 height 36
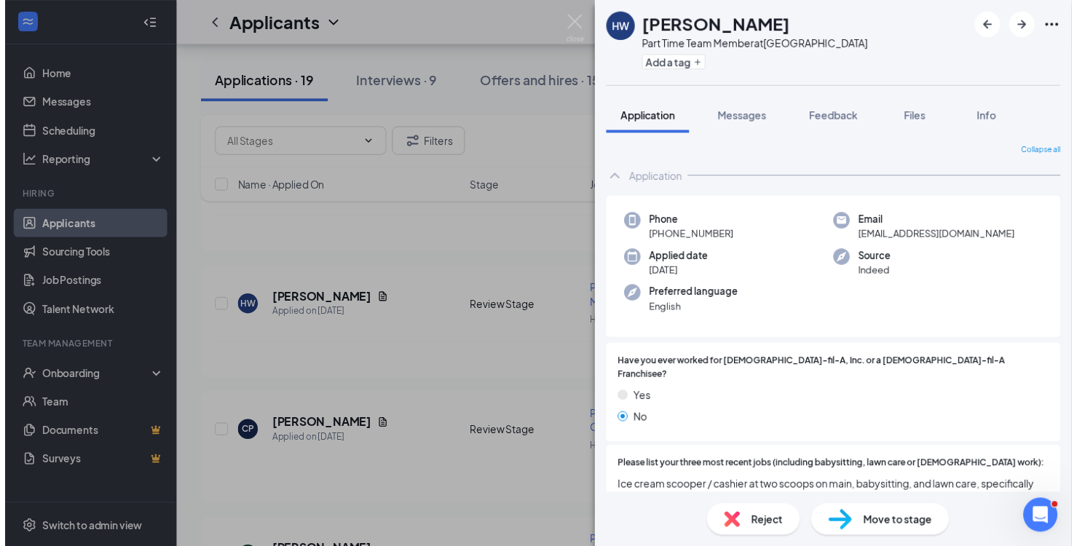
scroll to position [5, 0]
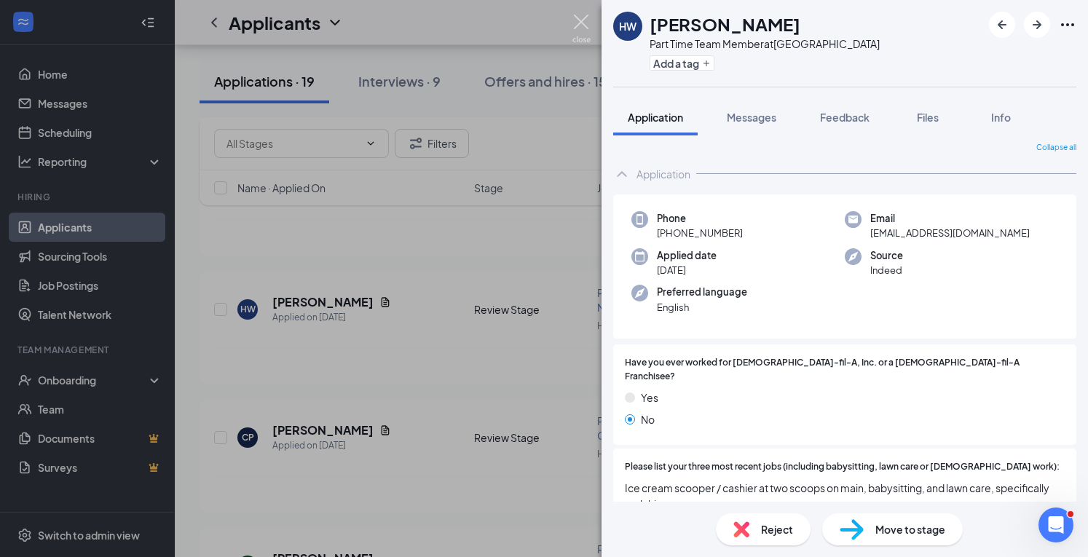
click at [580, 18] on img at bounding box center [582, 29] width 18 height 28
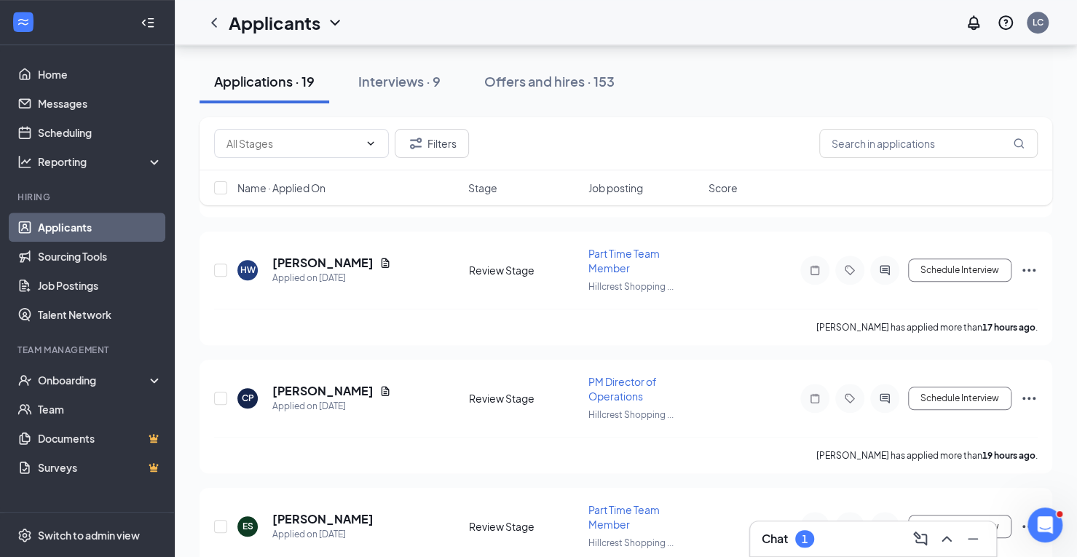
scroll to position [586, 0]
